Goal: Information Seeking & Learning: Learn about a topic

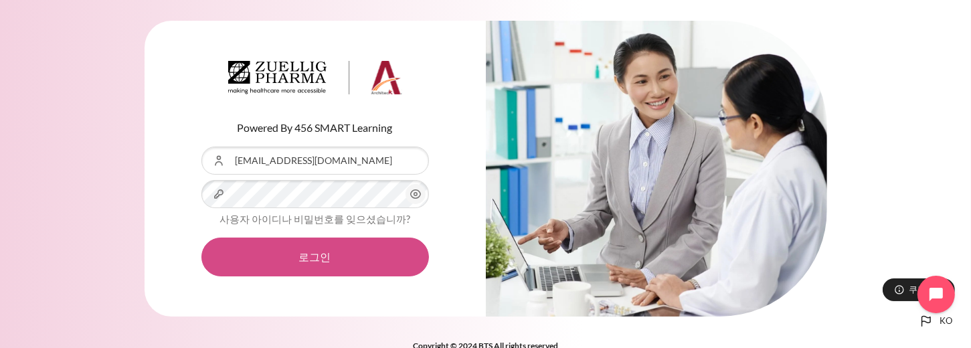
click at [313, 262] on button "로그인" at bounding box center [315, 257] width 228 height 39
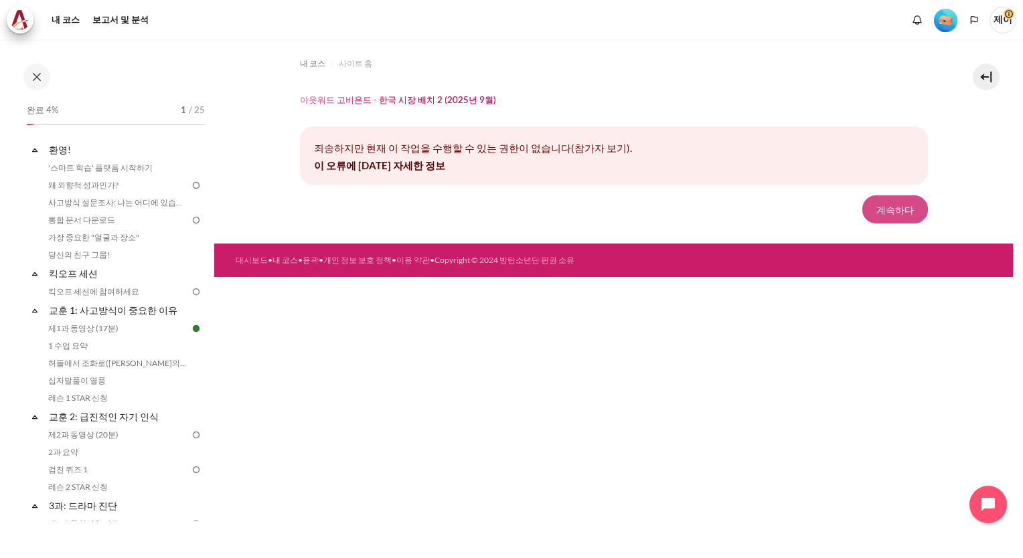
click at [906, 207] on button "계속하다" at bounding box center [895, 209] width 66 height 28
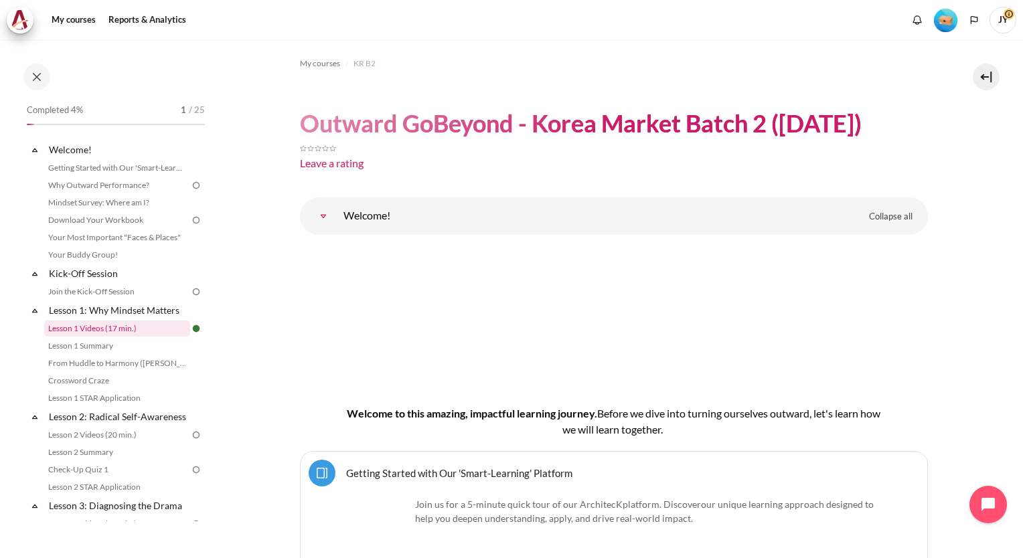
click at [96, 333] on link "Lesson 1 Videos (17 min.)" at bounding box center [117, 329] width 146 height 16
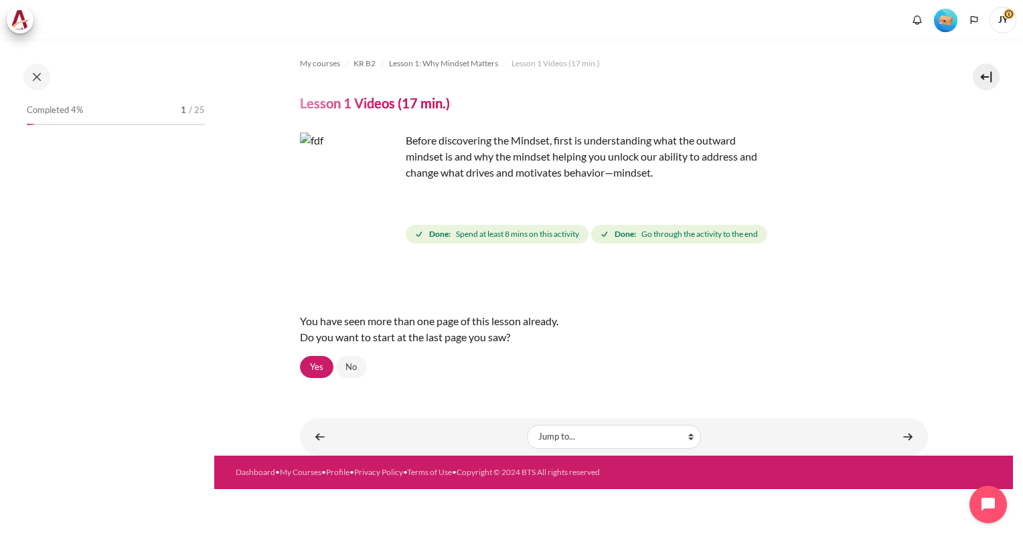
click at [379, 207] on img "Content" at bounding box center [350, 183] width 100 height 100
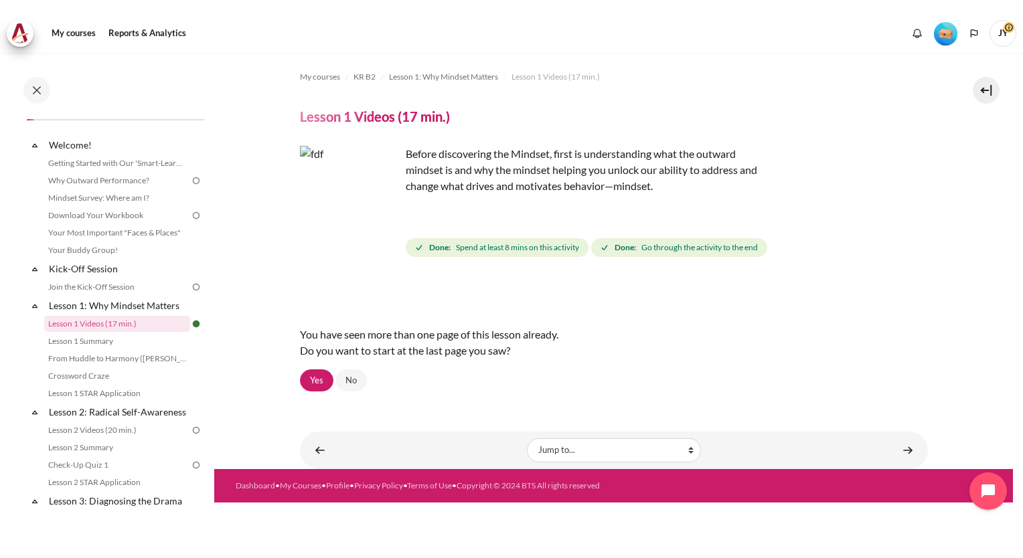
scroll to position [3, 0]
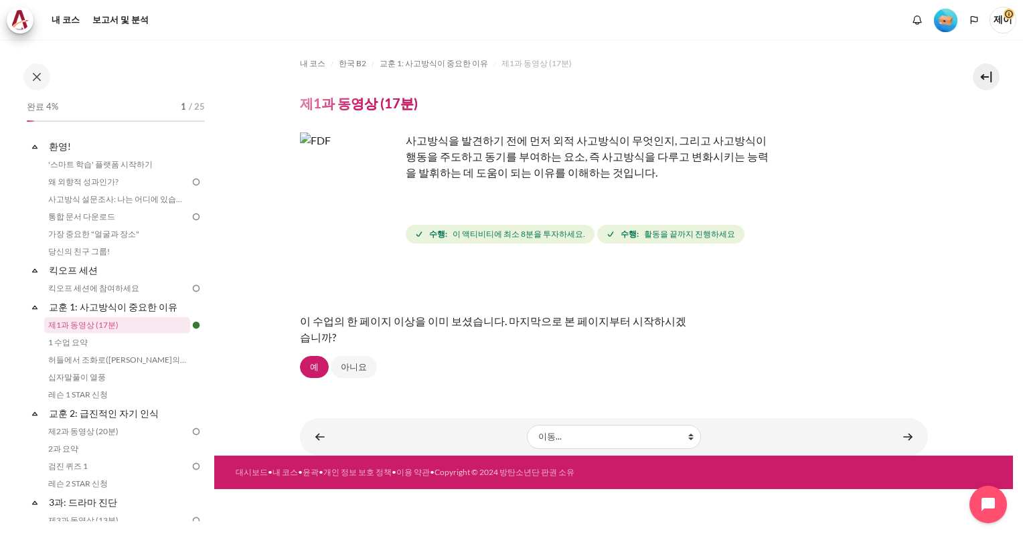
click at [384, 206] on img "콘텐츠" at bounding box center [350, 183] width 100 height 100
click at [313, 364] on link "예" at bounding box center [314, 367] width 29 height 23
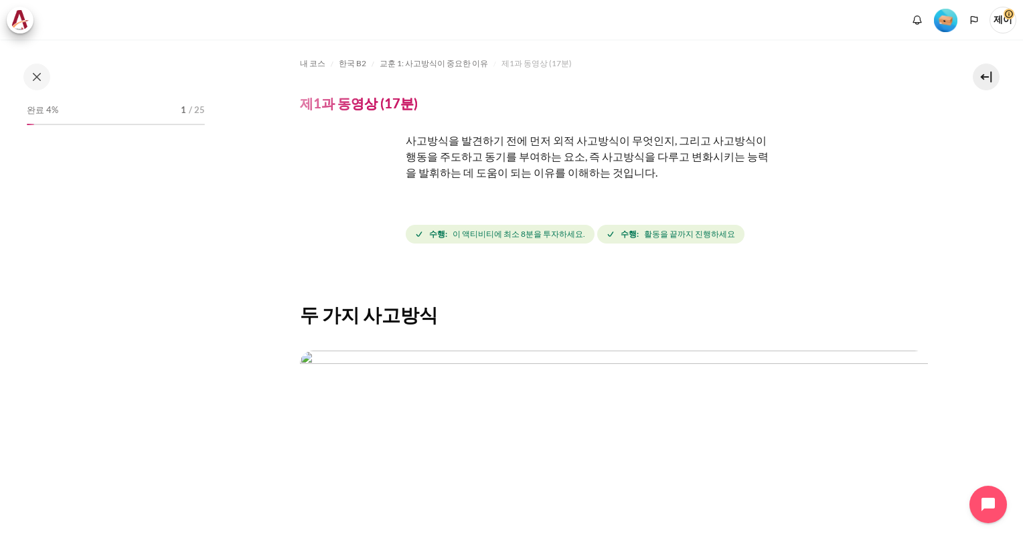
click at [384, 207] on img "콘텐츠" at bounding box center [350, 183] width 100 height 100
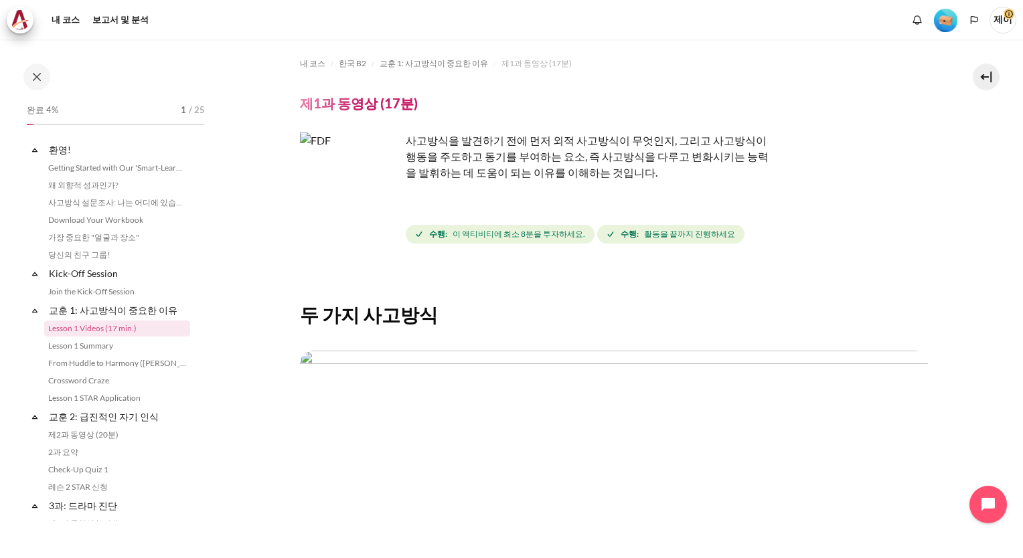
scroll to position [18, 0]
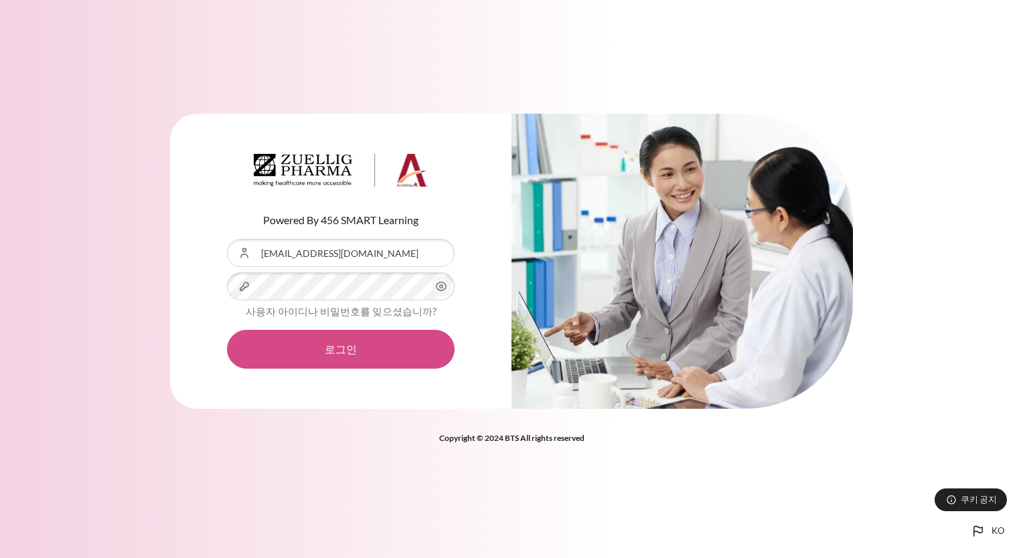
click at [333, 357] on button "로그인" at bounding box center [341, 349] width 228 height 39
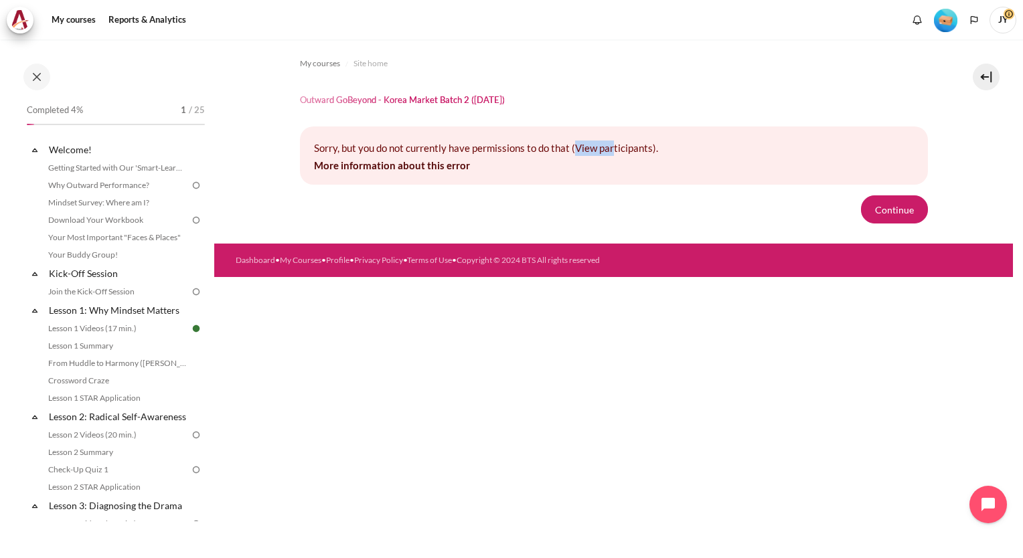
drag, startPoint x: 575, startPoint y: 152, endPoint x: 612, endPoint y: 149, distance: 37.6
click at [612, 149] on p "Sorry, but you do not currently have permissions to do that (View participants)." at bounding box center [614, 148] width 600 height 15
drag, startPoint x: 612, startPoint y: 149, endPoint x: 575, endPoint y: 181, distance: 48.9
click at [575, 181] on div "Sorry, but you do not currently have permissions to do that (View participants)…" at bounding box center [614, 155] width 628 height 58
drag, startPoint x: 578, startPoint y: 149, endPoint x: 630, endPoint y: 152, distance: 52.9
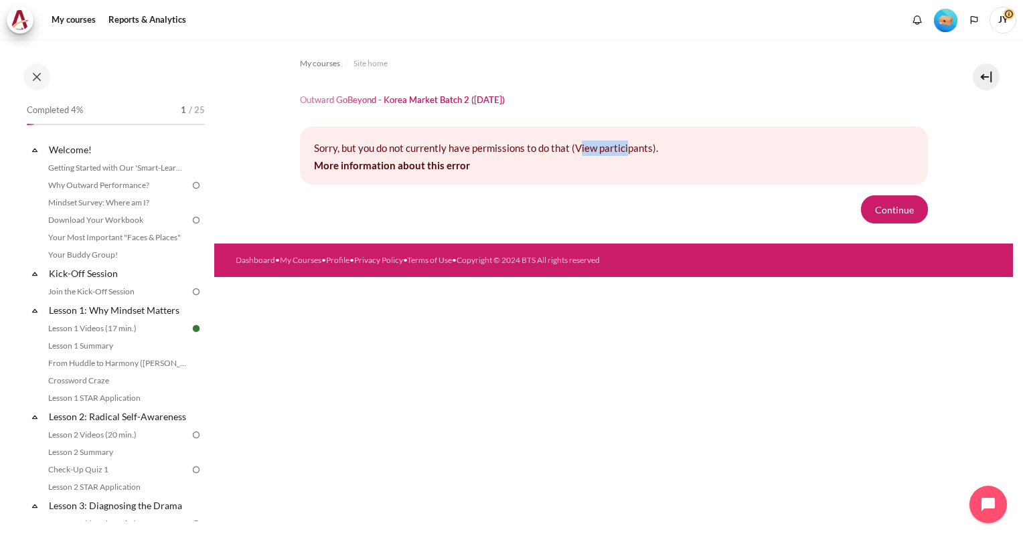
click at [630, 152] on p "Sorry, but you do not currently have permissions to do that (View participants)." at bounding box center [614, 148] width 600 height 15
drag, startPoint x: 631, startPoint y: 152, endPoint x: 640, endPoint y: 167, distance: 17.7
click at [640, 167] on p "More information about this error" at bounding box center [614, 165] width 600 height 15
click at [912, 215] on button "Continue" at bounding box center [894, 209] width 67 height 28
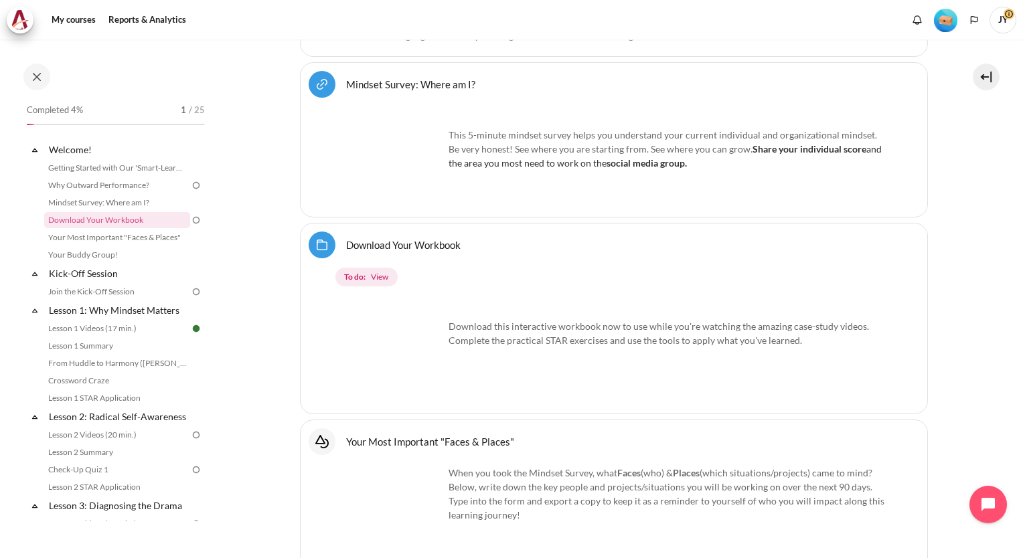
scroll to position [774, 0]
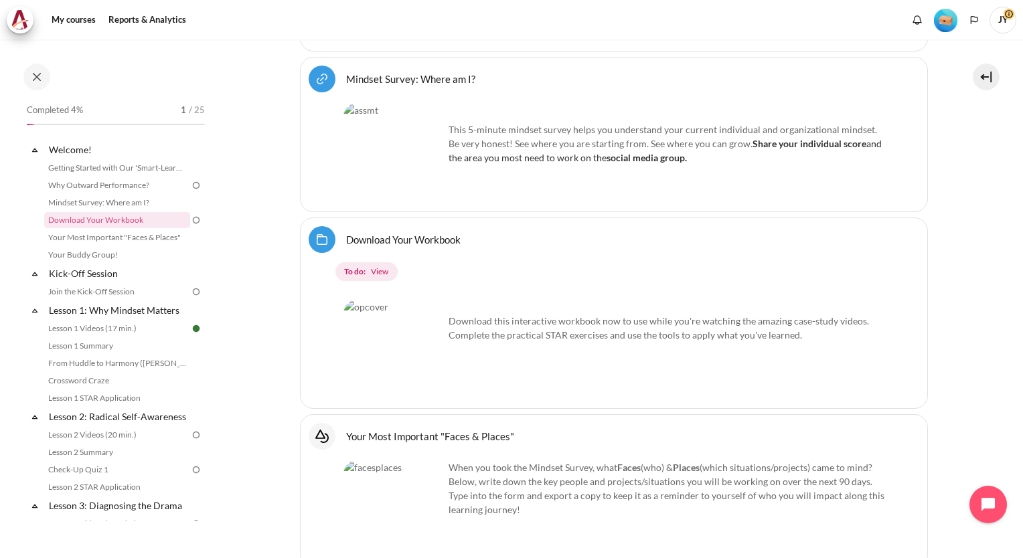
click at [460, 300] on p "Download this interactive workbook now to use while you're watching the amazing…" at bounding box center [613, 321] width 541 height 42
drag, startPoint x: 535, startPoint y: 347, endPoint x: 522, endPoint y: 346, distance: 13.4
click at [535, 347] on div "Download this interactive workbook now to use while you're watching the amazing…" at bounding box center [613, 347] width 541 height 106
click at [359, 233] on link "Download Your Workbook Folder" at bounding box center [403, 239] width 114 height 13
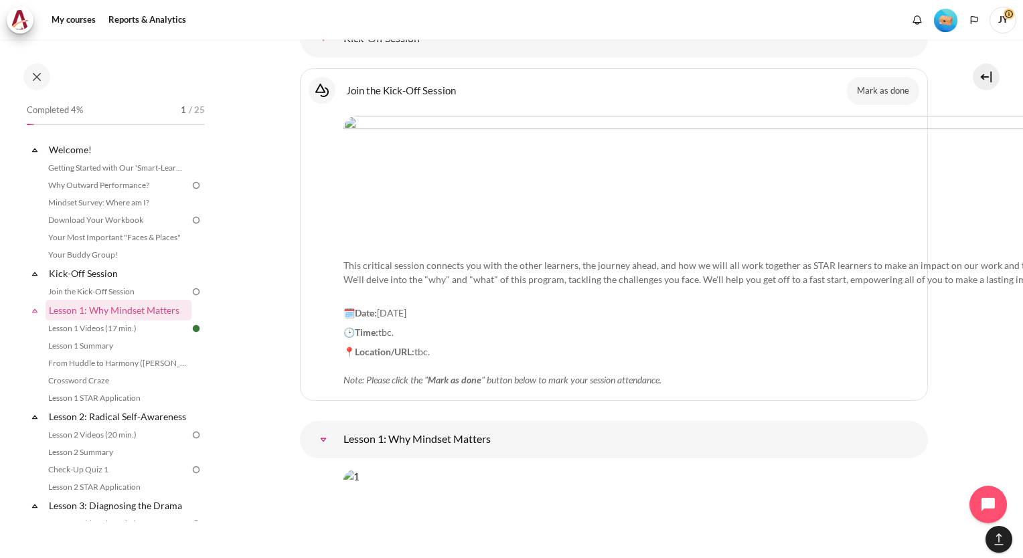
scroll to position [1577, 0]
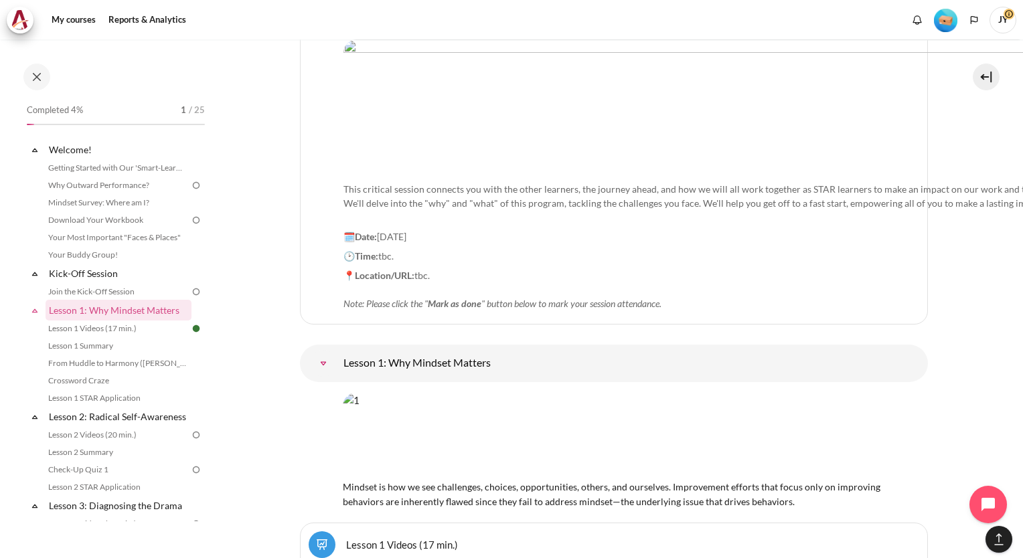
click at [337, 350] on link "Lesson 1: Why Mindset Matters" at bounding box center [323, 363] width 27 height 27
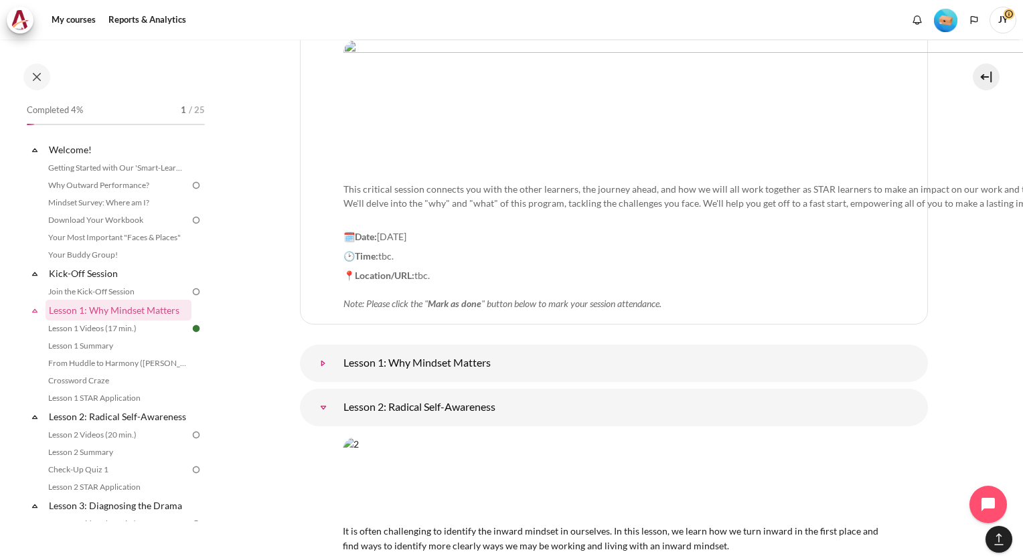
click at [337, 350] on link "Lesson 1: Why Mindset Matters" at bounding box center [323, 363] width 27 height 27
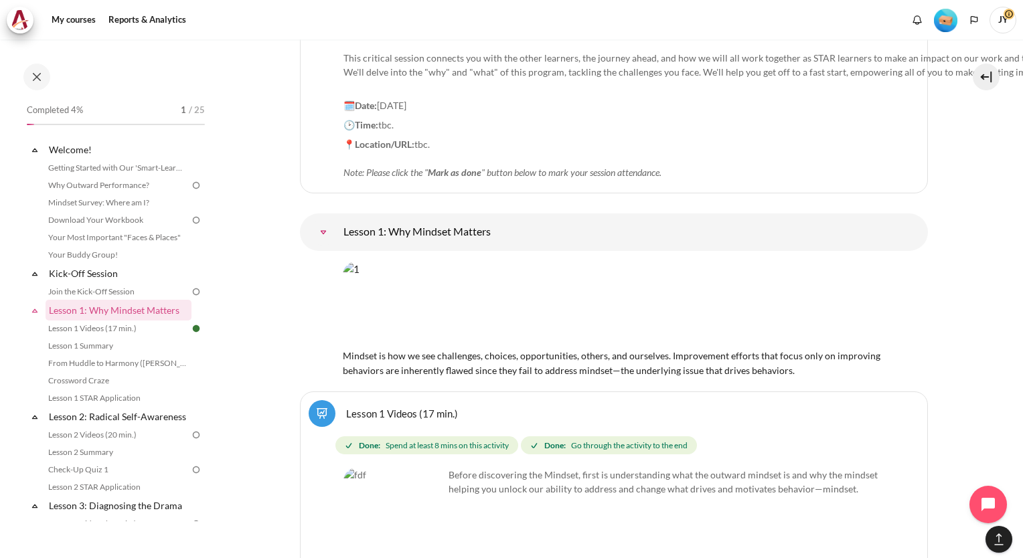
scroll to position [1711, 0]
drag, startPoint x: 426, startPoint y: 486, endPoint x: 432, endPoint y: 482, distance: 7.8
click at [426, 486] on img "Content" at bounding box center [393, 515] width 100 height 100
click at [432, 482] on img "Content" at bounding box center [393, 515] width 100 height 100
click at [425, 465] on img "Content" at bounding box center [393, 515] width 100 height 100
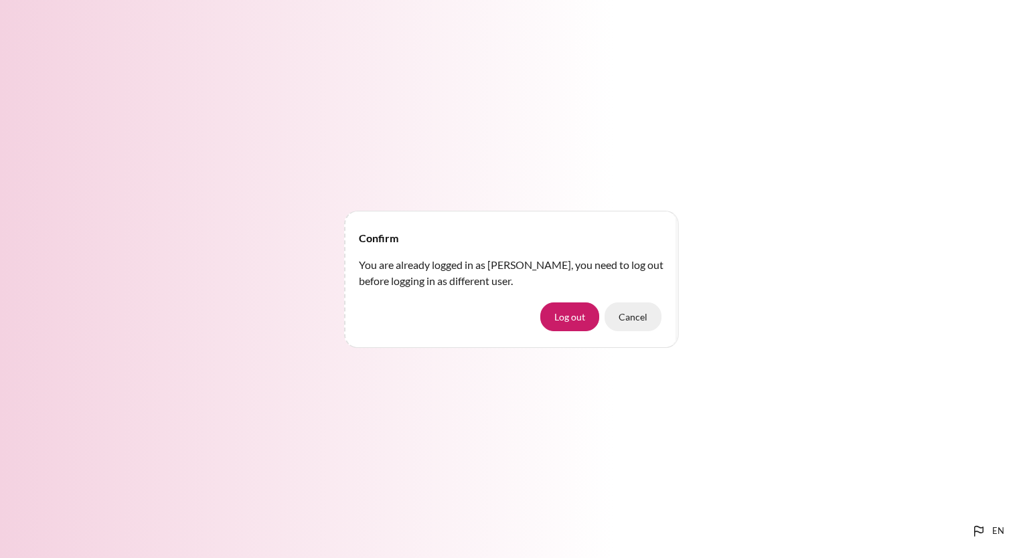
click at [639, 315] on button "Cancel" at bounding box center [632, 317] width 57 height 28
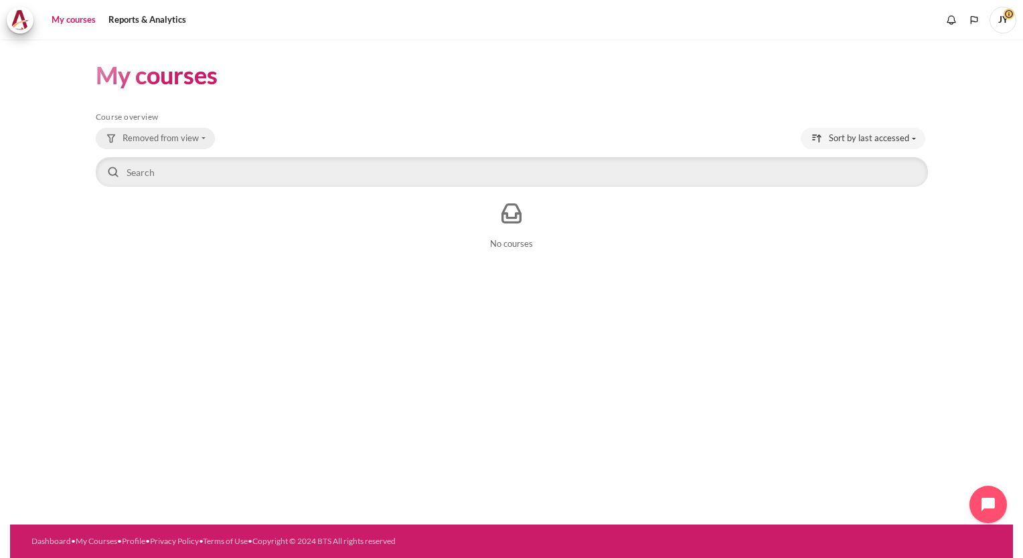
click at [166, 138] on span "Removed from view" at bounding box center [160, 138] width 76 height 13
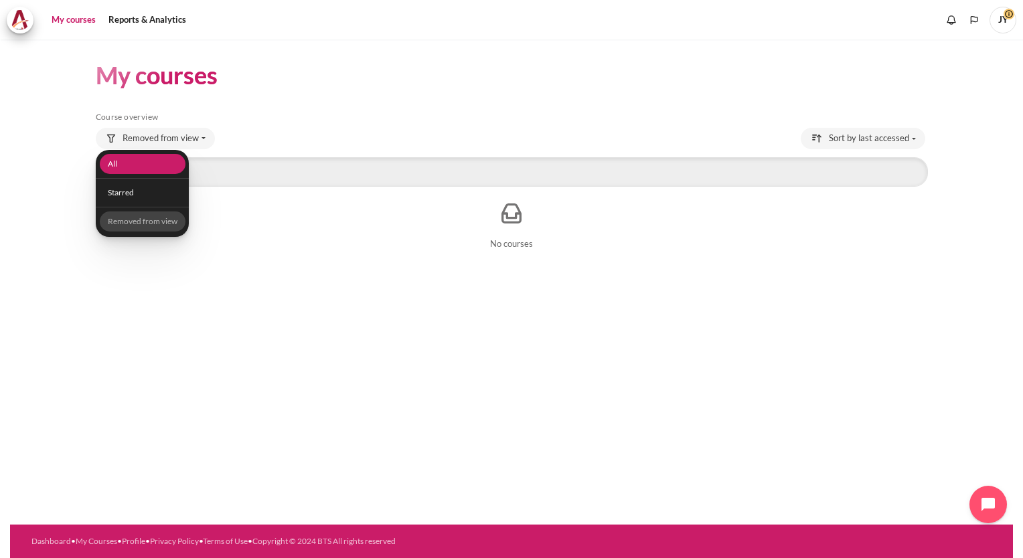
click at [150, 167] on link "All" at bounding box center [142, 164] width 86 height 21
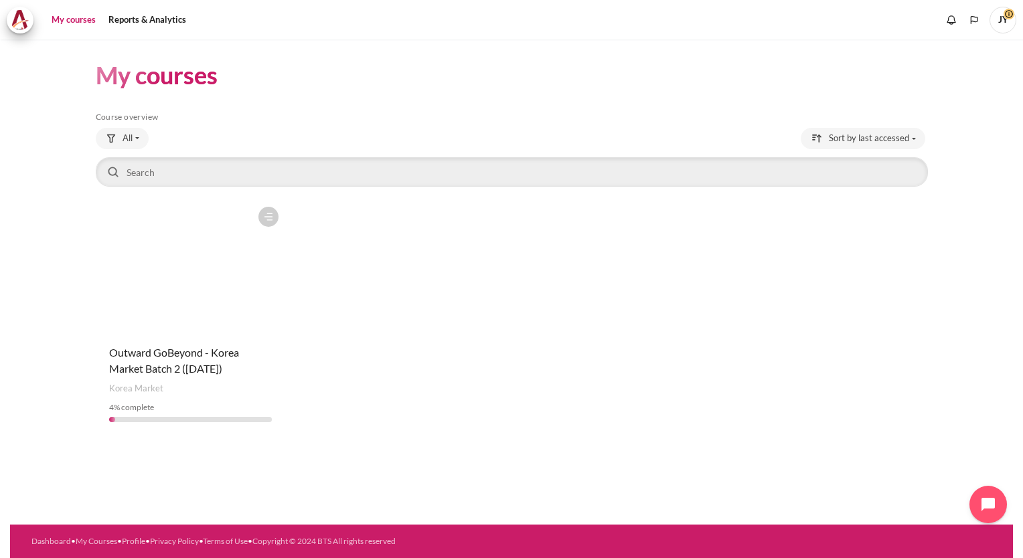
click at [193, 315] on figure "Content" at bounding box center [191, 267] width 190 height 134
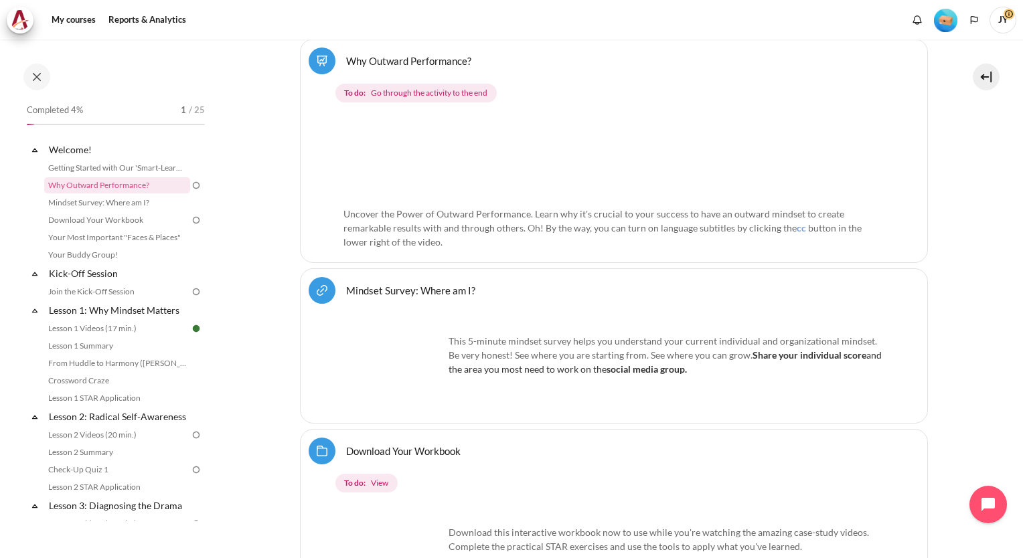
scroll to position [506, 0]
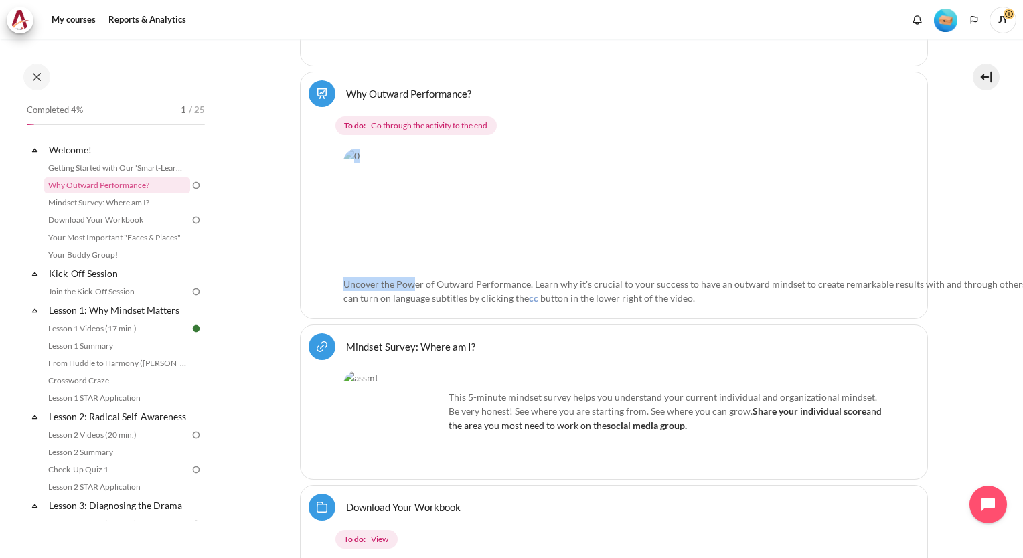
drag, startPoint x: 436, startPoint y: 244, endPoint x: 578, endPoint y: 225, distance: 143.1
click at [578, 225] on div "Uncover the Power of Outward Performance. Learn why it's crucial to your succes…" at bounding box center [732, 227] width 779 height 157
drag, startPoint x: 578, startPoint y: 225, endPoint x: 573, endPoint y: 247, distance: 22.6
click at [573, 278] on span "Uncover the Power of Outward Performance. Learn why it's crucial to your succes…" at bounding box center [727, 290] width 768 height 25
drag, startPoint x: 582, startPoint y: 202, endPoint x: 524, endPoint y: 246, distance: 72.7
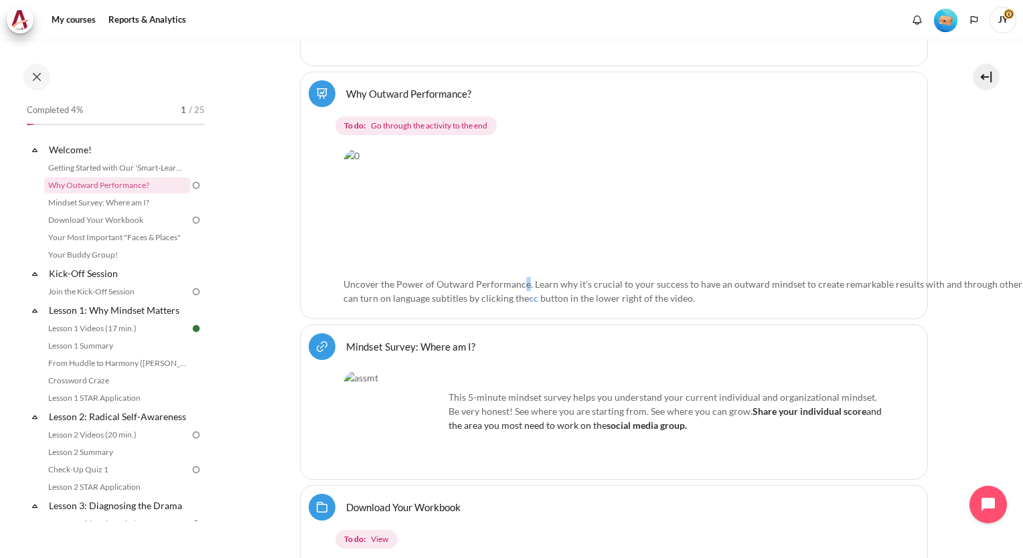
click at [524, 278] on span "Uncover the Power of Outward Performance. Learn why it's crucial to your succes…" at bounding box center [727, 290] width 768 height 25
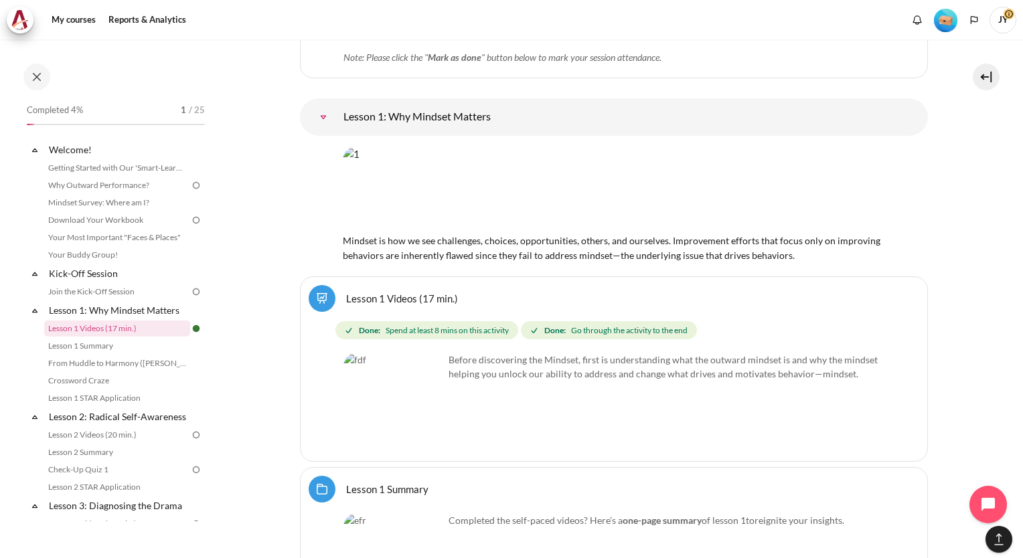
scroll to position [1845, 0]
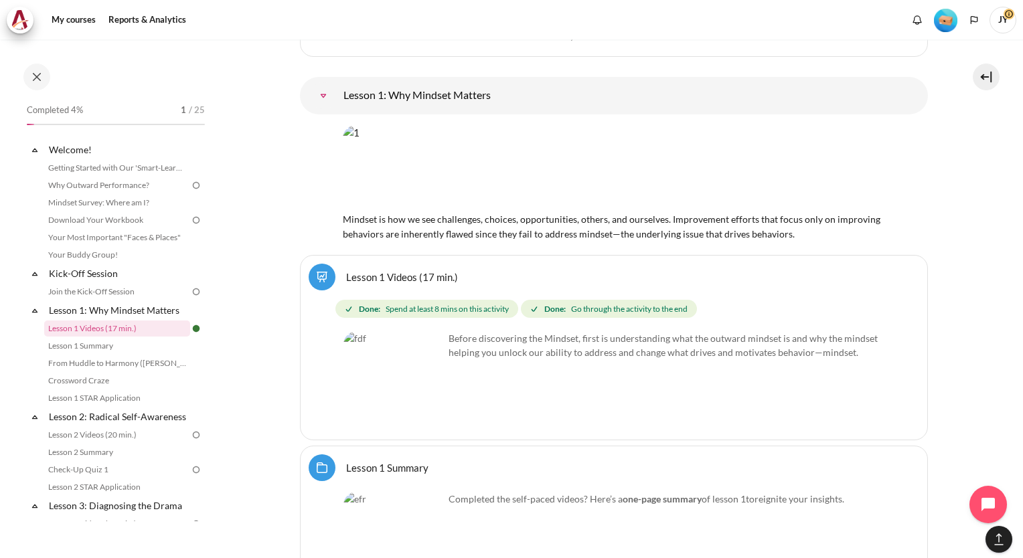
click at [190, 331] on img at bounding box center [196, 329] width 12 height 12
click at [139, 311] on link "Lesson 1: Why Mindset Matters" at bounding box center [118, 310] width 143 height 18
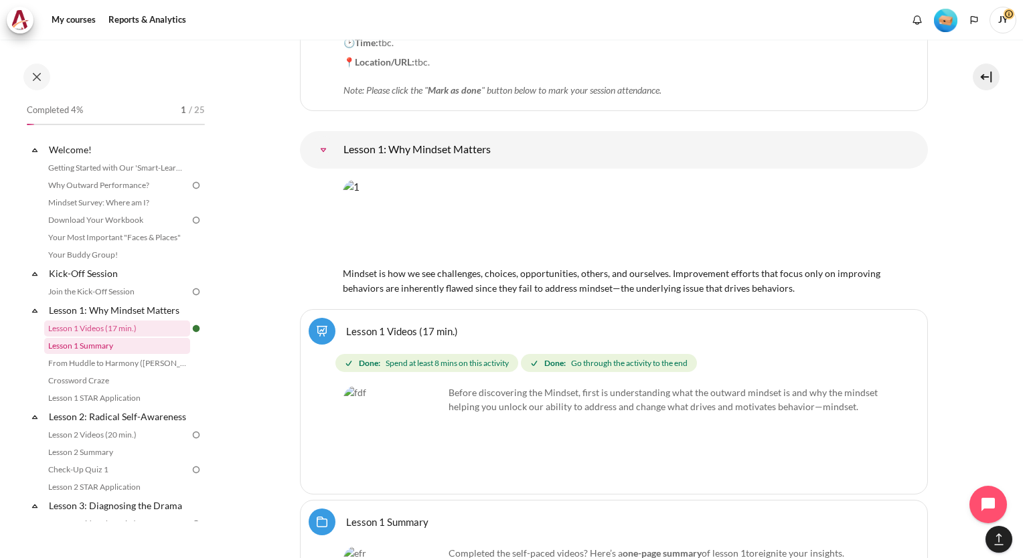
click at [122, 354] on link "Lesson 1 Summary" at bounding box center [117, 346] width 146 height 16
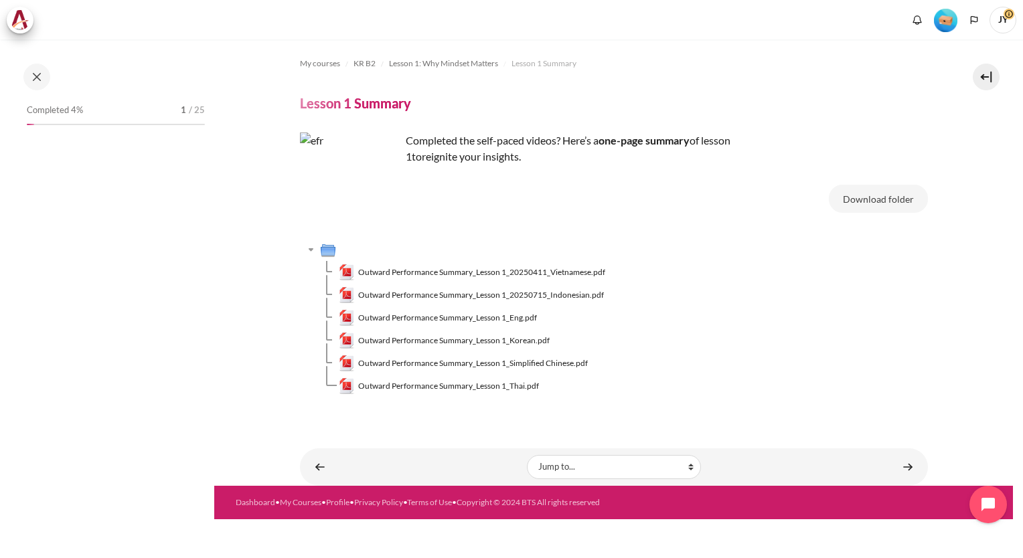
scroll to position [35, 0]
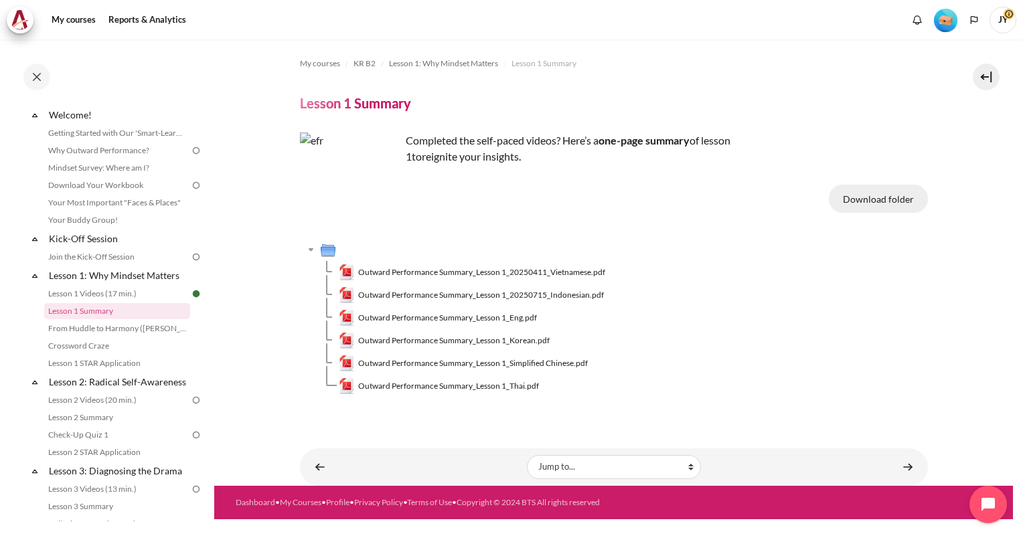
click at [865, 193] on button "Download folder" at bounding box center [878, 199] width 99 height 28
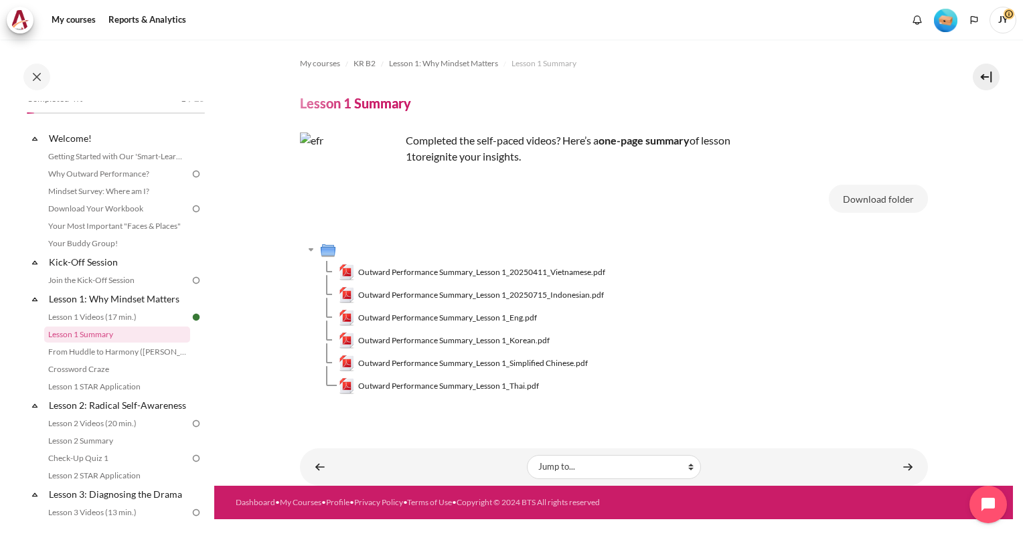
scroll to position [0, 0]
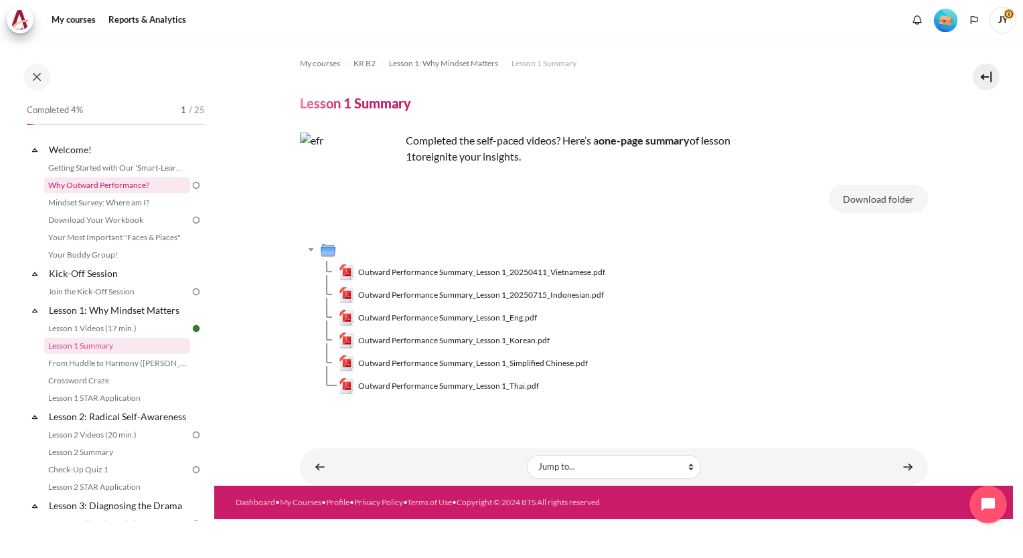
click at [123, 187] on link "Why Outward Performance?" at bounding box center [117, 185] width 146 height 16
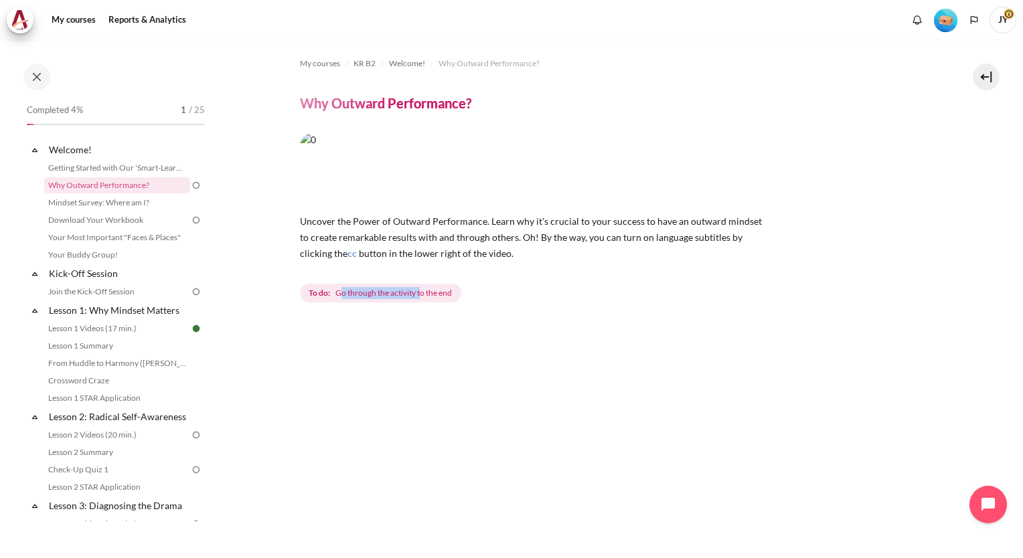
drag, startPoint x: 338, startPoint y: 297, endPoint x: 423, endPoint y: 301, distance: 85.1
click at [423, 301] on span "To do: Go through the activity to the end" at bounding box center [380, 293] width 161 height 19
drag, startPoint x: 423, startPoint y: 301, endPoint x: 398, endPoint y: 346, distance: 51.6
click at [400, 345] on div "Next" at bounding box center [614, 564] width 628 height 479
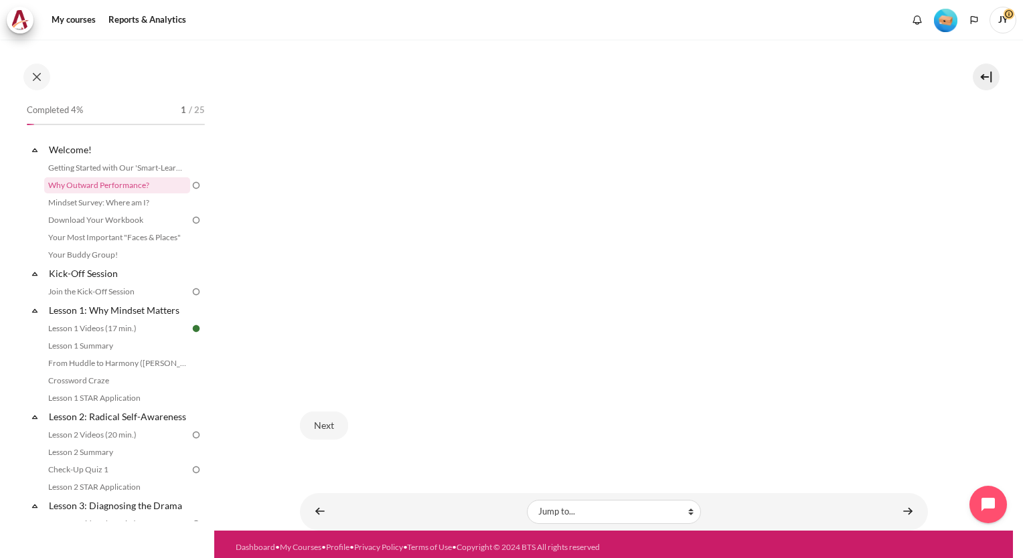
scroll to position [353, 0]
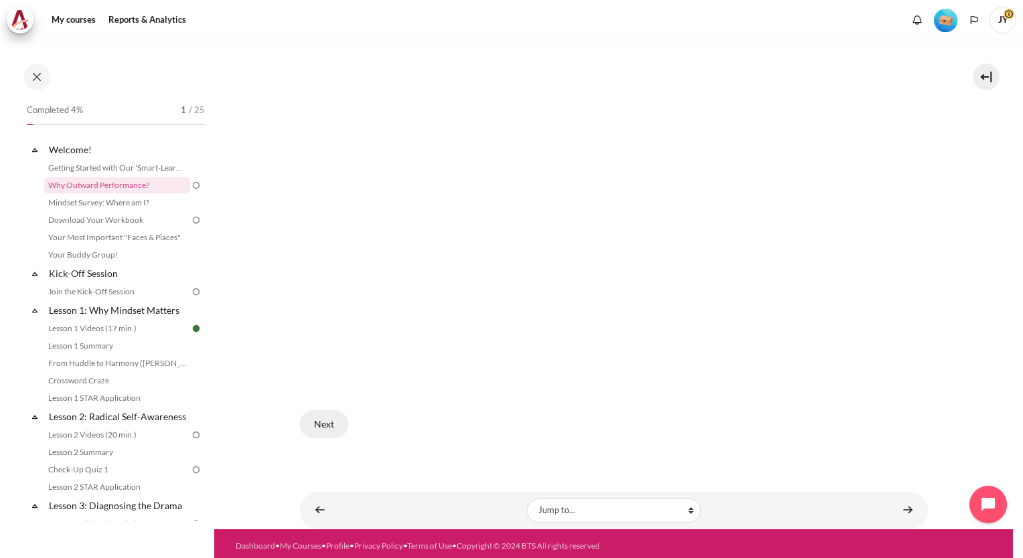
click at [325, 414] on button "Next" at bounding box center [324, 424] width 48 height 28
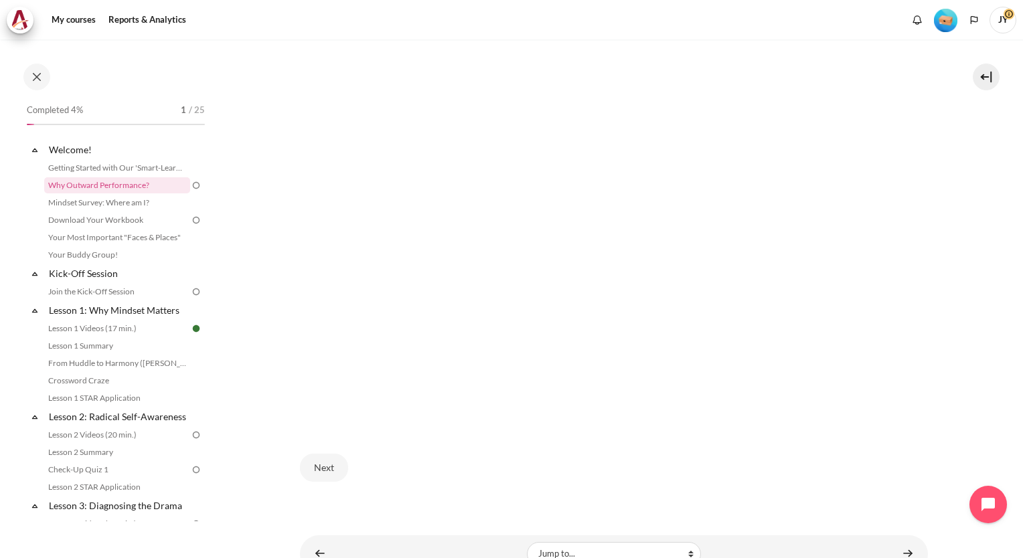
scroll to position [106, 0]
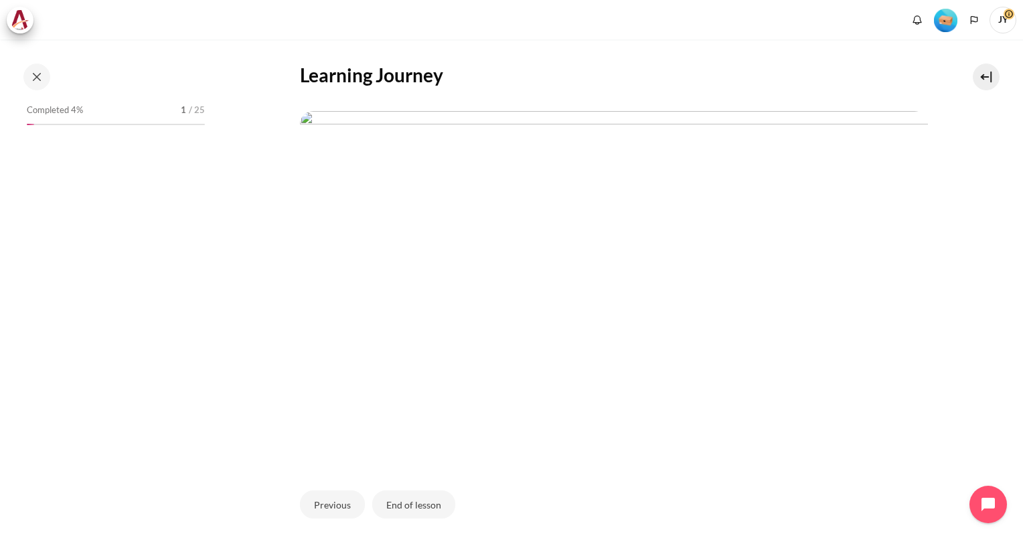
scroll to position [379, 0]
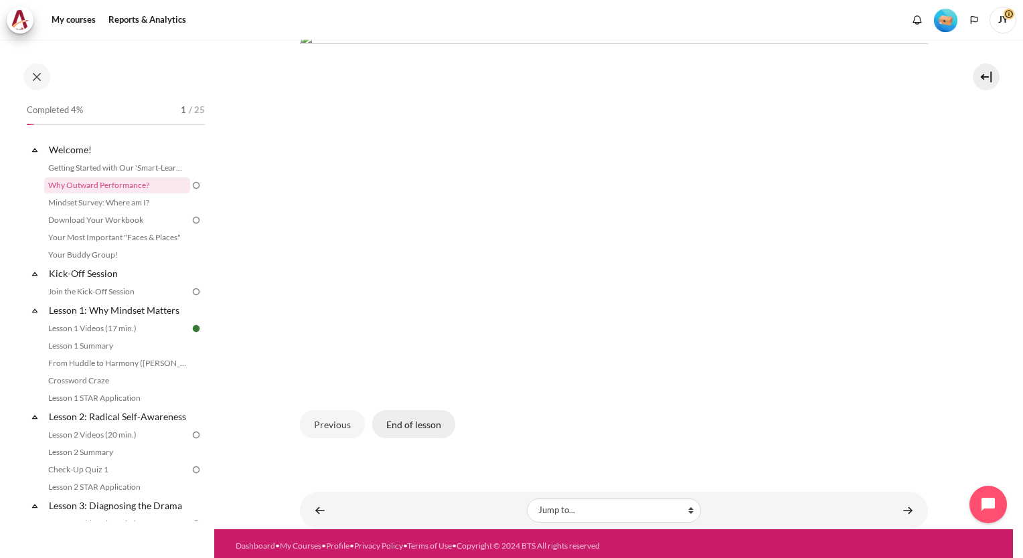
click at [397, 424] on button "End of lesson" at bounding box center [413, 424] width 83 height 28
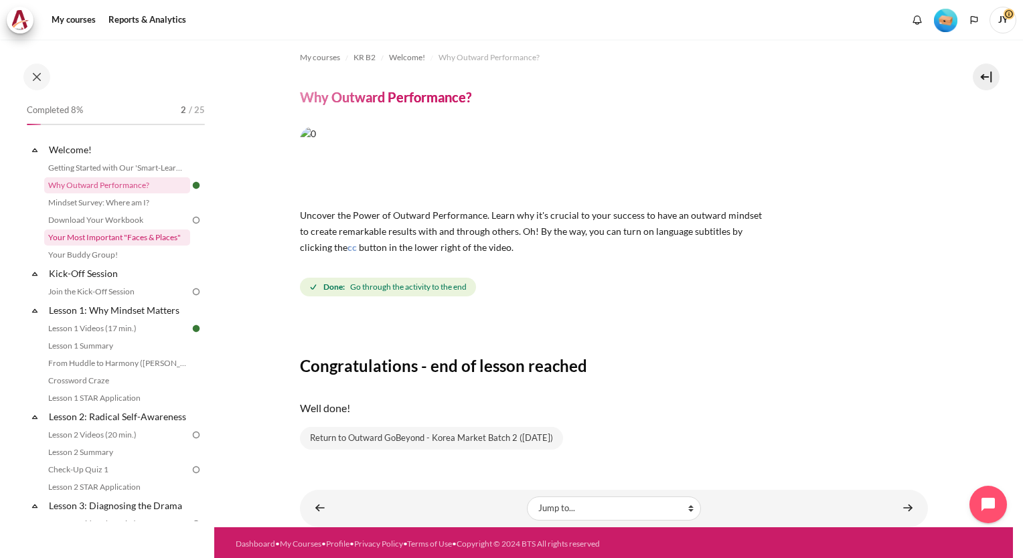
scroll to position [8, 0]
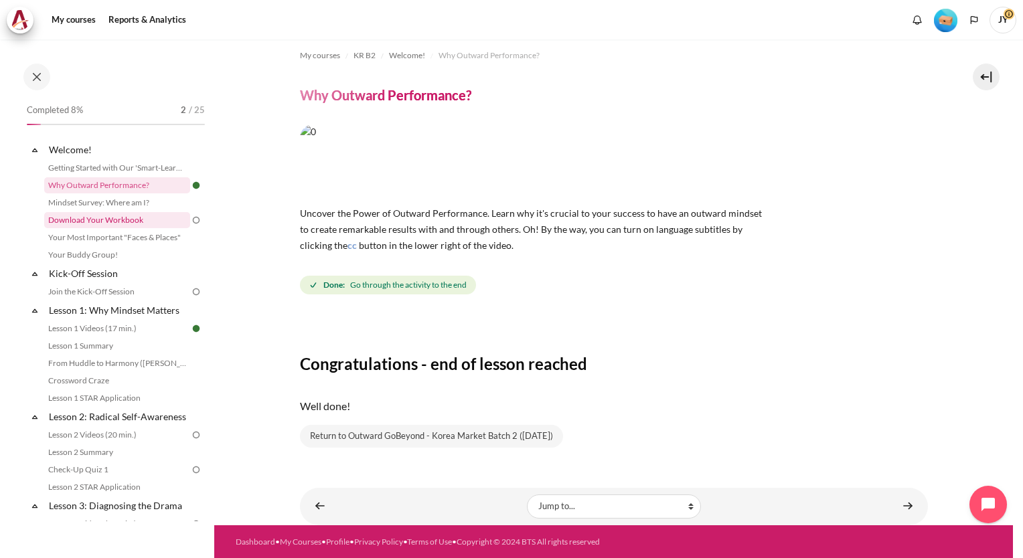
click at [83, 222] on link "Download Your Workbook" at bounding box center [117, 220] width 146 height 16
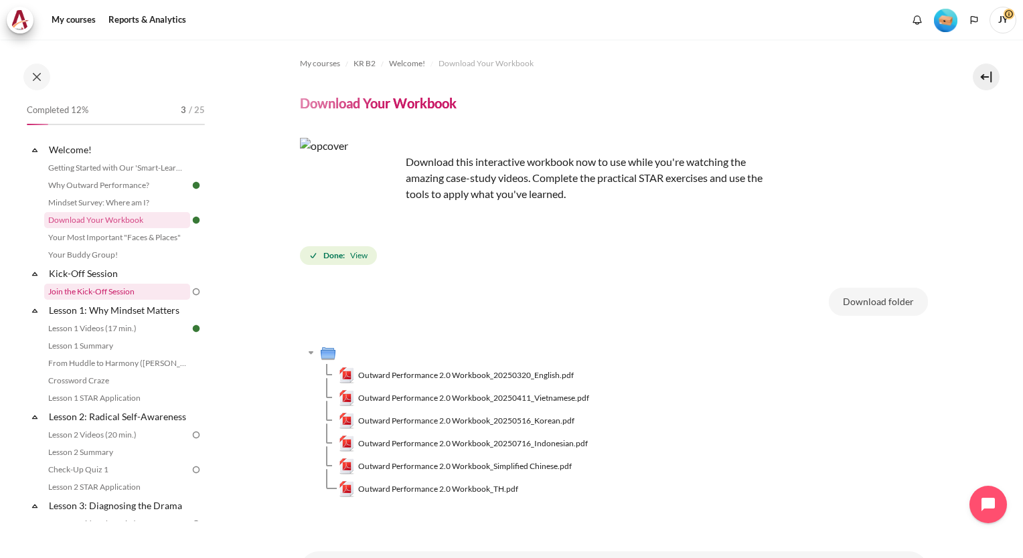
click at [129, 296] on link "Join the Kick-Off Session" at bounding box center [117, 292] width 146 height 16
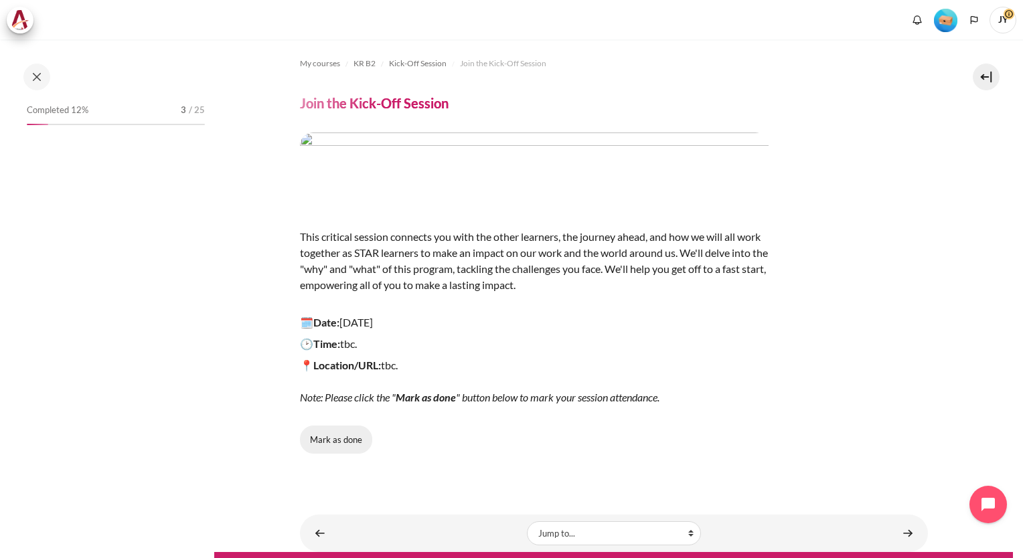
click at [340, 440] on button "Mark as done" at bounding box center [336, 440] width 72 height 28
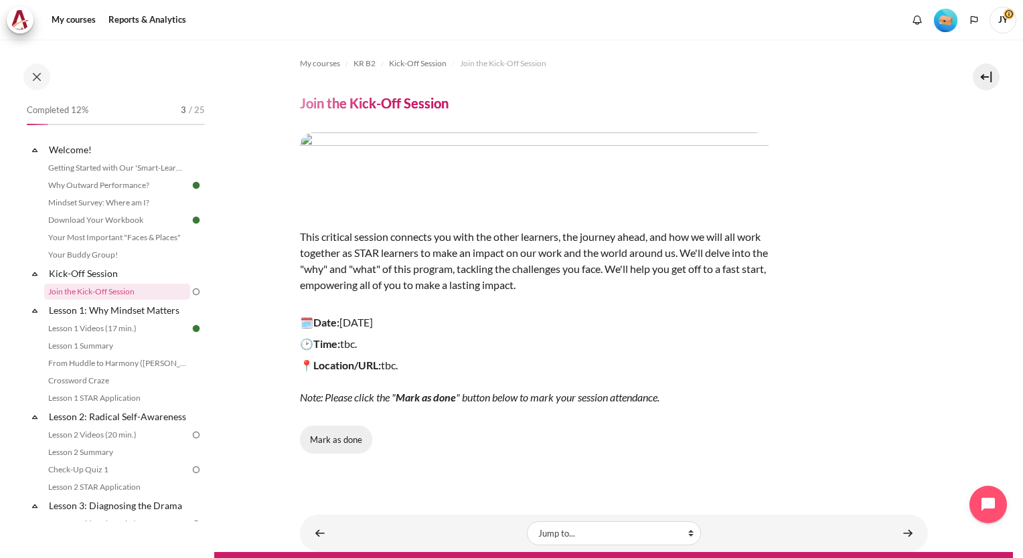
click at [323, 438] on button "Mark as done" at bounding box center [336, 440] width 72 height 28
click at [137, 345] on link "Lesson 1 Summary" at bounding box center [117, 346] width 146 height 16
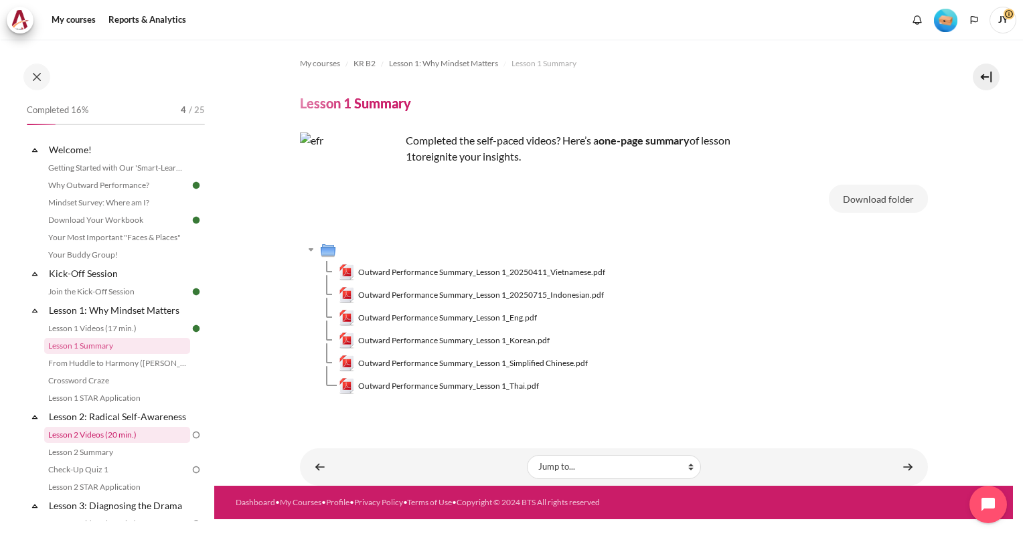
click at [137, 443] on link "Lesson 2 Videos (20 min.)" at bounding box center [117, 435] width 146 height 16
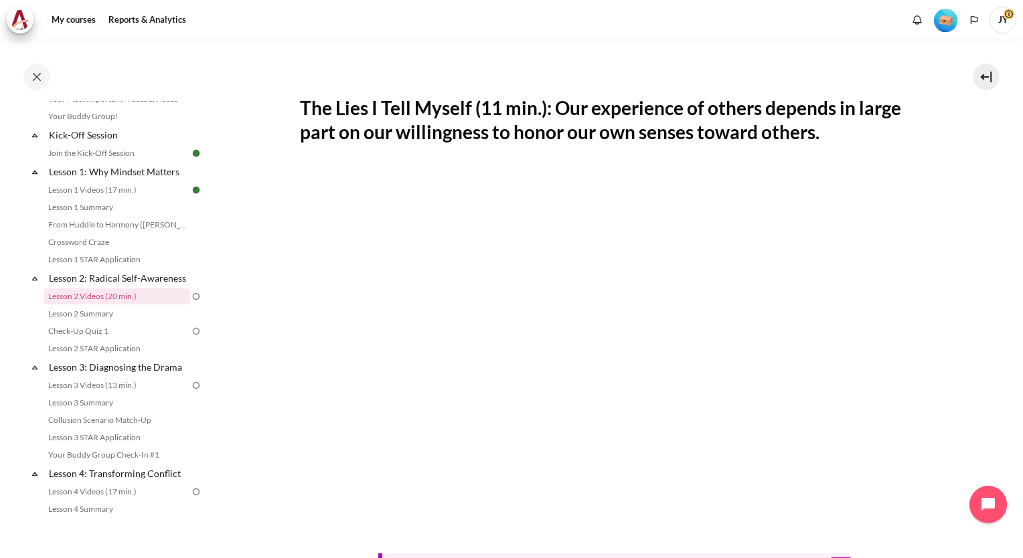
scroll to position [464, 0]
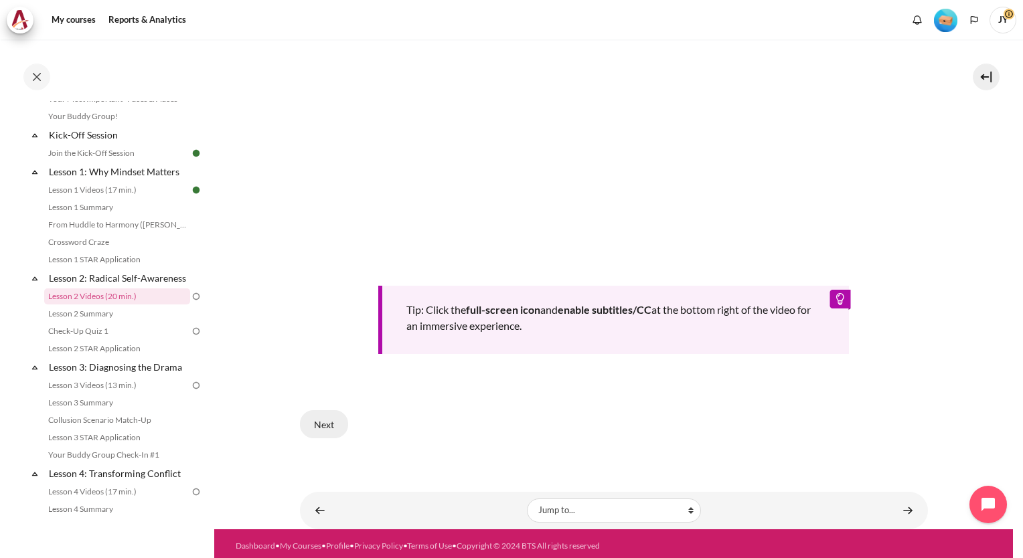
click at [323, 424] on button "Next" at bounding box center [324, 424] width 48 height 28
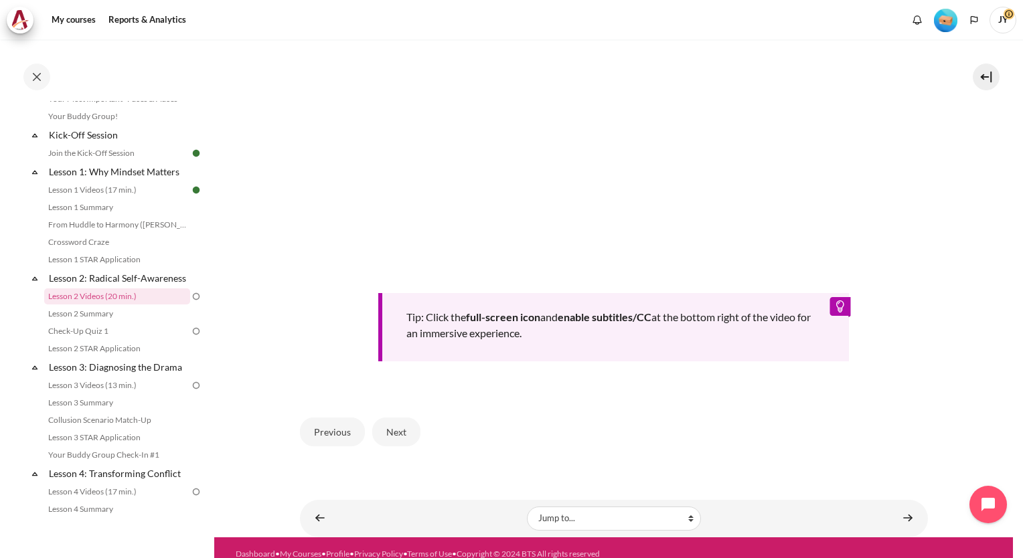
scroll to position [488, 0]
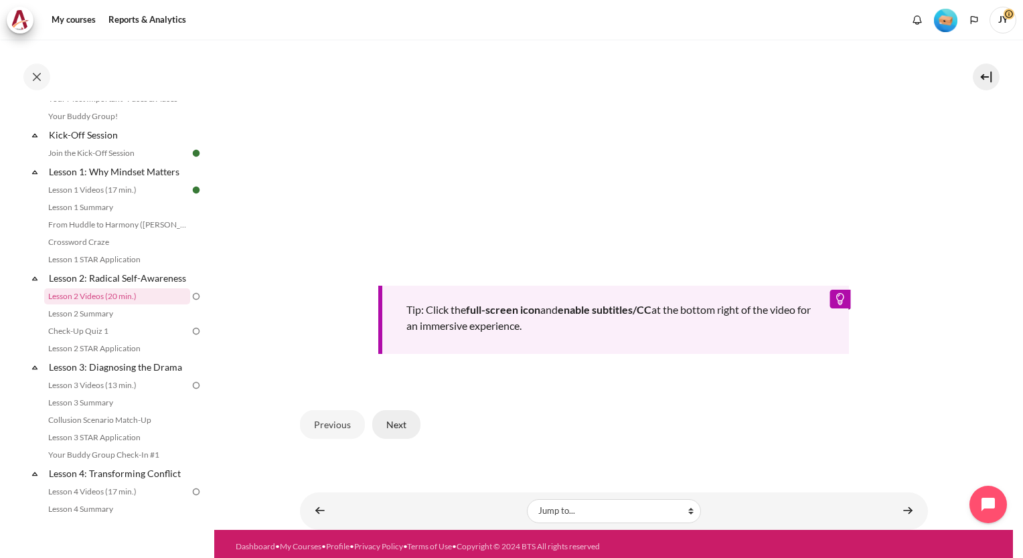
click at [402, 422] on button "Next" at bounding box center [396, 424] width 48 height 28
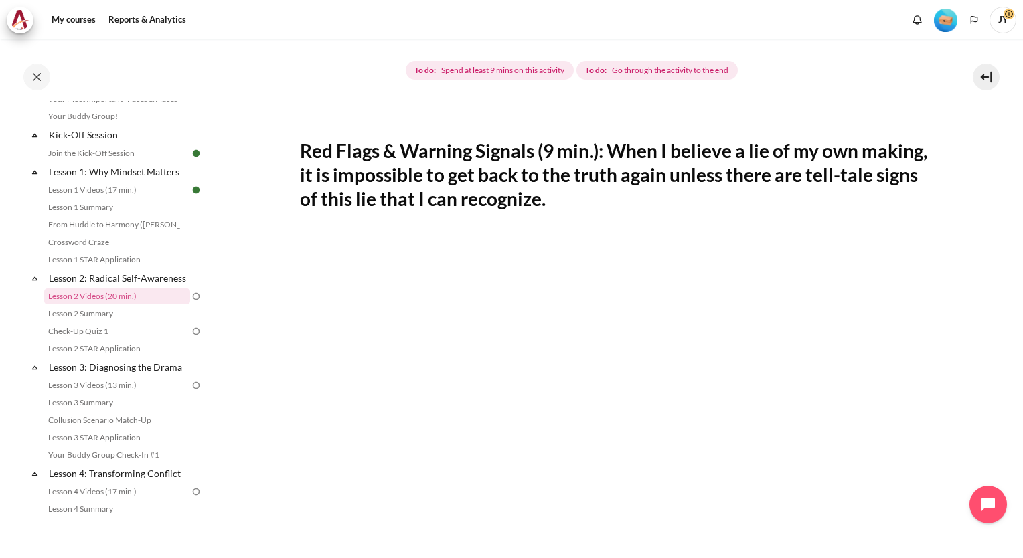
scroll to position [83, 0]
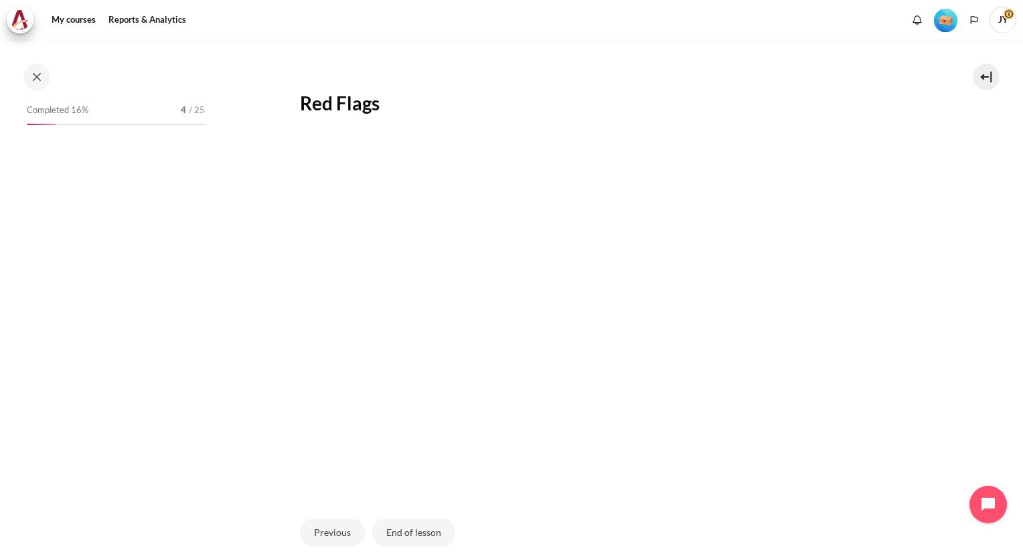
scroll to position [139, 0]
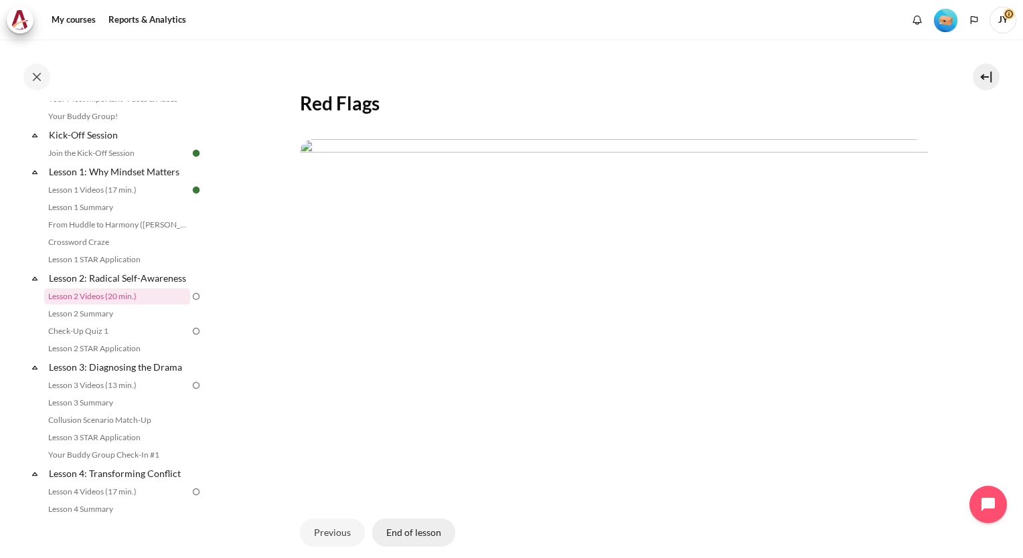
click at [435, 527] on button "End of lesson" at bounding box center [413, 533] width 83 height 28
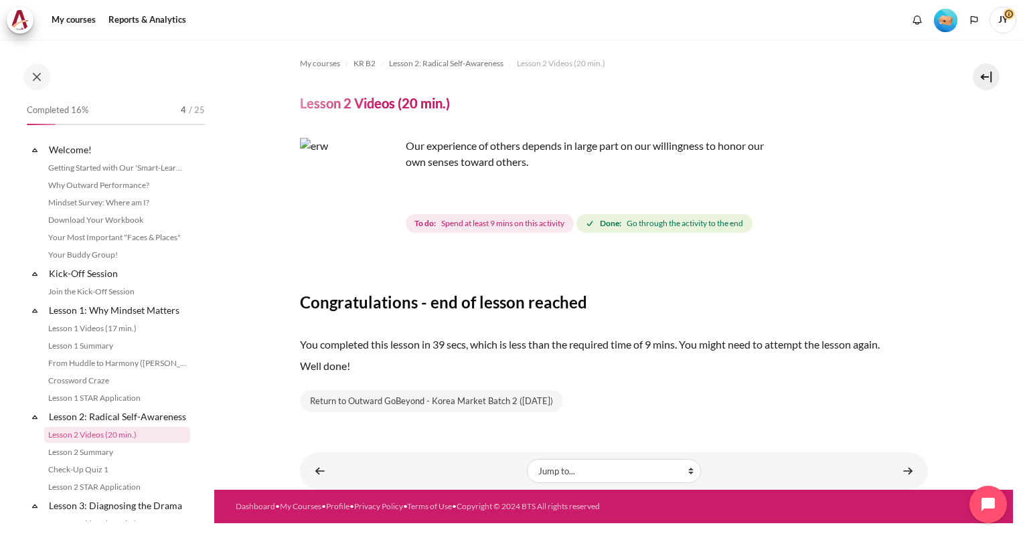
scroll to position [139, 0]
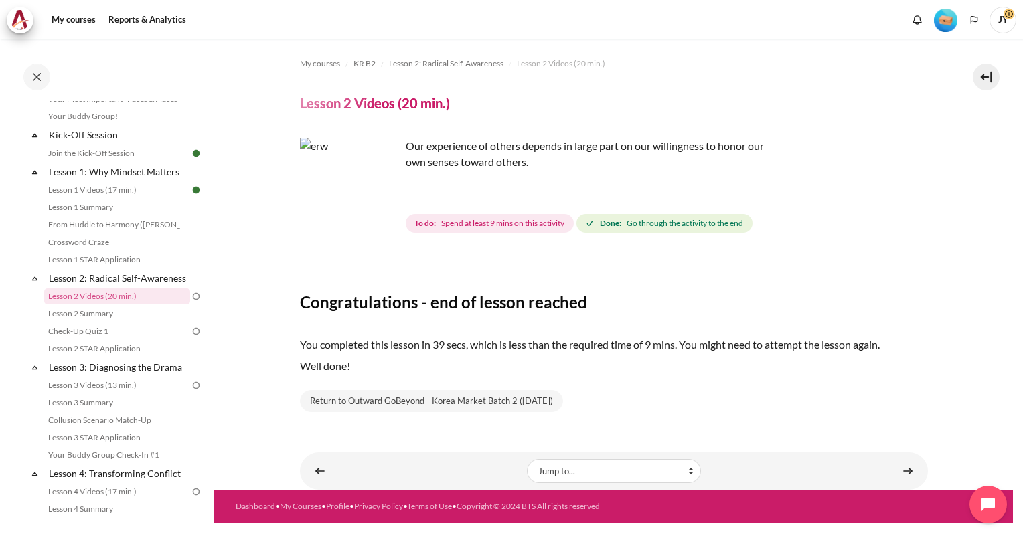
click at [365, 209] on img "Content" at bounding box center [350, 188] width 100 height 100
drag, startPoint x: 361, startPoint y: 205, endPoint x: 309, endPoint y: 275, distance: 86.6
click at [309, 275] on div "Congratulations - end of lesson reached You completed this lesson in 39 secs, w…" at bounding box center [614, 334] width 628 height 157
drag, startPoint x: 458, startPoint y: 227, endPoint x: 548, endPoint y: 226, distance: 90.4
click at [548, 226] on span "Spend at least 9 mins on this activity" at bounding box center [502, 224] width 123 height 12
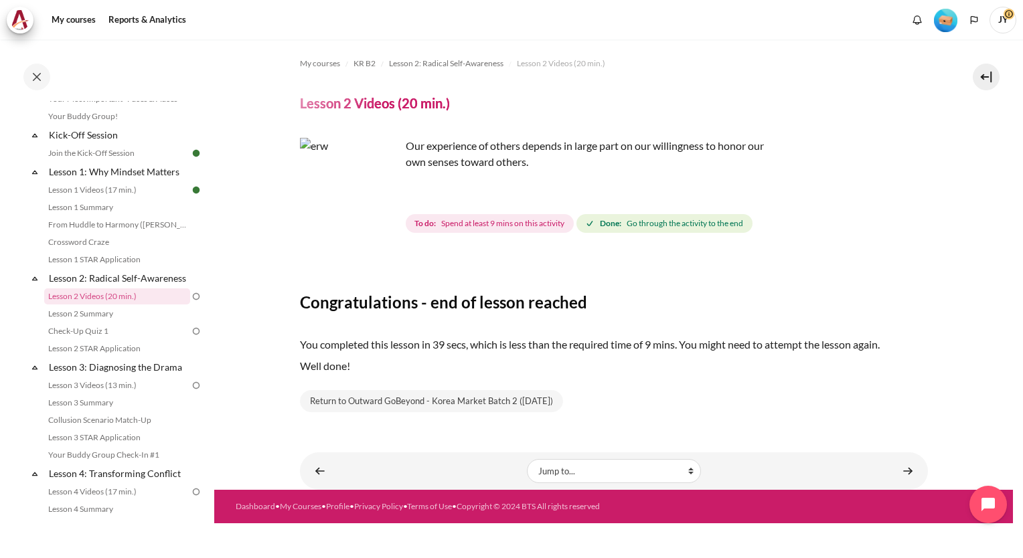
drag, startPoint x: 548, startPoint y: 226, endPoint x: 514, endPoint y: 258, distance: 47.3
click at [514, 258] on div "Content" at bounding box center [614, 264] width 628 height 16
click at [570, 64] on span "Lesson 2 Videos (20 min.)" at bounding box center [561, 64] width 88 height 12
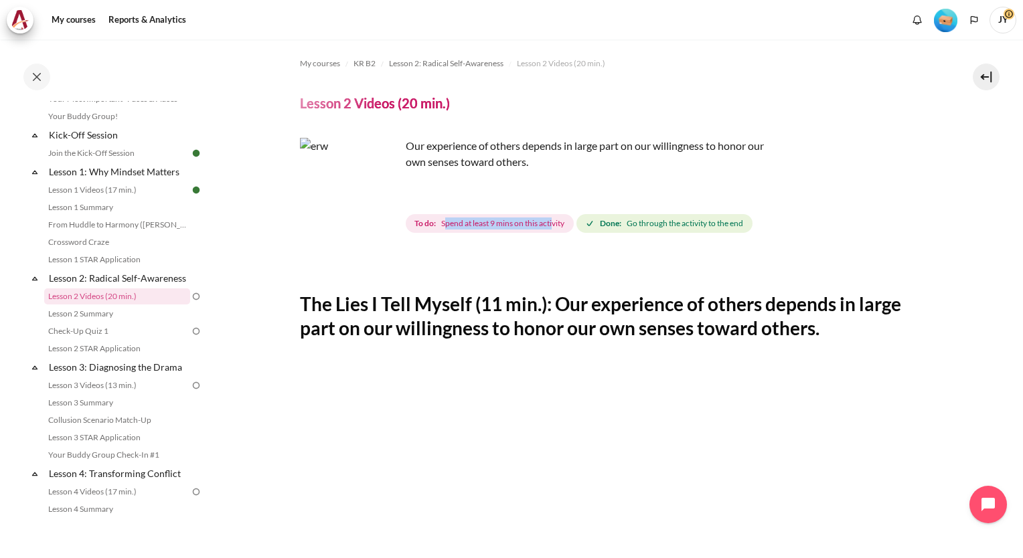
drag, startPoint x: 479, startPoint y: 227, endPoint x: 556, endPoint y: 233, distance: 77.2
click at [556, 232] on div "To do: Spend at least 9 mins on this activity Done: Go through the activity to …" at bounding box center [580, 223] width 349 height 24
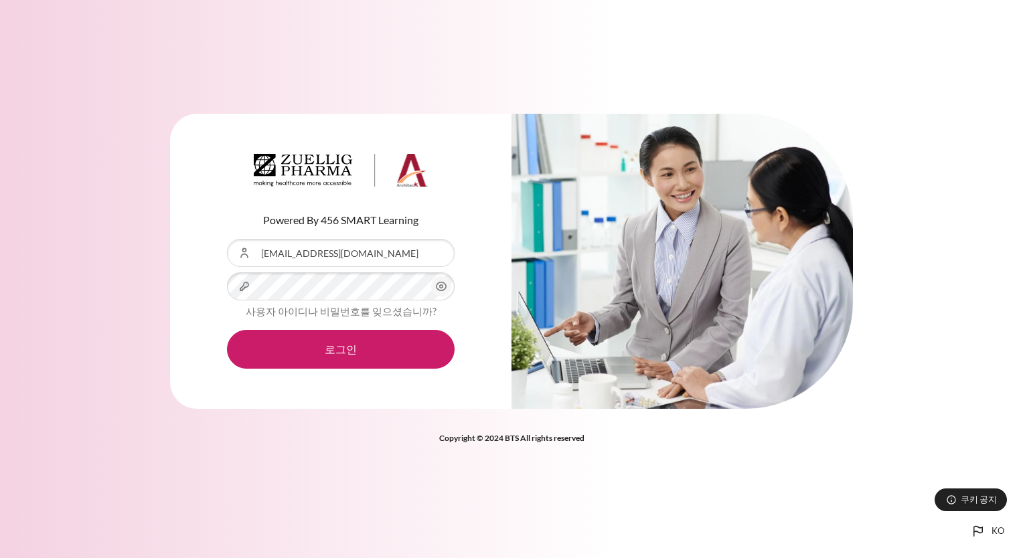
click at [333, 351] on button "로그인" at bounding box center [341, 349] width 228 height 39
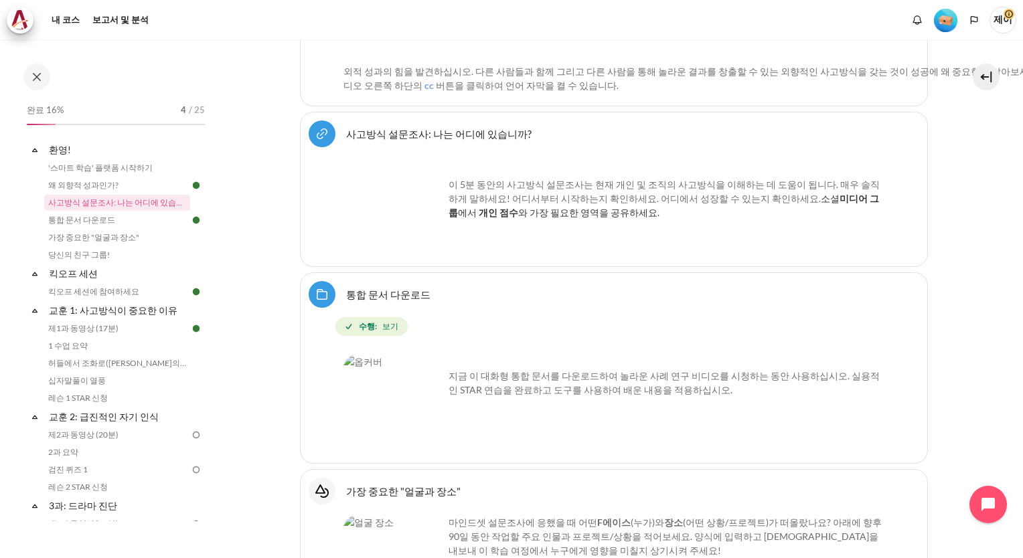
scroll to position [736, 0]
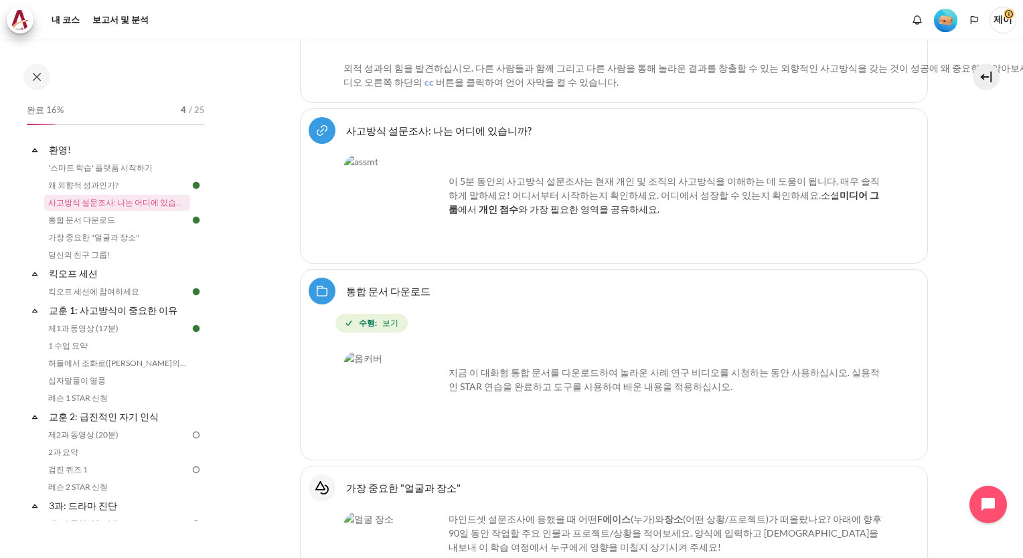
click at [389, 372] on img "콘텐츠" at bounding box center [393, 401] width 100 height 100
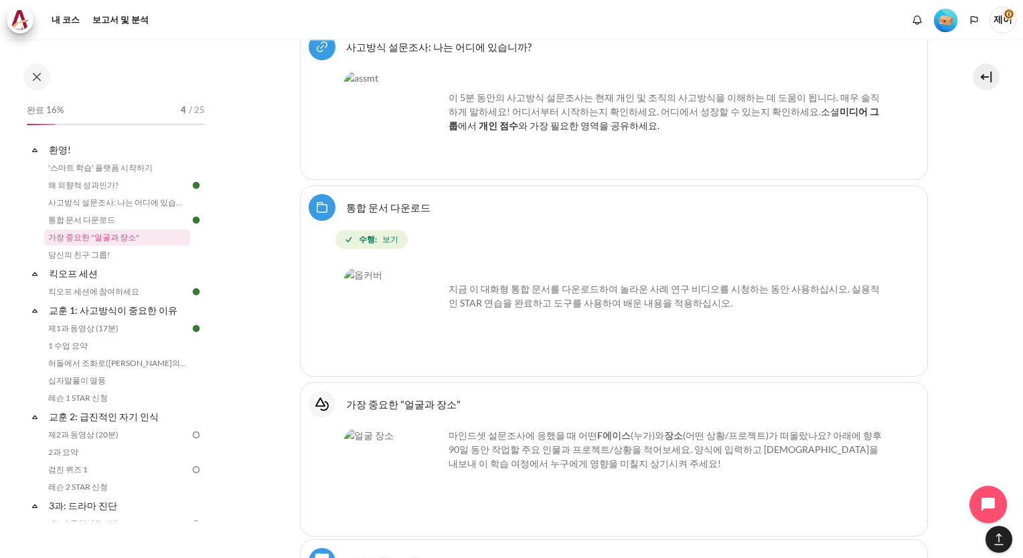
scroll to position [937, 0]
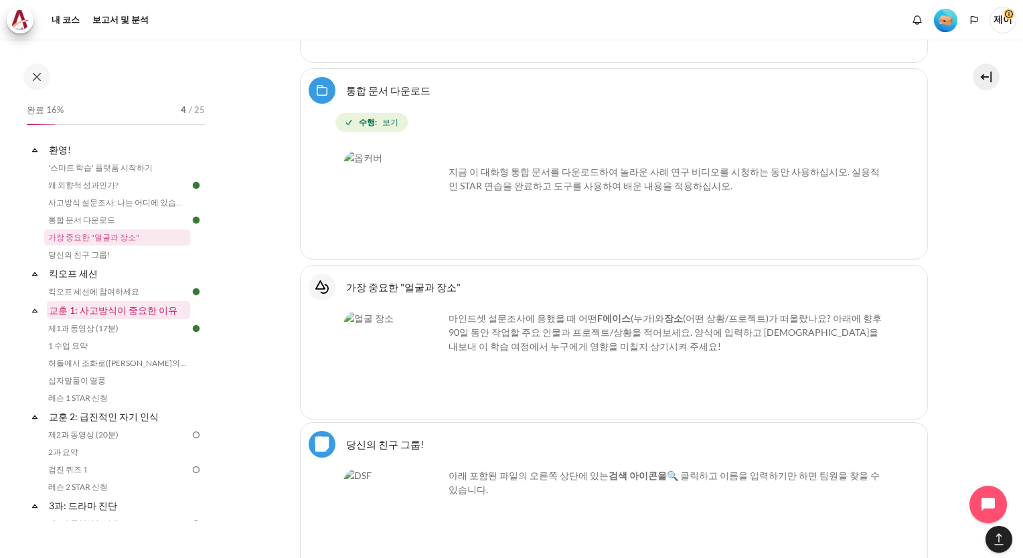
click at [120, 309] on link "교훈 1: 사고방식이 중요한 이유" at bounding box center [118, 310] width 143 height 18
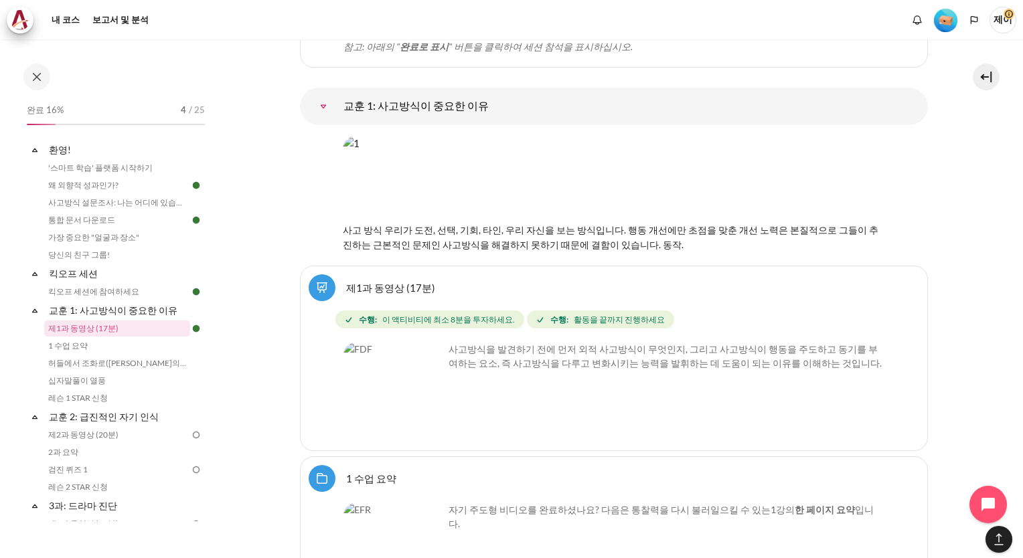
scroll to position [1924, 0]
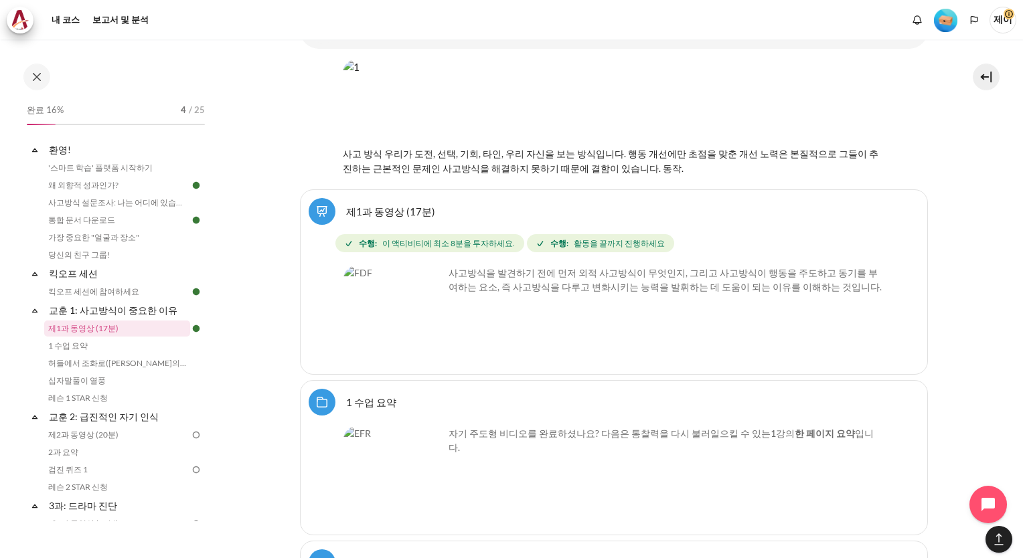
click at [420, 274] on img "콘텐츠" at bounding box center [393, 316] width 100 height 100
click at [578, 238] on span "활동을 끝까지 진행하세요" at bounding box center [619, 244] width 91 height 12
click at [346, 205] on link "제1과 동영상 (17분)" at bounding box center [390, 211] width 89 height 13
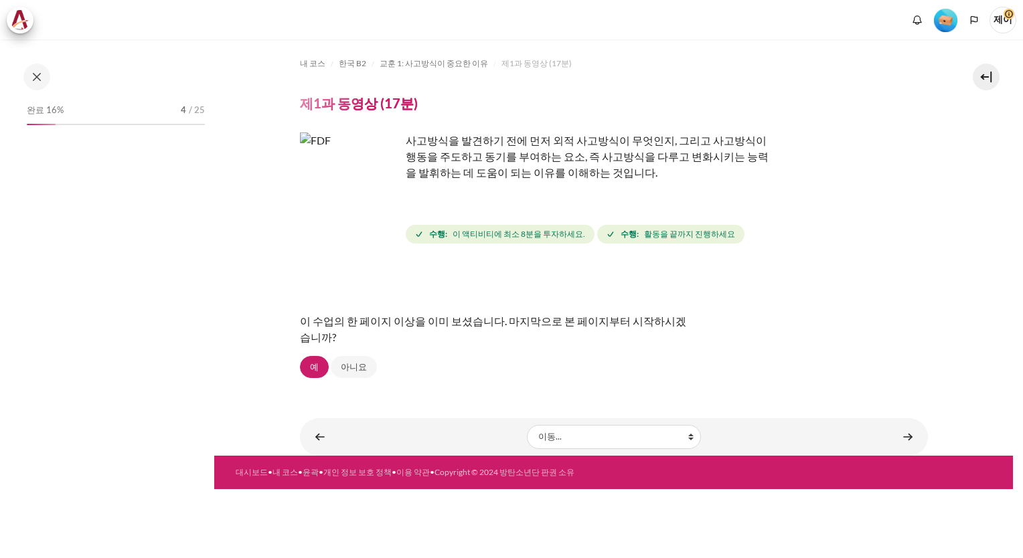
click at [377, 207] on img "콘텐츠" at bounding box center [350, 183] width 100 height 100
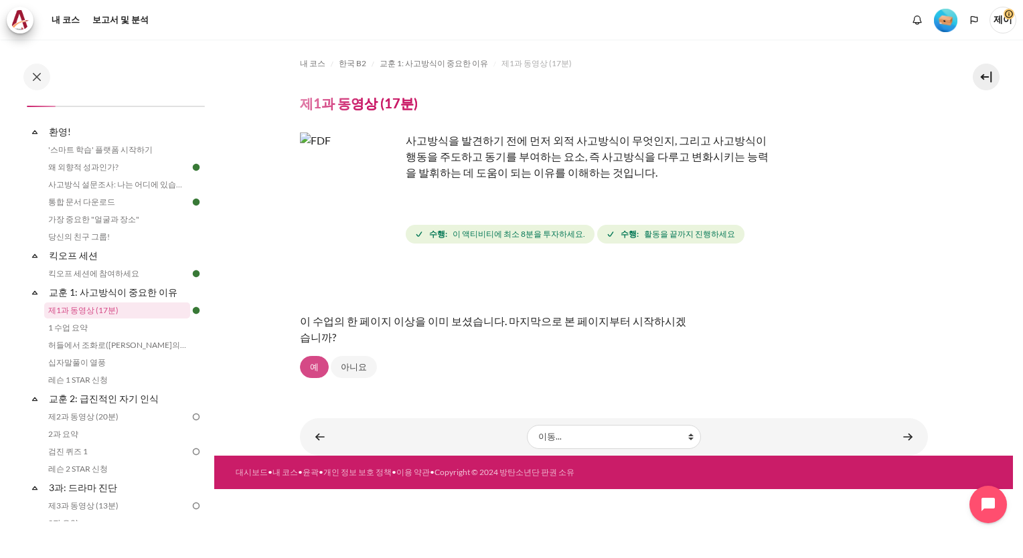
click at [315, 367] on link "예" at bounding box center [314, 367] width 29 height 23
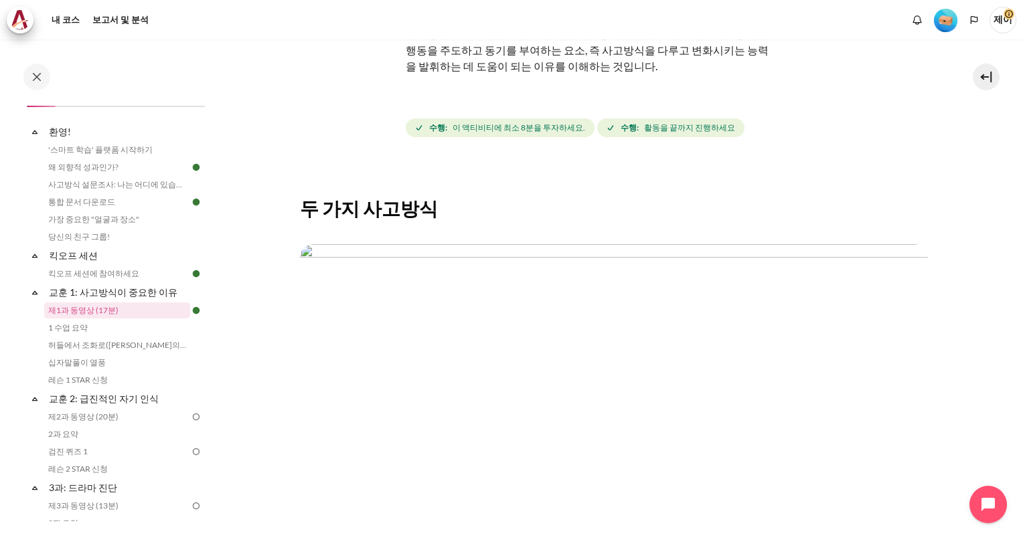
scroll to position [185, 0]
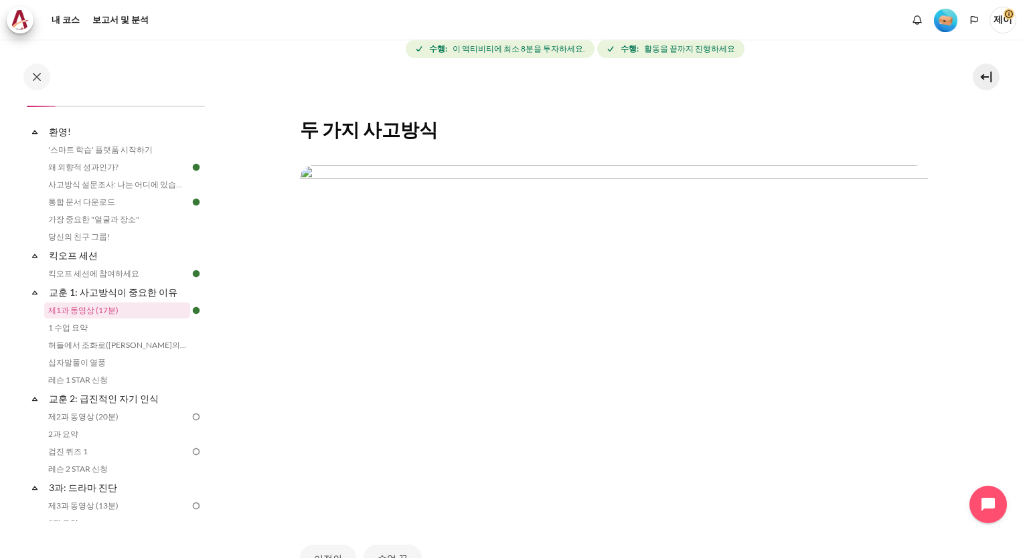
click at [371, 282] on img "콘텐츠" at bounding box center [614, 341] width 628 height 353
click at [515, 280] on img "콘텐츠" at bounding box center [614, 341] width 628 height 353
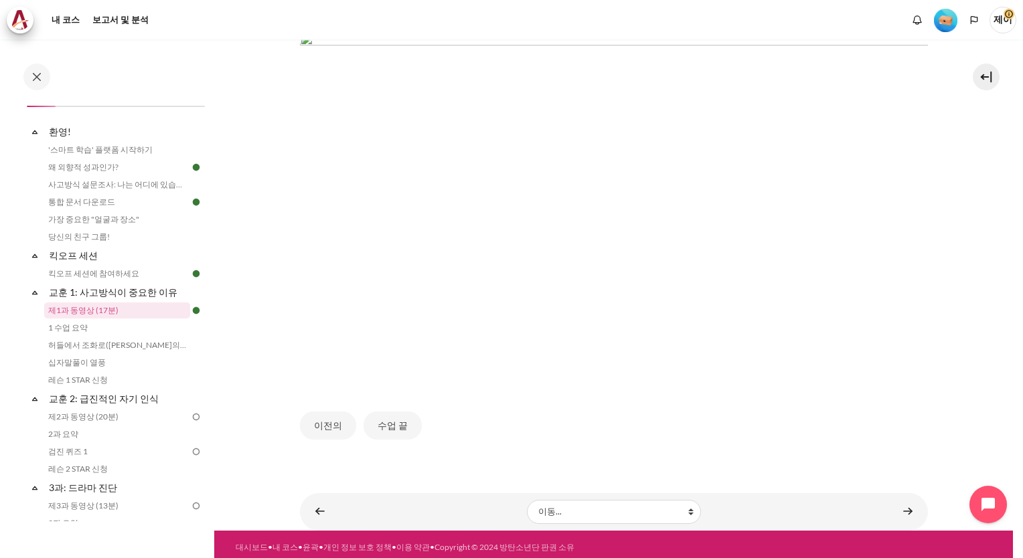
scroll to position [319, 0]
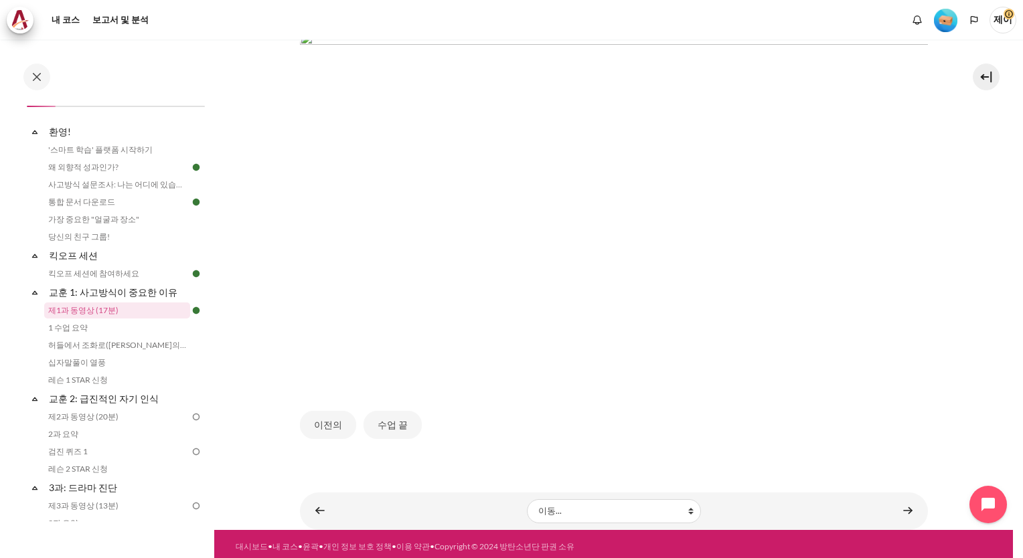
click at [460, 328] on img "콘텐츠" at bounding box center [614, 207] width 628 height 353
click at [334, 416] on button "이전의" at bounding box center [328, 425] width 56 height 28
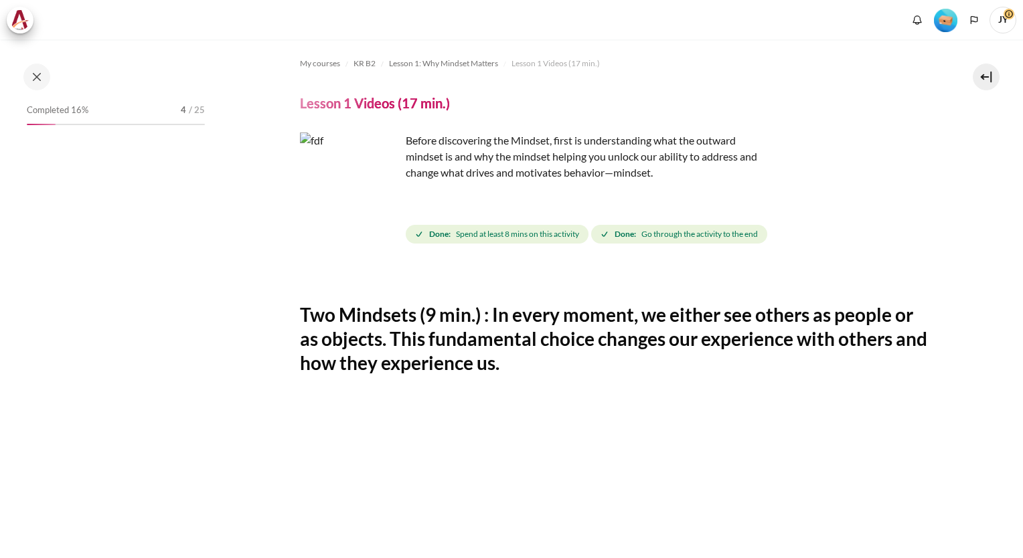
scroll to position [18, 0]
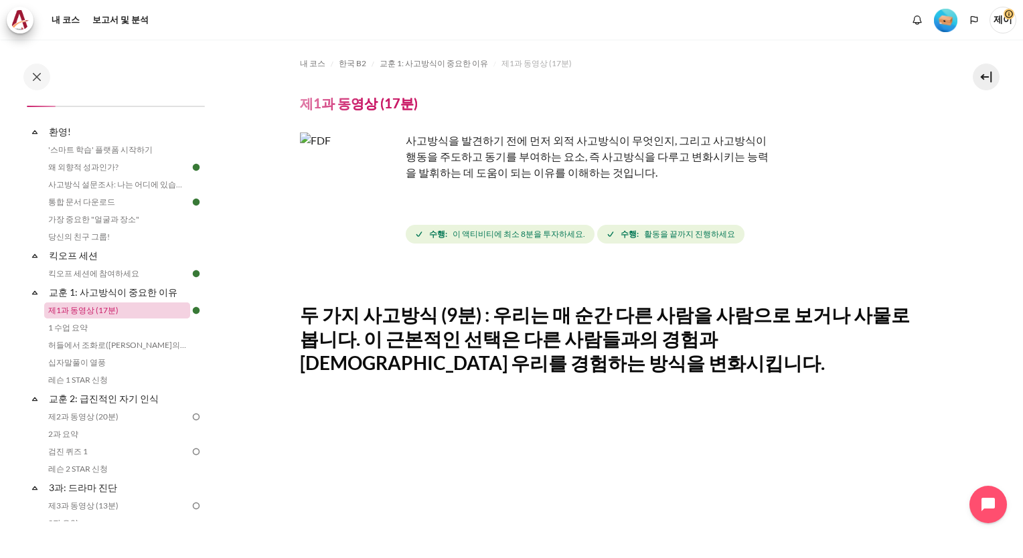
click at [88, 308] on link "제1과 동영상 (17분)" at bounding box center [117, 311] width 146 height 16
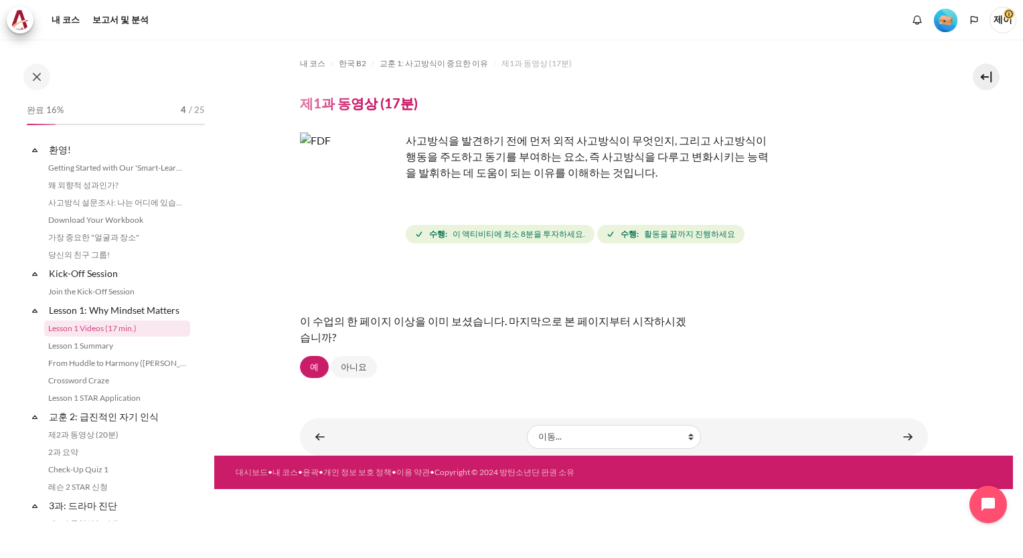
scroll to position [18, 0]
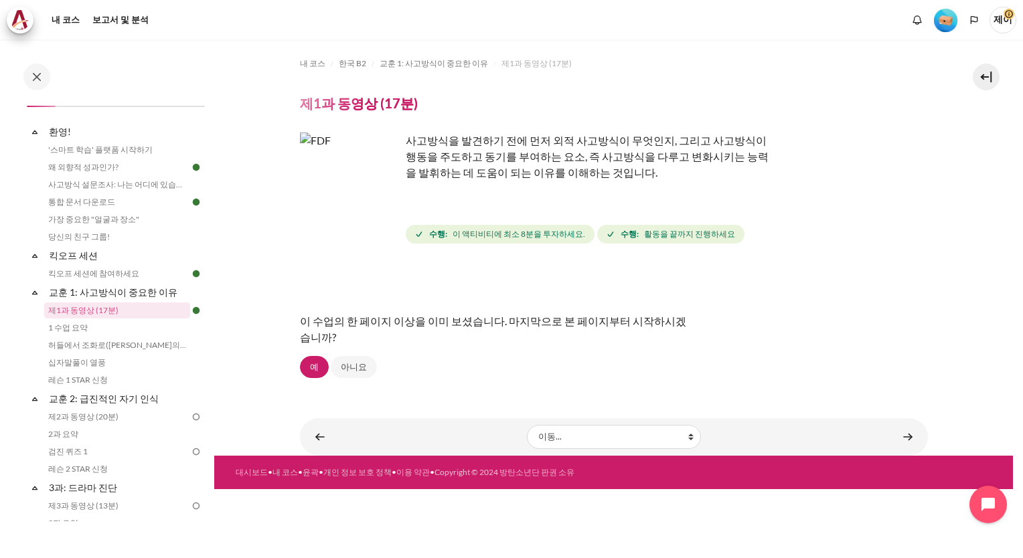
click at [944, 21] on img "Level #1" at bounding box center [945, 20] width 23 height 23
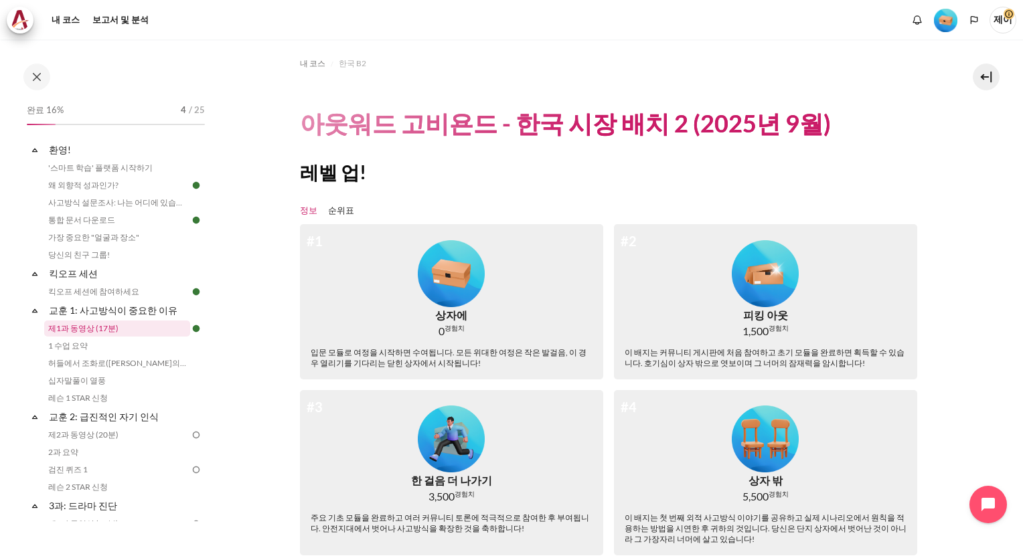
click at [99, 331] on link "제1과 동영상 (17분)" at bounding box center [117, 329] width 146 height 16
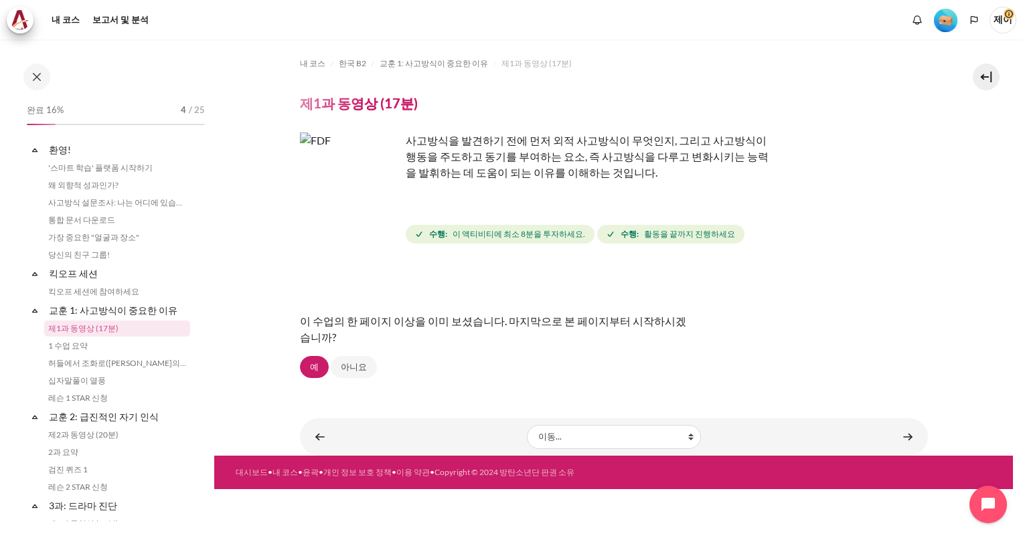
scroll to position [18, 0]
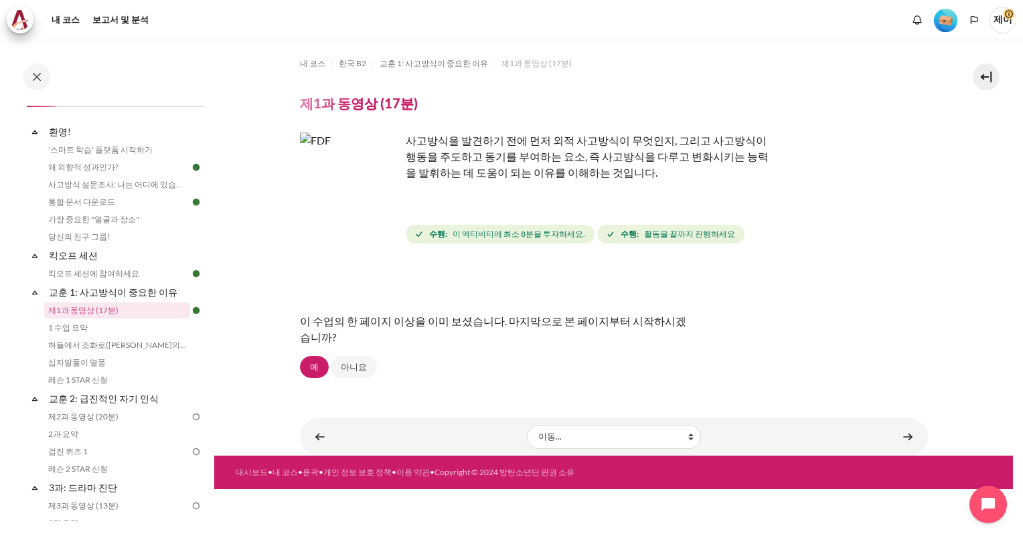
click at [623, 239] on strong "수행:" at bounding box center [629, 234] width 18 height 12
click at [912, 438] on link "콘텐츠" at bounding box center [907, 437] width 27 height 26
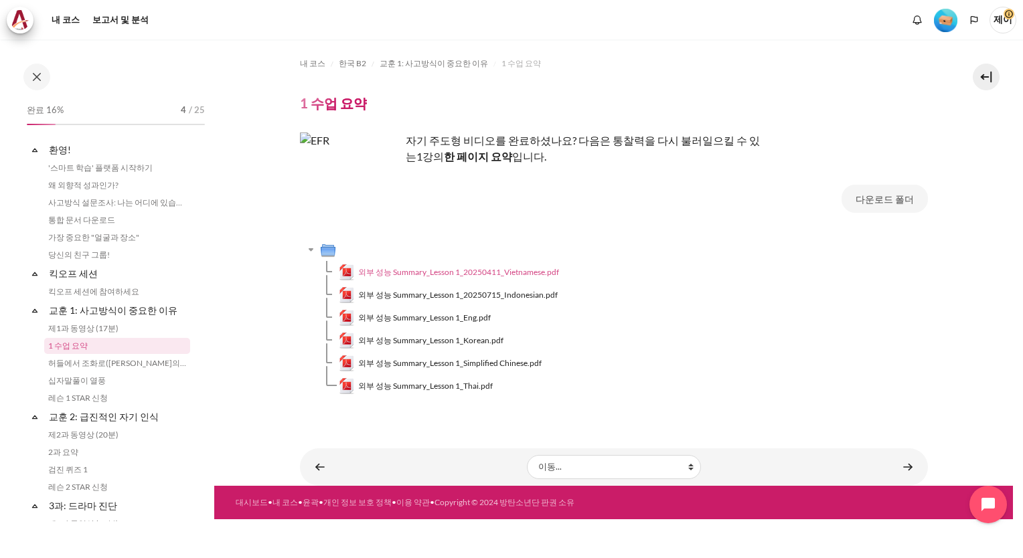
scroll to position [35, 0]
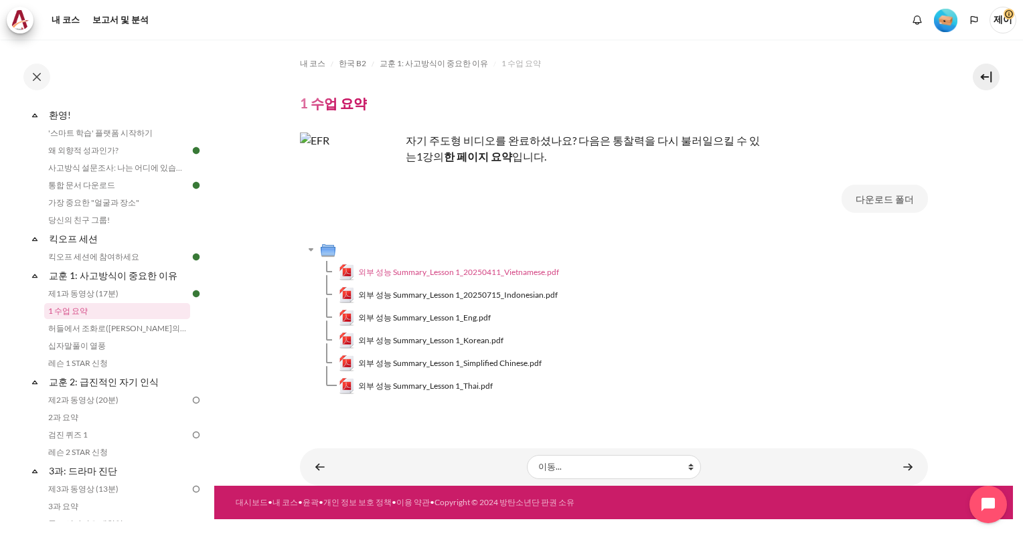
click at [347, 271] on img "콘텐츠" at bounding box center [347, 272] width 16 height 16
click at [411, 294] on span "외부 성능 Summary_Lesson 1_20250715_Indonesian.pdf" at bounding box center [457, 295] width 199 height 12
click at [383, 339] on span "외부 성능 Summary_Lesson 1_Korean.pdf" at bounding box center [430, 341] width 145 height 12
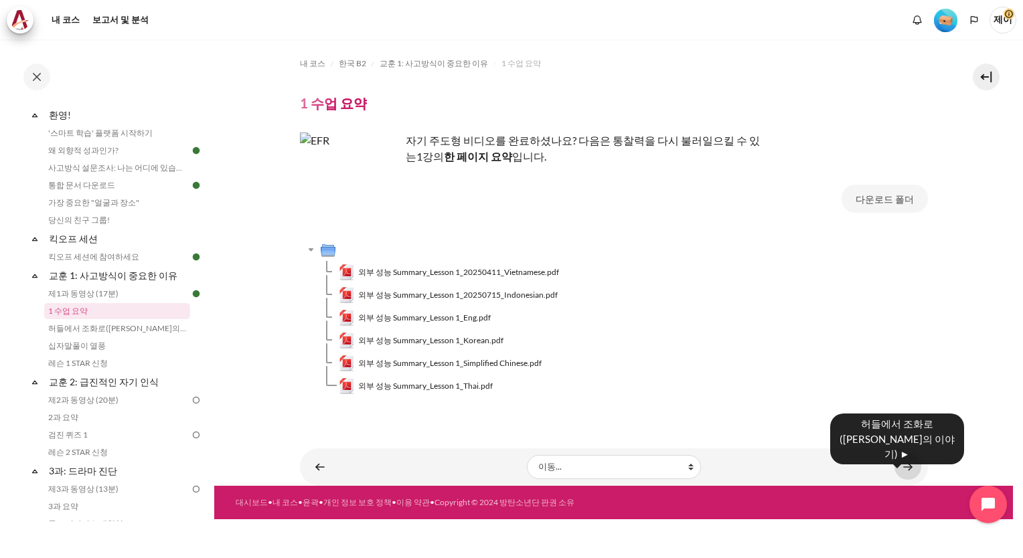
click at [906, 462] on link "콘텐츠" at bounding box center [907, 467] width 27 height 26
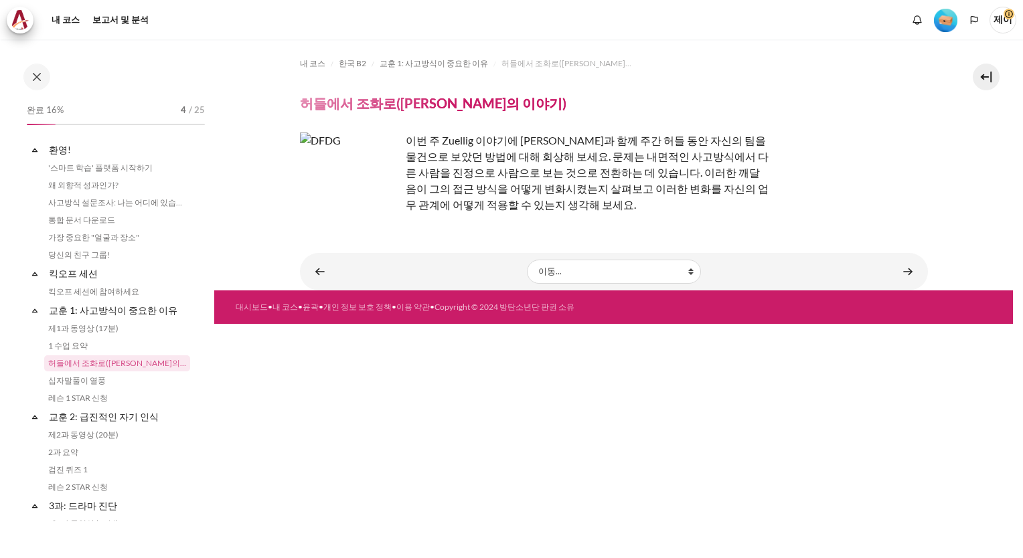
scroll to position [53, 0]
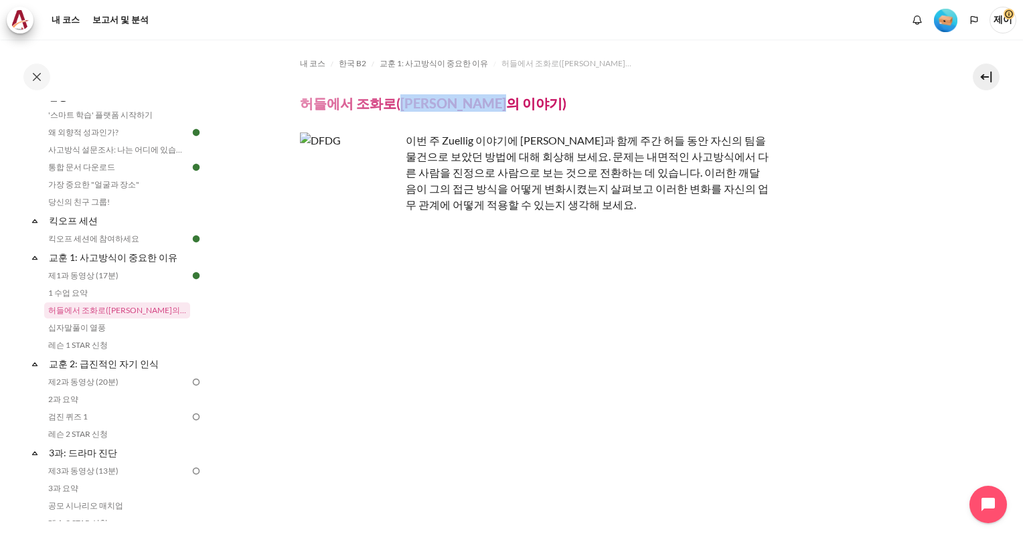
drag, startPoint x: 482, startPoint y: 104, endPoint x: 394, endPoint y: 100, distance: 87.8
click at [394, 100] on h4 "허들에서 조화로([PERSON_NAME]의 이야기)" at bounding box center [433, 102] width 266 height 17
copy h4 "Khoo Ghi Peng"
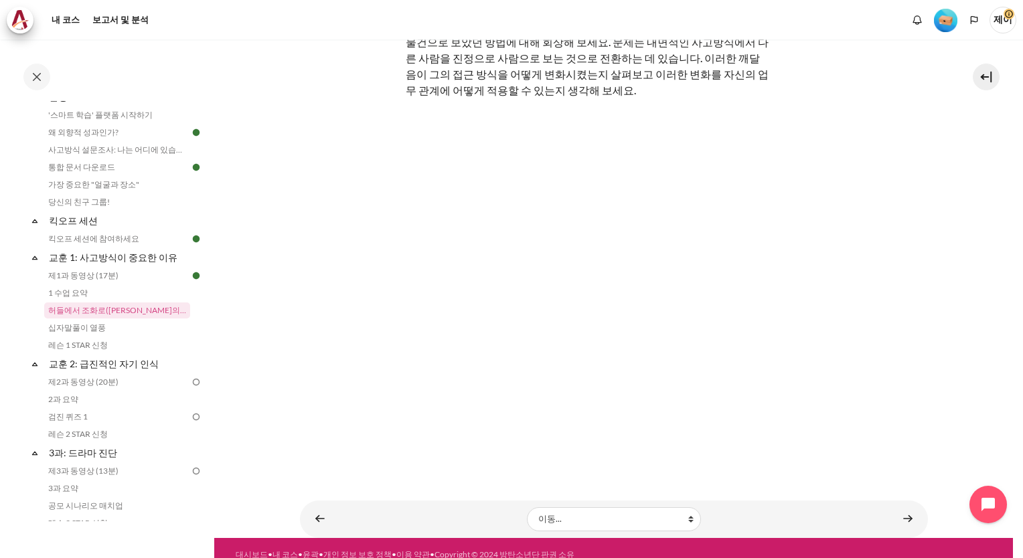
scroll to position [123, 0]
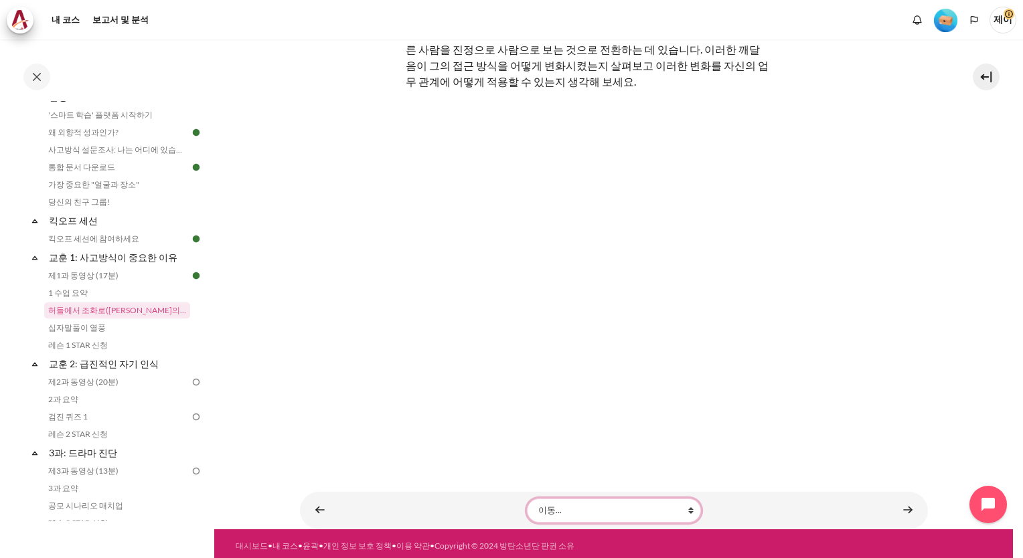
click at [541, 507] on select "이동... '스마트 학습' 플랫폼 시작하기 왜 외향적 성과인가? 사고방식 설문조사: 나는 어디에 있습니까? 통합 문서 다운로드 가장 중요한 "…" at bounding box center [614, 511] width 174 height 24
select select "/mod/lesson/view.php?id=18924&forceview=1"
click at [527, 499] on select "이동... '스마트 학습' 플랫폼 시작하기 왜 외향적 성과인가? 사고방식 설문조사: 나는 어디에 있습니까? 통합 문서 다운로드 가장 중요한 "…" at bounding box center [614, 511] width 174 height 24
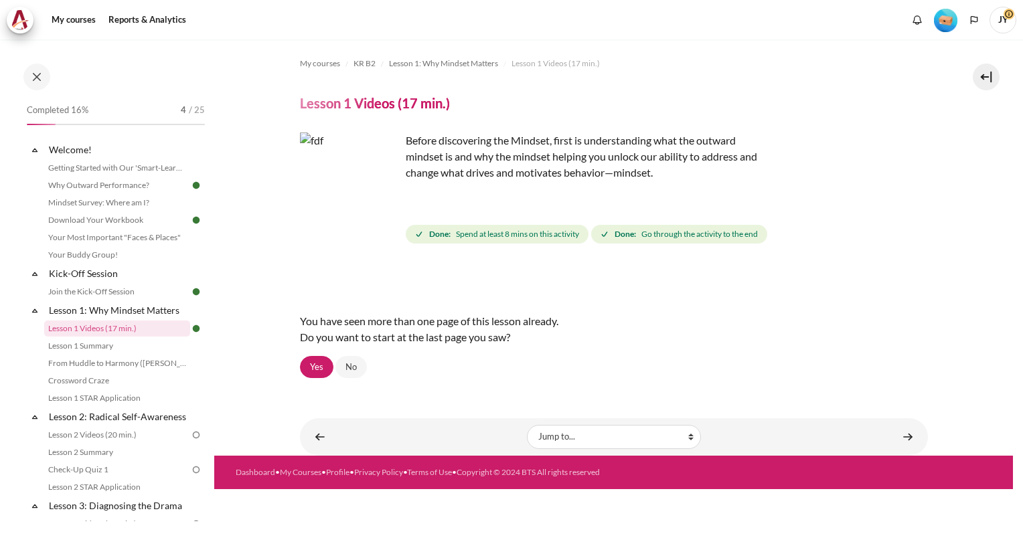
scroll to position [18, 0]
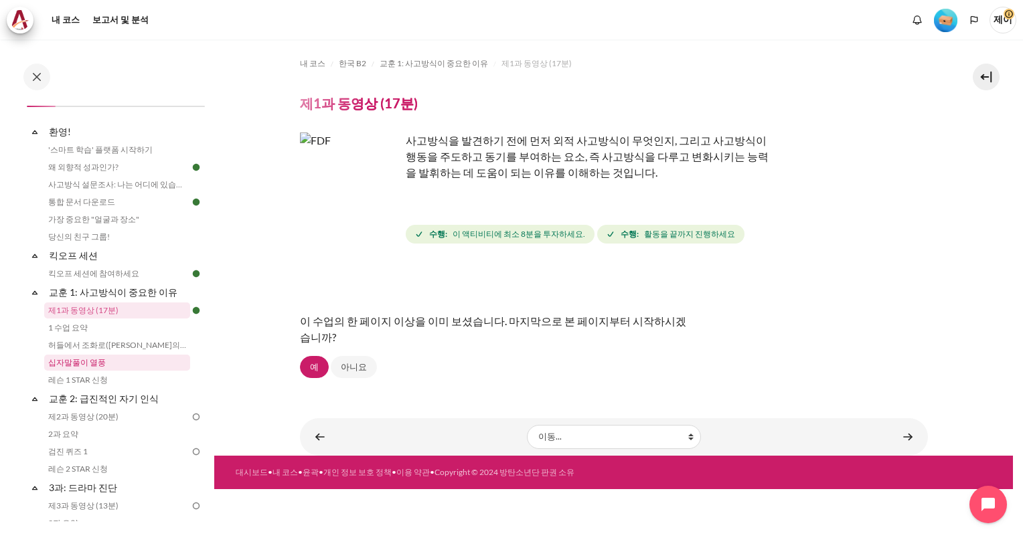
click at [87, 365] on link "십자말풀이 열풍" at bounding box center [117, 363] width 146 height 16
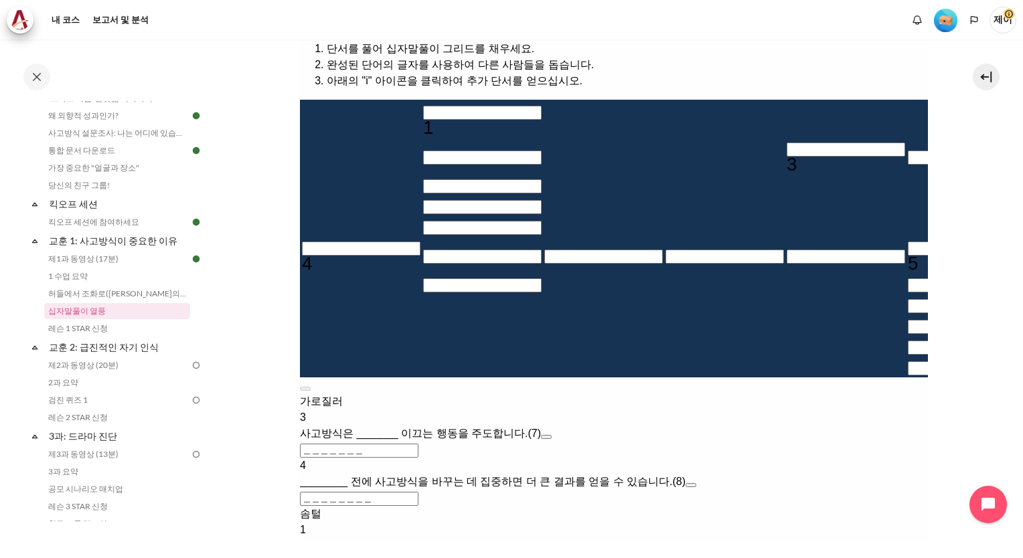
scroll to position [268, 0]
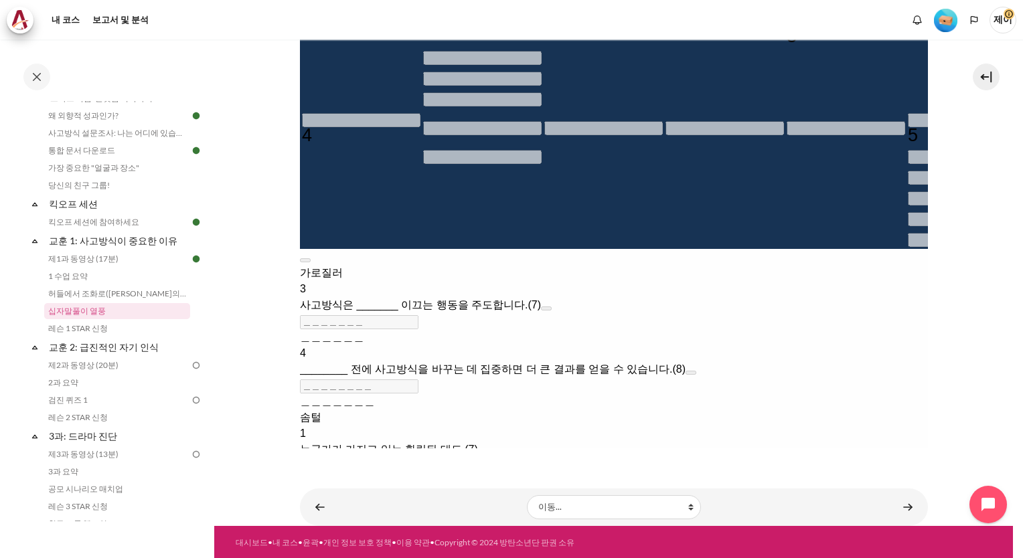
scroll to position [364, 0]
click at [759, 454] on div "내 코스 한국 B2 교훈 1: 사고방식이 중요한 이유 십자말풀이 열풍 십자말풀이 열풍" at bounding box center [614, 71] width 628 height 792
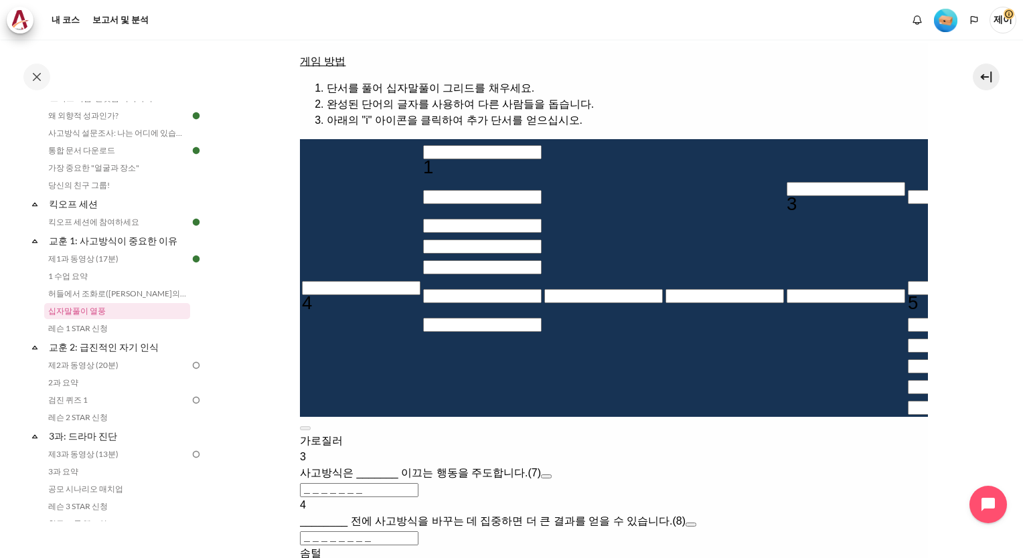
scroll to position [193, 0]
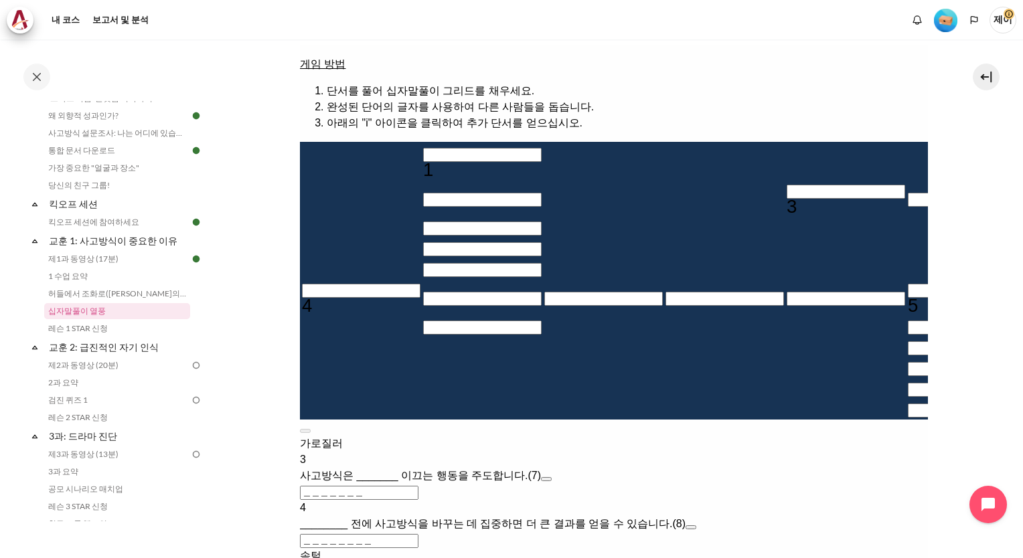
click at [786, 191] on input "십자말풀이 그리드. 화살표 키를 사용하여 탐색하고 키보드를 사용하여 문자를 입력합니다. 또는 Tab을 사용하여 그리드 대신 공백 스타일 필드에…" at bounding box center [845, 192] width 118 height 14
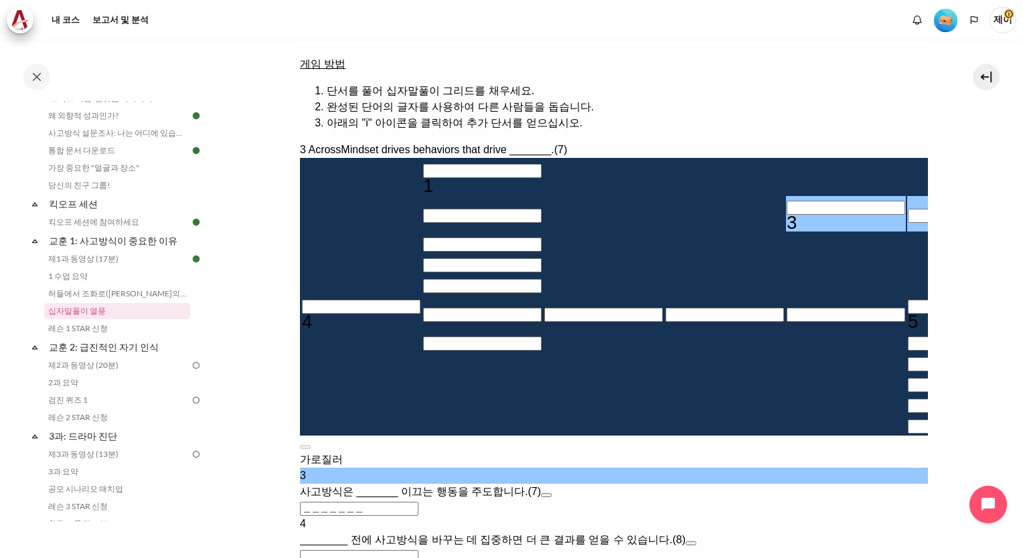
type input "Q＿＿＿＿＿＿"
type input "QU＿＿＿＿＿"
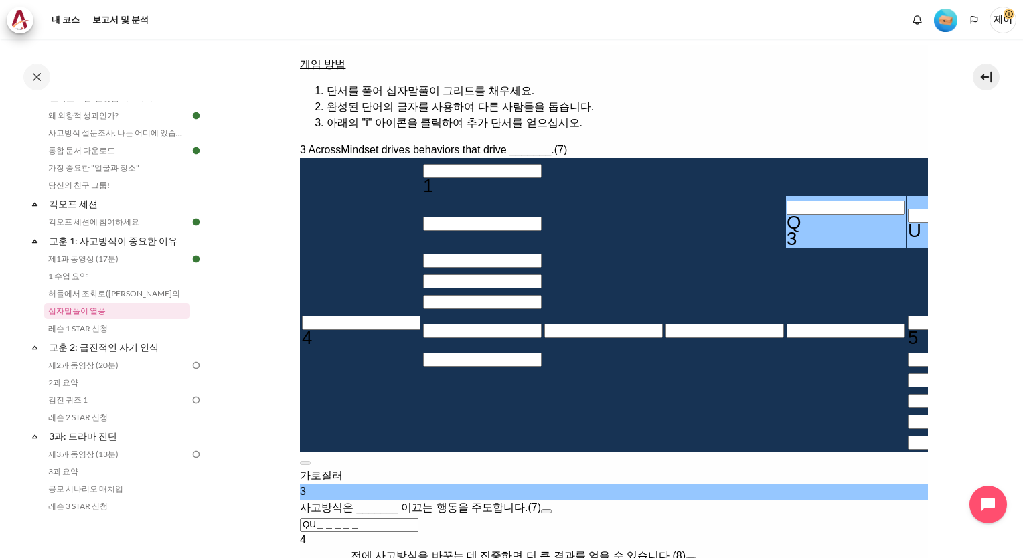
type input "QUS＿＿＿＿"
type input "QUSG＿＿＿"
type input "＿G＿＿＿＿＿"
type input "QUSGH＿＿"
type input "QUSGHK＿"
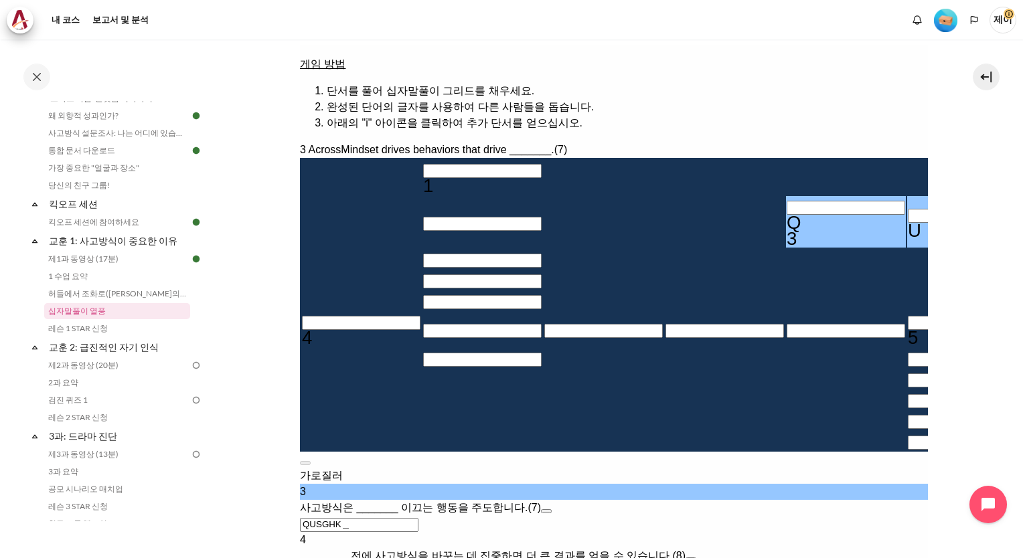
type input "QUSGHKD"
type input "QUSGHKM"
click at [786, 215] on div "Q" at bounding box center [845, 223] width 118 height 16
drag, startPoint x: 964, startPoint y: 221, endPoint x: 927, endPoint y: 219, distance: 36.9
click at [964, 221] on section "내 코스 한국 B2 교훈 1: 사고방식이 중요한 이유 십자말풀이 열풍 십자말풀이 열풍" at bounding box center [613, 253] width 798 height 813
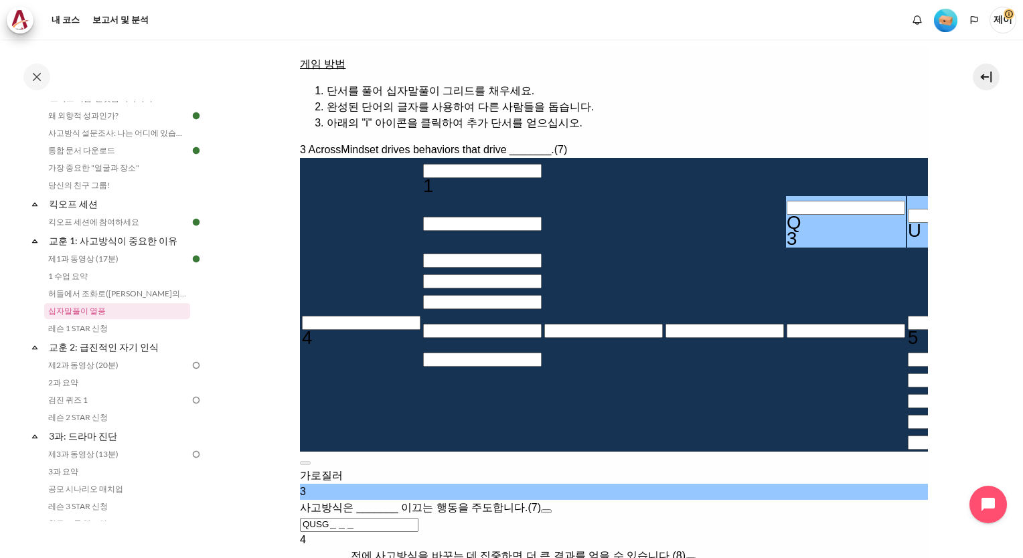
type input "QUS＿＿＿＿"
type input "＿＿＿＿＿＿＿"
click at [907, 223] on div "U" at bounding box center [966, 231] width 118 height 16
click at [786, 215] on div "Q" at bounding box center [845, 223] width 118 height 16
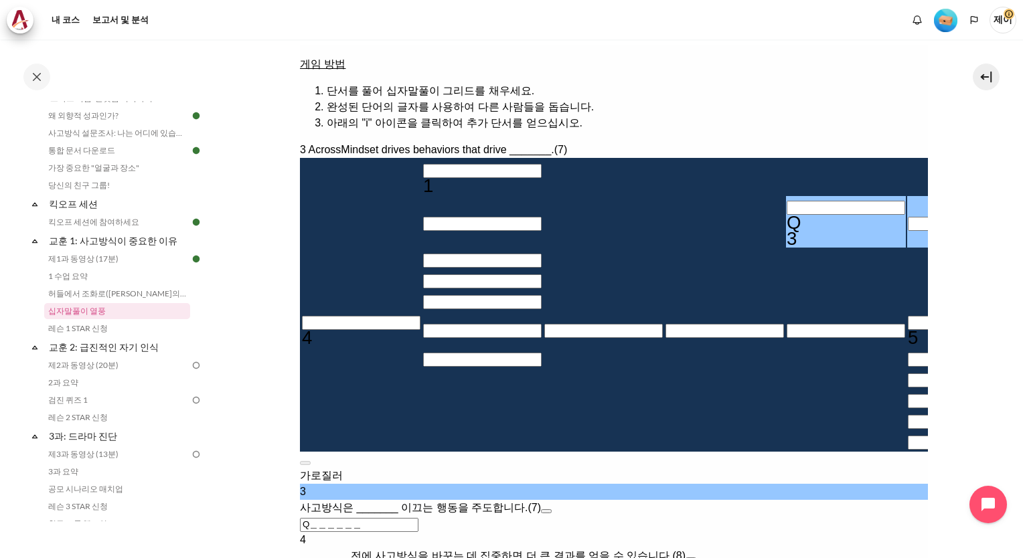
type input "＿＿＿＿＿＿＿"
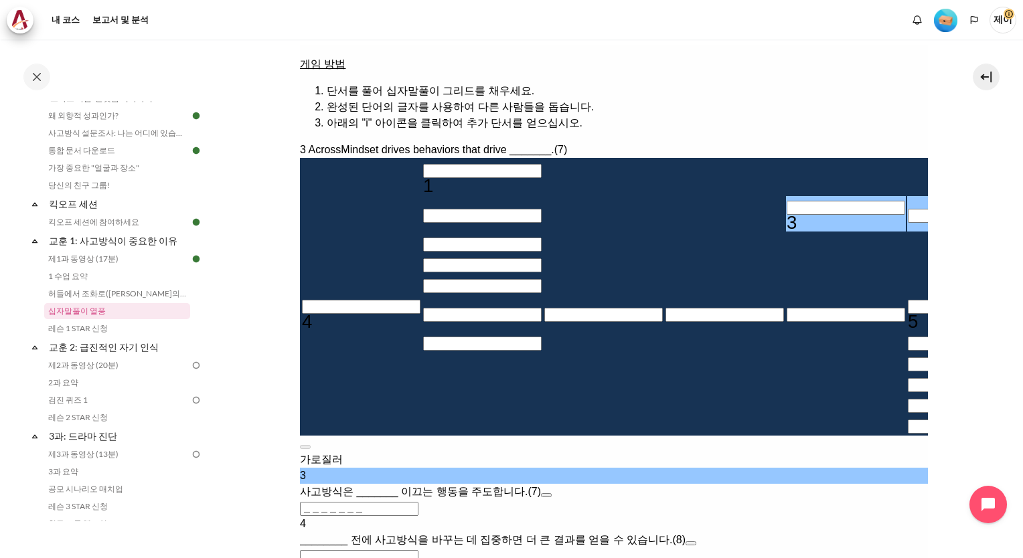
type input "Q＿＿＿＿＿＿"
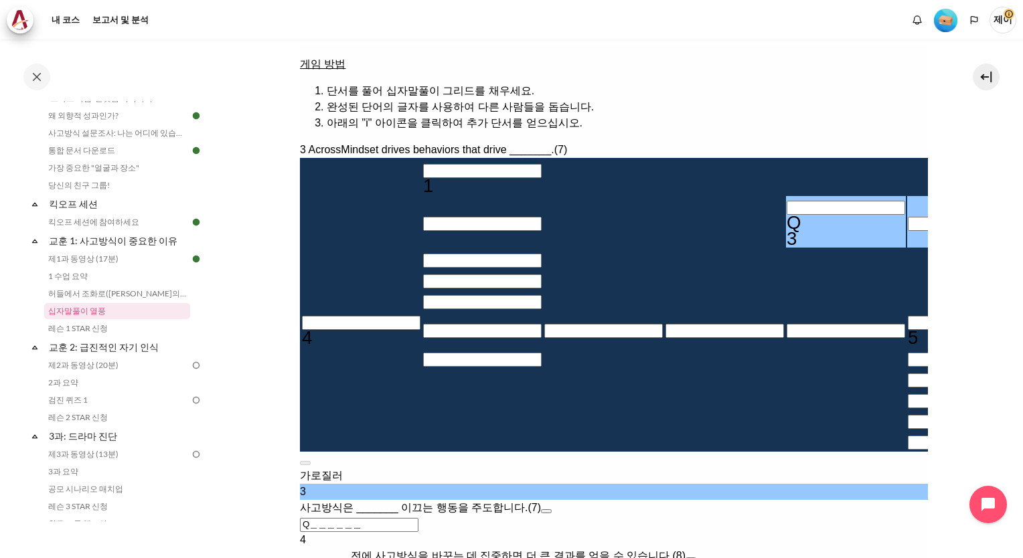
type input "＿＿＿＿＿＿＿"
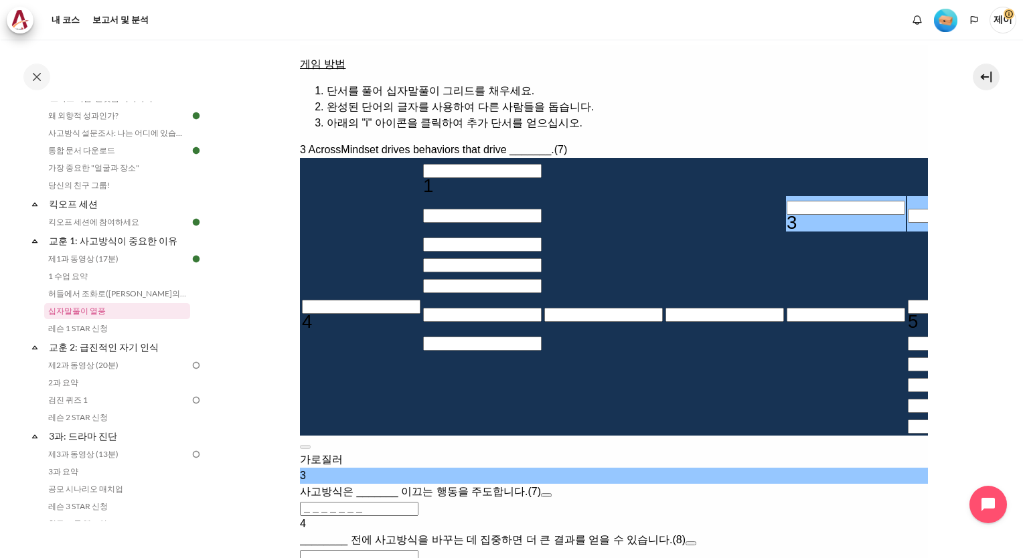
type input "ㅂ＿＿＿＿＿＿"
type input "ㅂㅂ＿＿＿＿＿"
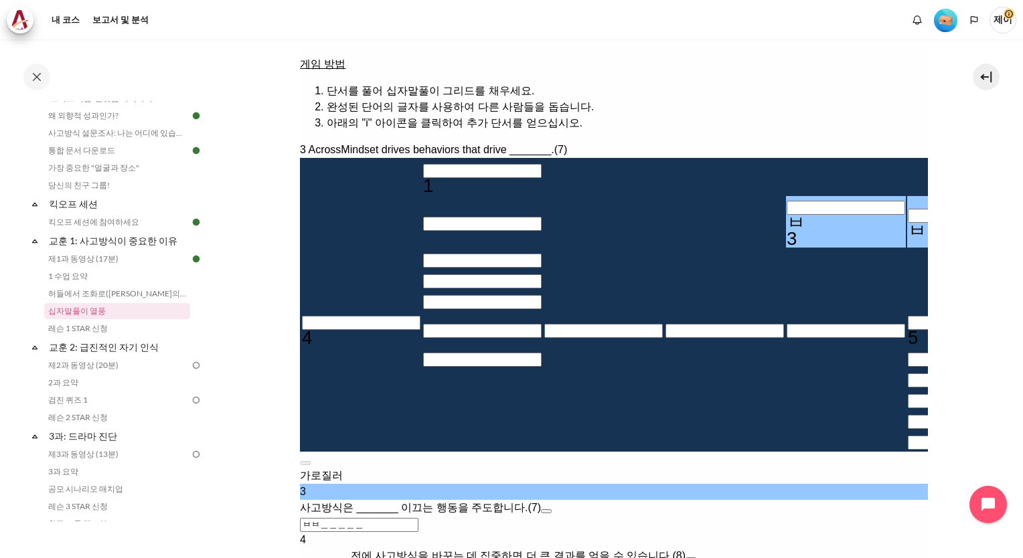
type input "ㅂㅂㅕ＿＿＿＿"
type input "ㅂㅂㅕㅕ＿＿＿"
type input "＿ㅕ＿＿＿＿＿"
type input "ㅂㅂㅕ＿＿＿＿"
type input "＿＿＿＿＿＿＿"
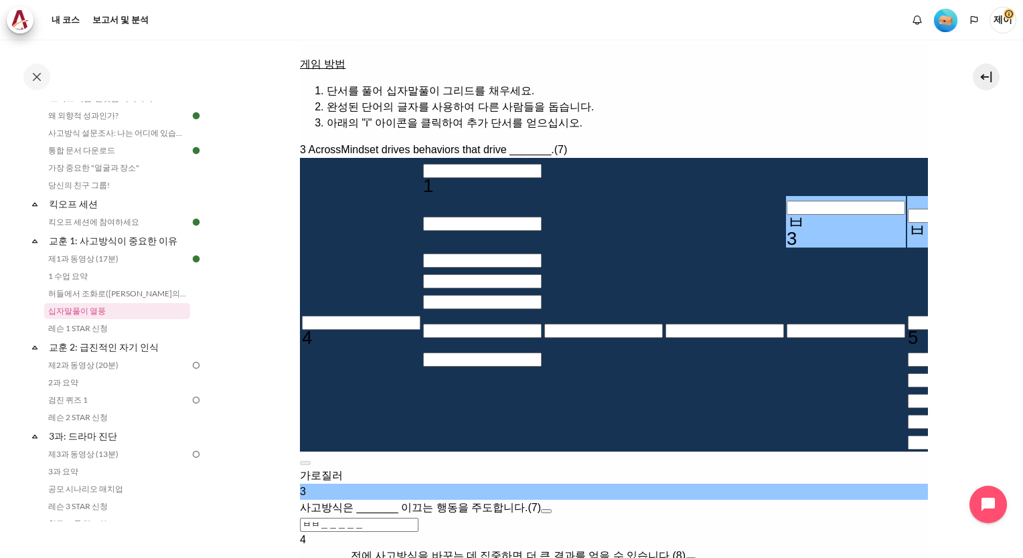
type input "ㅂ＿＿＿＿＿＿"
type input "ㅕ＿＿＿＿＿＿"
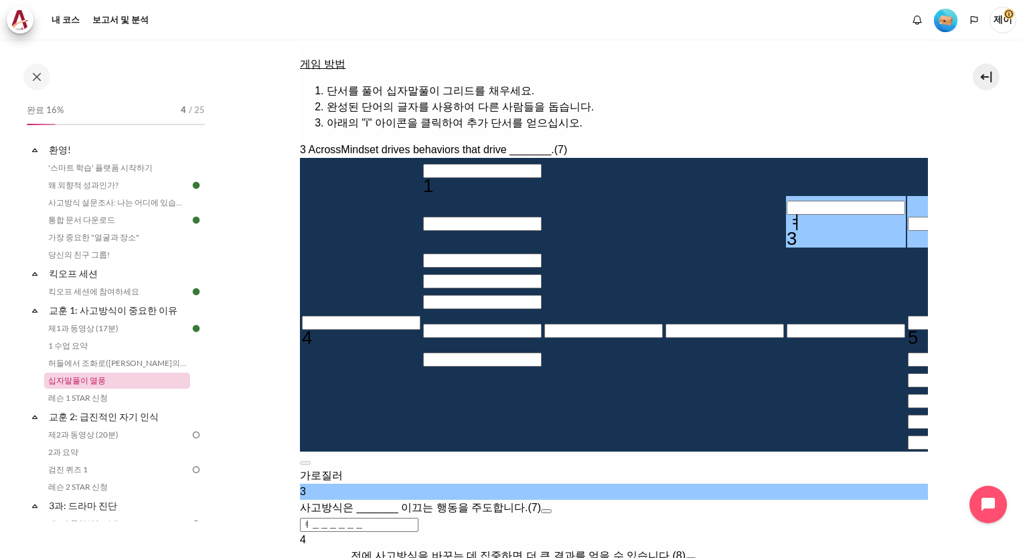
scroll to position [134, 0]
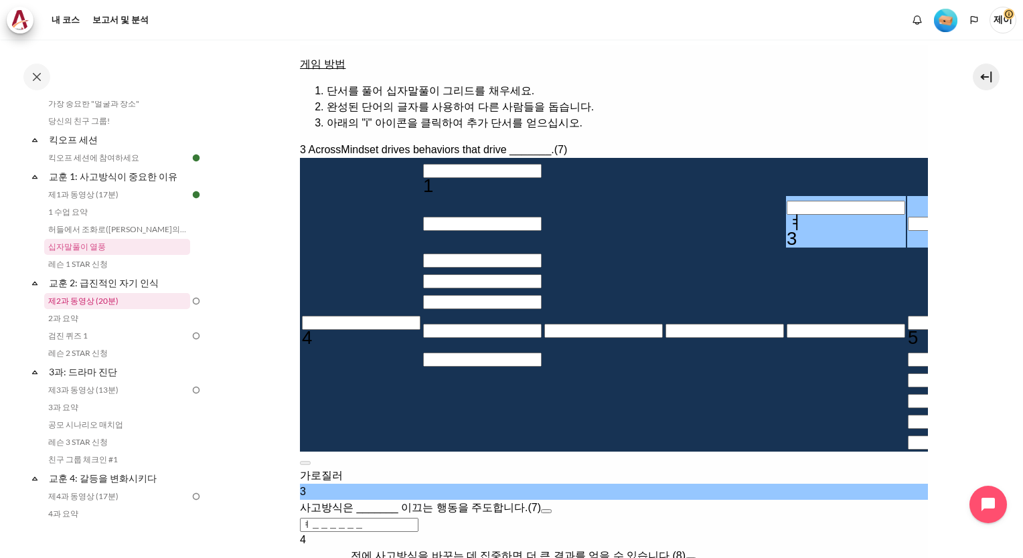
click at [94, 308] on link "제2과 동영상 (20분)" at bounding box center [117, 301] width 146 height 16
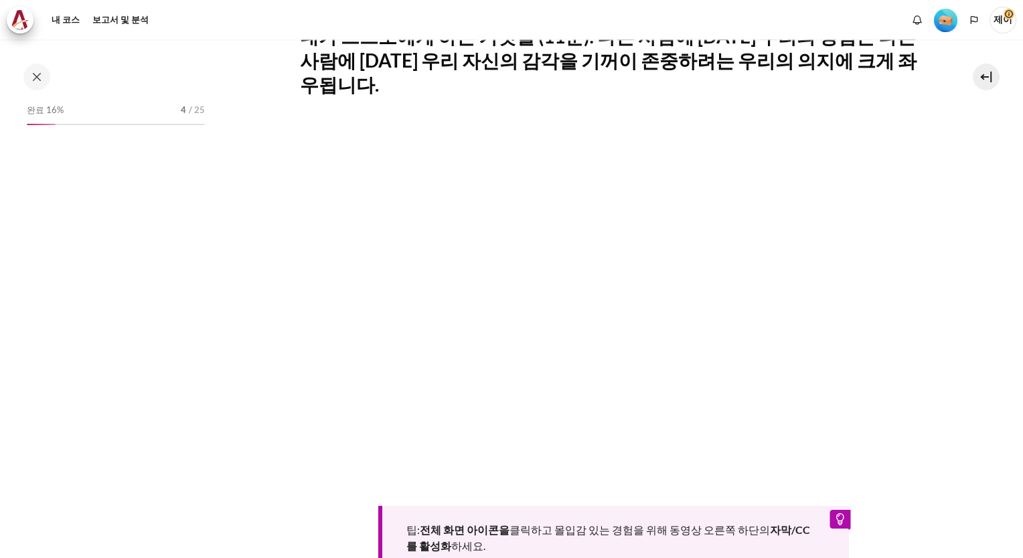
scroll to position [139, 0]
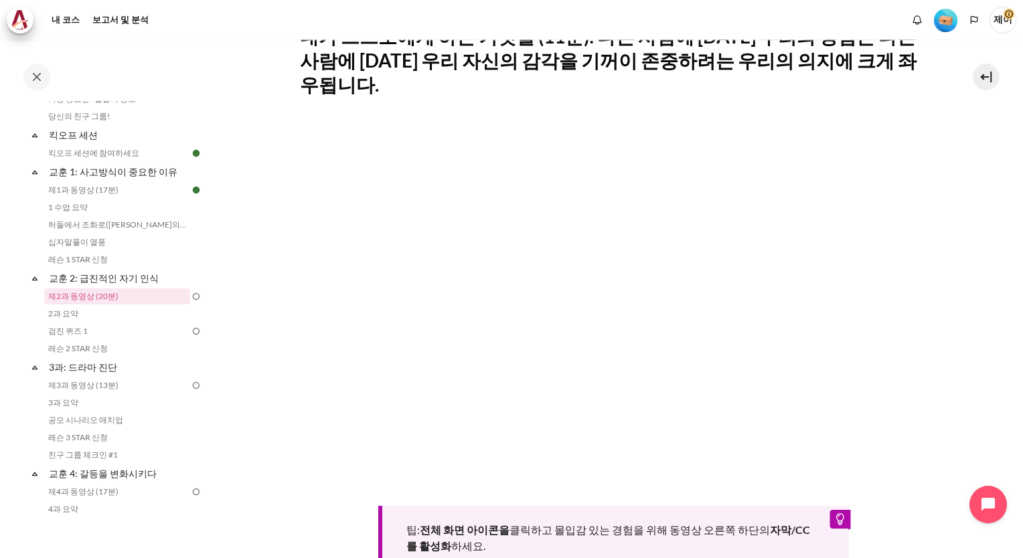
click at [272, 337] on section "내 코스 한국 B2 교훈 2: 급진적인 자기 인식 제2과 동영상 (20분) 제2과 동영상 (20분) 완료 요건" at bounding box center [613, 261] width 798 height 979
drag, startPoint x: 943, startPoint y: 351, endPoint x: 922, endPoint y: 347, distance: 21.9
click at [934, 350] on section "내 코스 한국 B2 교훈 2: 급진적인 자기 인식 제2과 동영상 (20분) 제2과 동영상 (20분) 완료 요건" at bounding box center [613, 261] width 798 height 979
click at [320, 481] on div "팁: 전체 화면 아이콘을 클릭하고 몰입감 있는 경험을 위해 동영상 오른쪽 하단의 자막/CC를 활성화 하세요." at bounding box center [614, 348] width 628 height 454
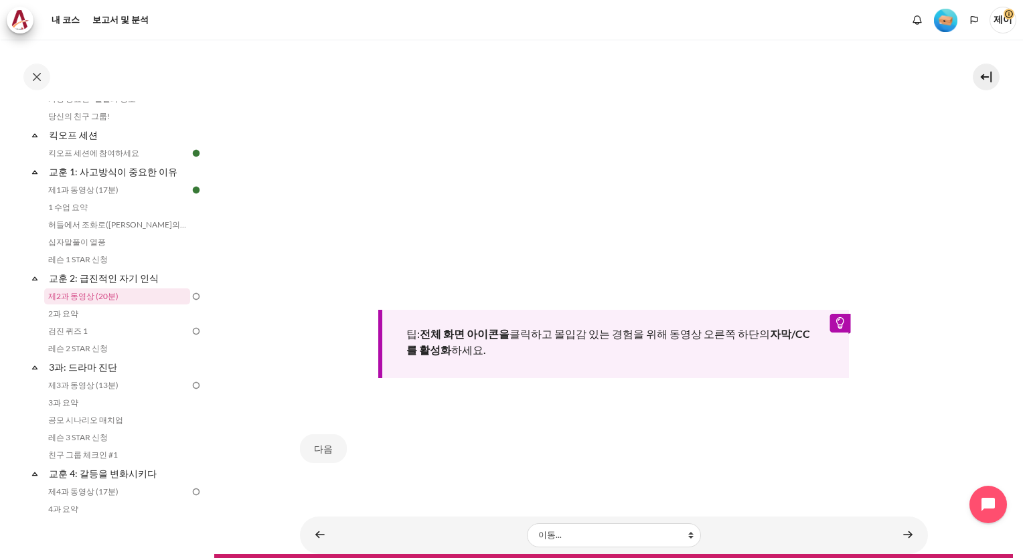
scroll to position [460, 0]
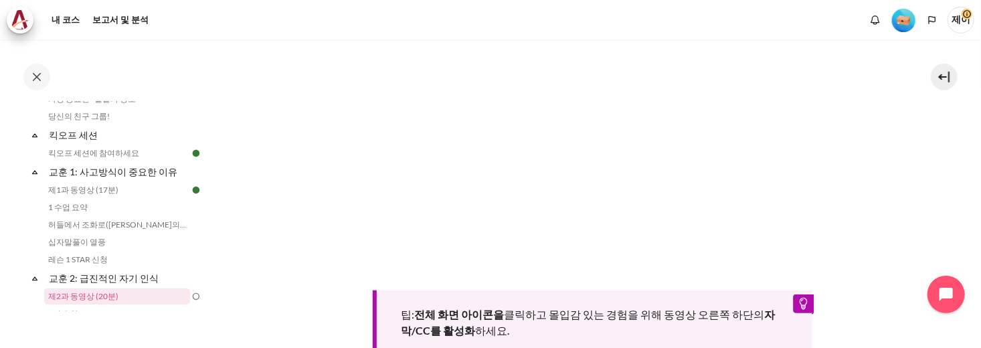
click at [918, 187] on section "내 코스 한국 B2 교훈 2: 급진적인 자기 인식 제2과 동영상 (20분) 제2과 동영상 (20분) 완료 요건" at bounding box center [592, 56] width 757 height 955
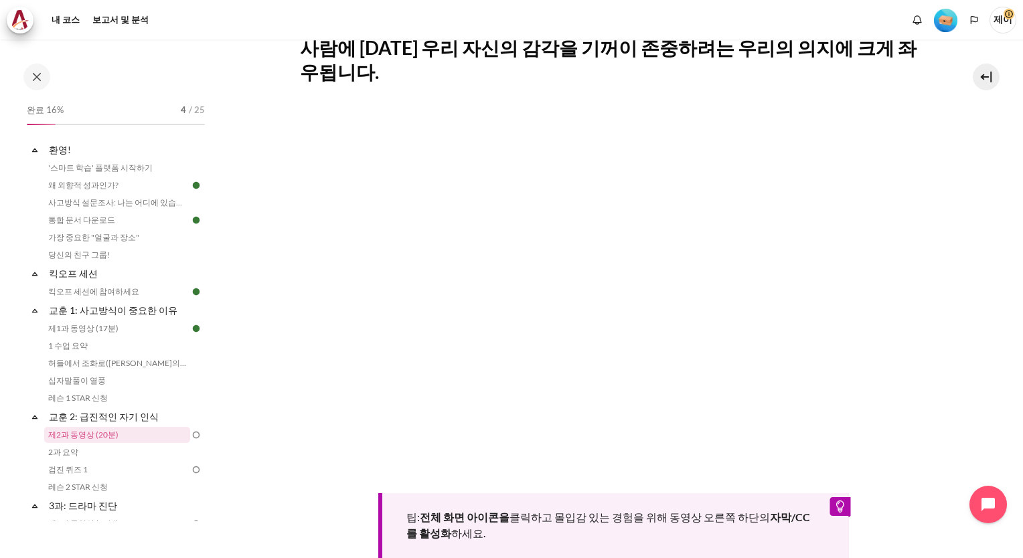
scroll to position [303, 0]
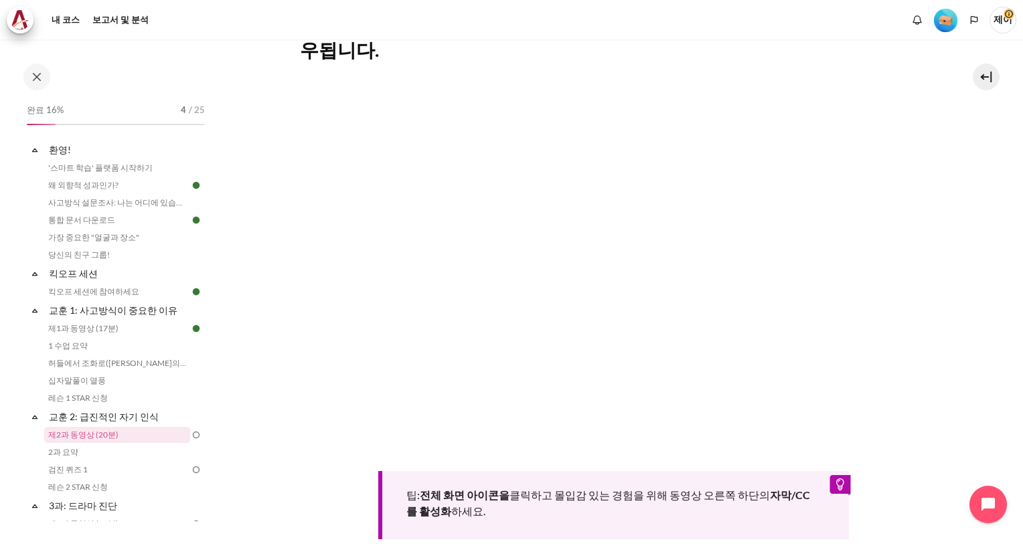
click at [709, 546] on div "팁: 전체 화면 아이콘을 클릭하고 몰입감 있는 경험을 위해 동영상 오른쪽 하단의 자막/CC를 활성화 하세요." at bounding box center [614, 329] width 628 height 507
click at [973, 280] on section "내 코스 한국 B2 교훈 2: 급진적인 자기 인식 제2과 동영상 (20분) 제2과 동영상 (20분) 완료 요건" at bounding box center [613, 226] width 798 height 979
click at [689, 558] on html "주요 콘텐츠로 건너뛰기 공개 과정 색인 완료 16% 4 / 25 Expand 무너지다" at bounding box center [511, 279] width 1023 height 558
click at [94, 367] on link "허들에서 조화로([PERSON_NAME]의 이야기)" at bounding box center [117, 363] width 146 height 16
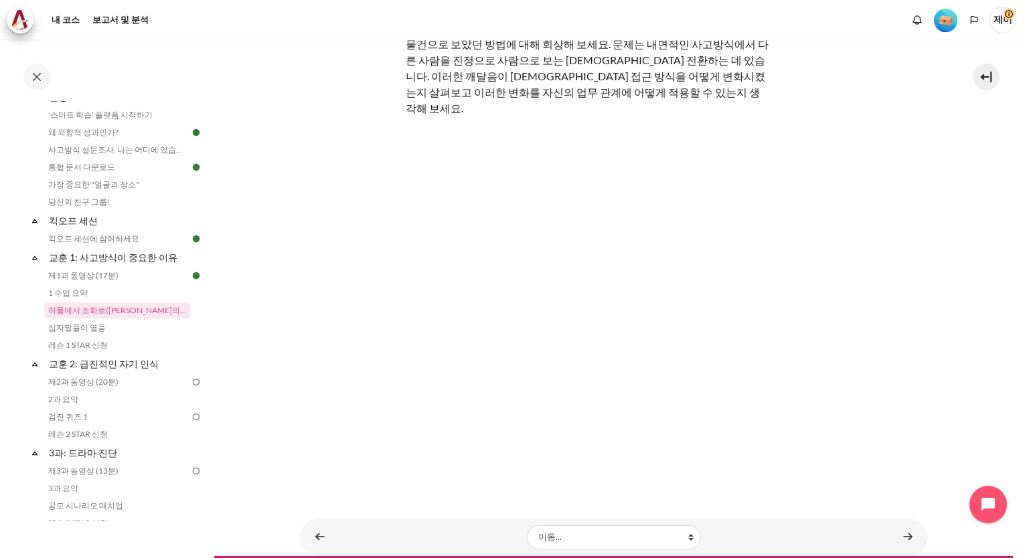
scroll to position [123, 0]
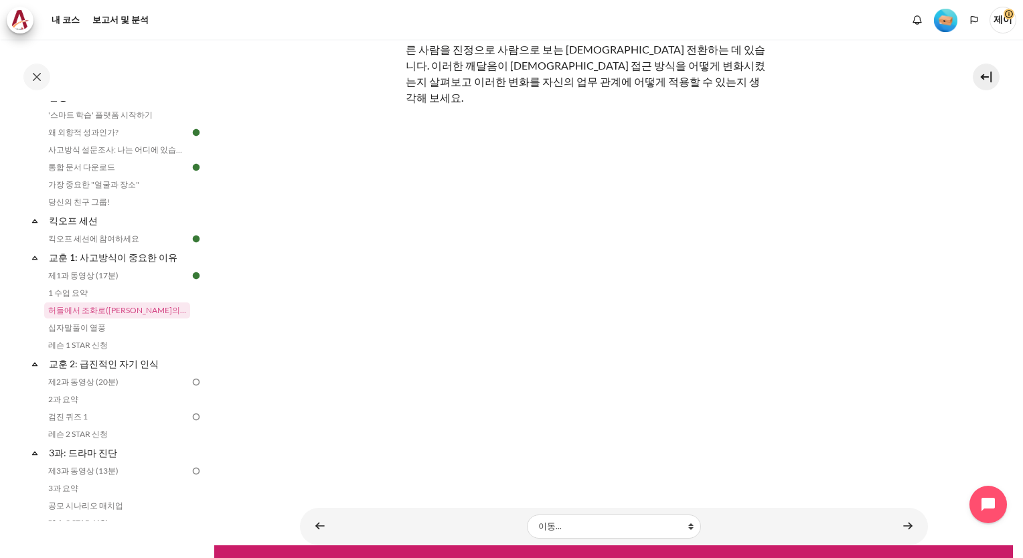
click at [970, 386] on section "내 코스 한국 B2 교훈 1: 사고방식[PERSON_NAME] 허들에서 조화로([PERSON_NAME]의 이야기) 허들에서 조화로([PERSO…" at bounding box center [613, 230] width 798 height 629
click at [95, 349] on link "레슨 1 STAR 신청" at bounding box center [117, 345] width 146 height 16
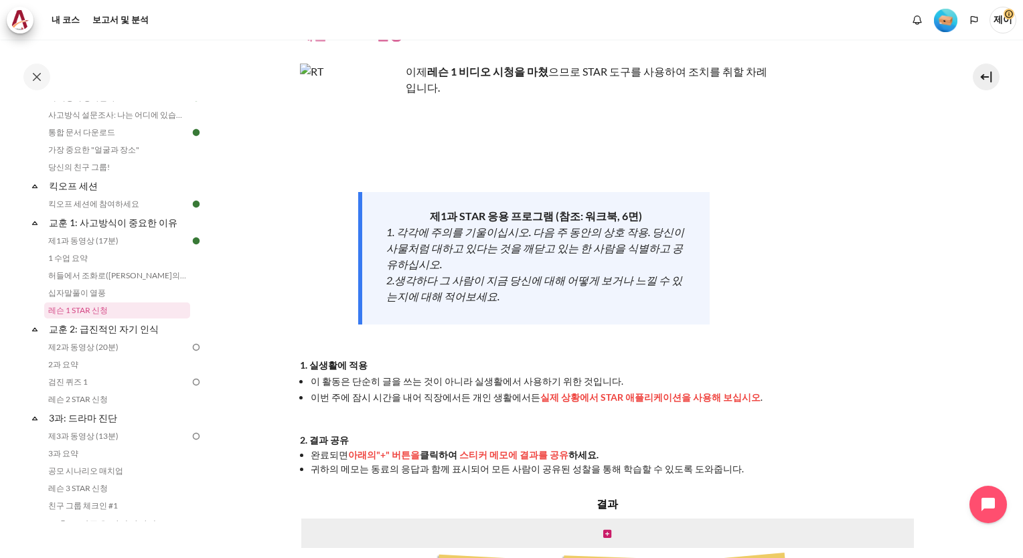
scroll to position [67, 0]
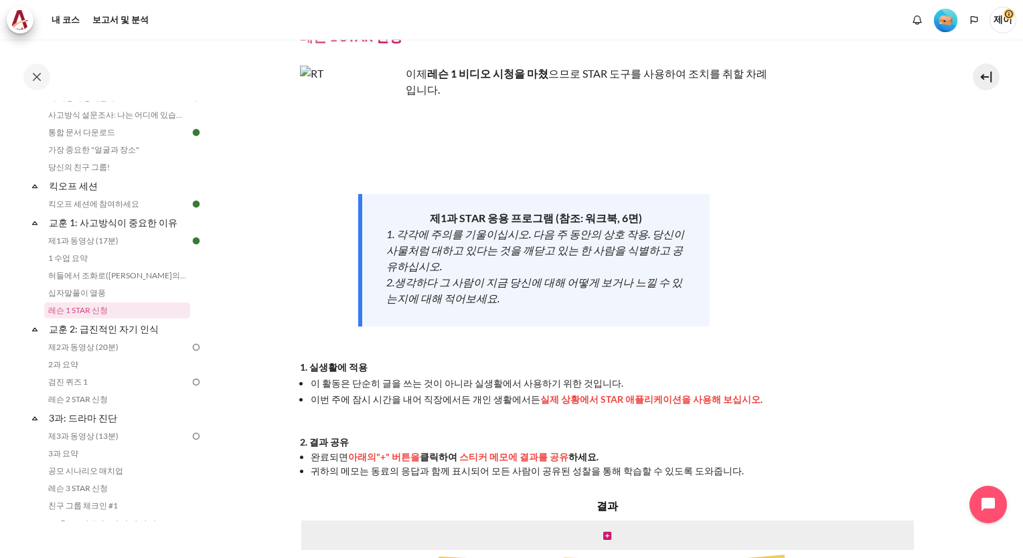
click at [375, 143] on img "콘텐츠" at bounding box center [350, 116] width 100 height 100
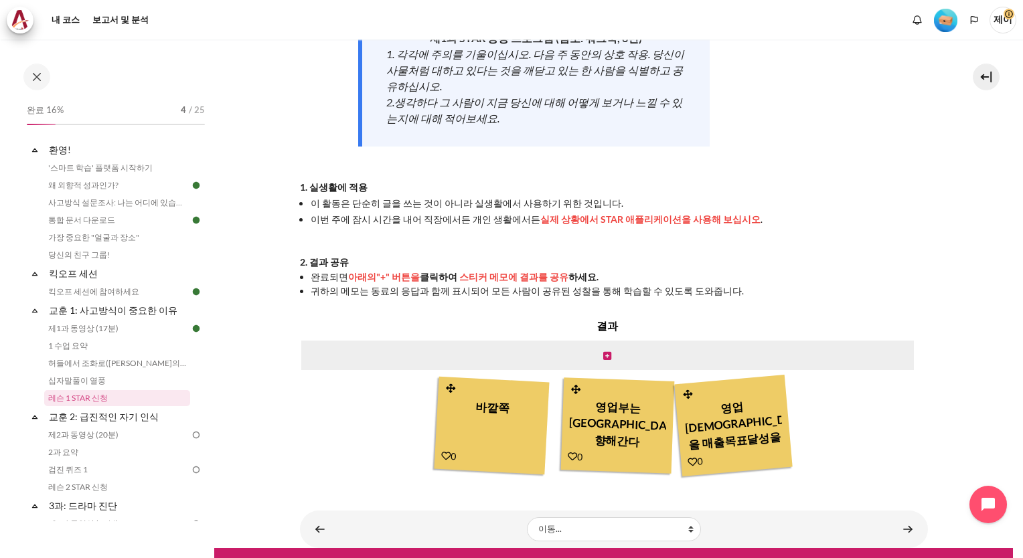
scroll to position [270, 0]
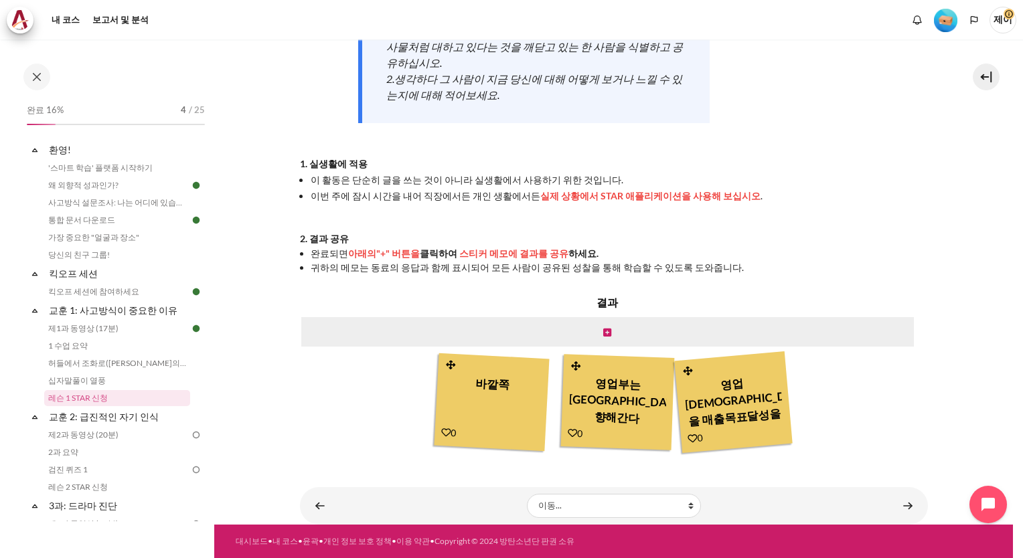
click at [444, 364] on icon "콘텐츠" at bounding box center [450, 365] width 12 height 10
click at [603, 333] on icon "콘텐츠" at bounding box center [607, 332] width 8 height 9
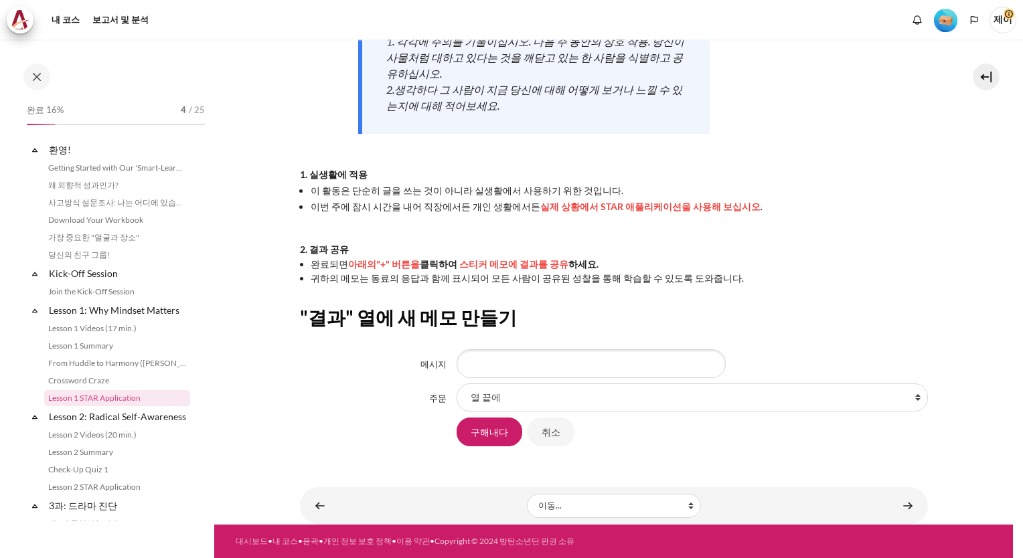
scroll to position [88, 0]
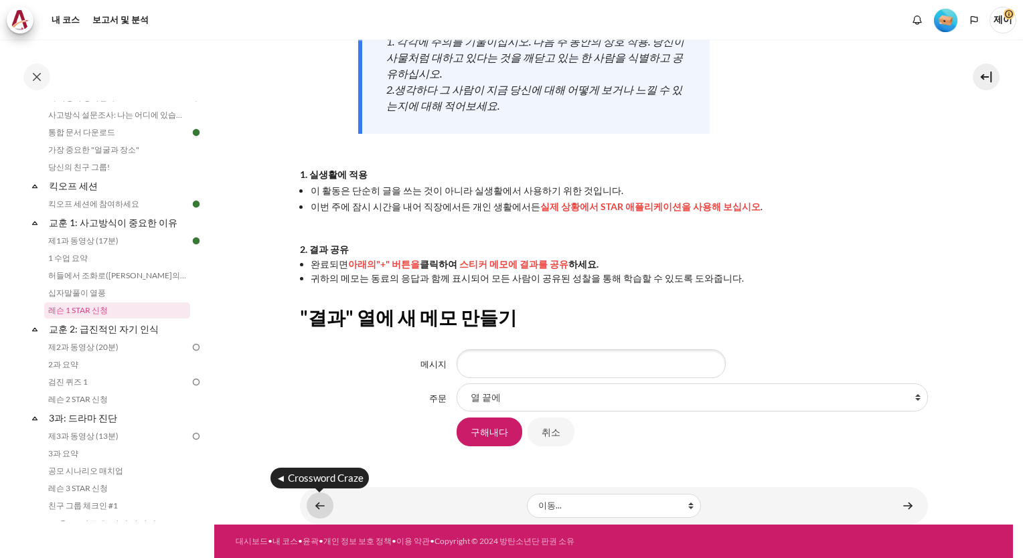
click at [321, 507] on link "콘텐츠" at bounding box center [320, 506] width 27 height 26
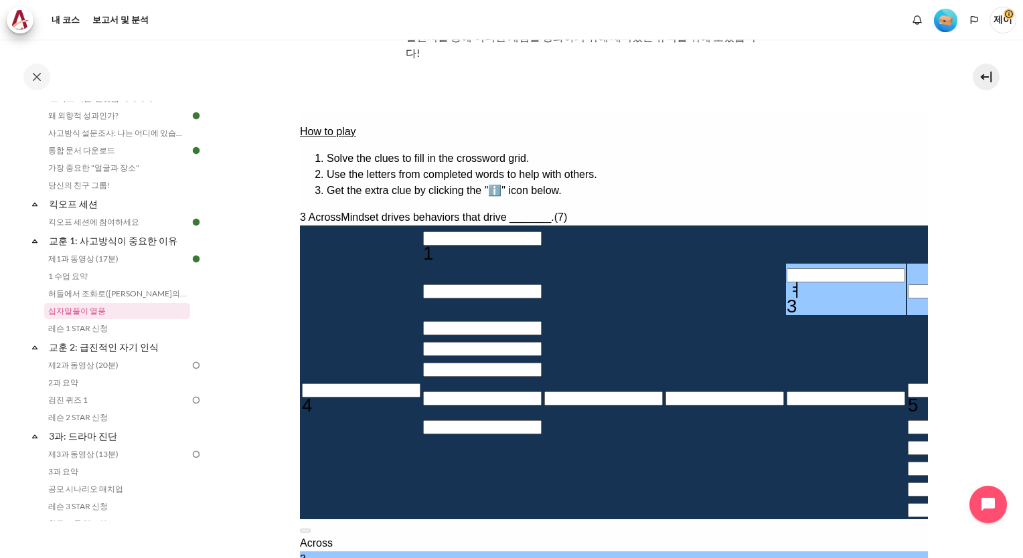
scroll to position [134, 0]
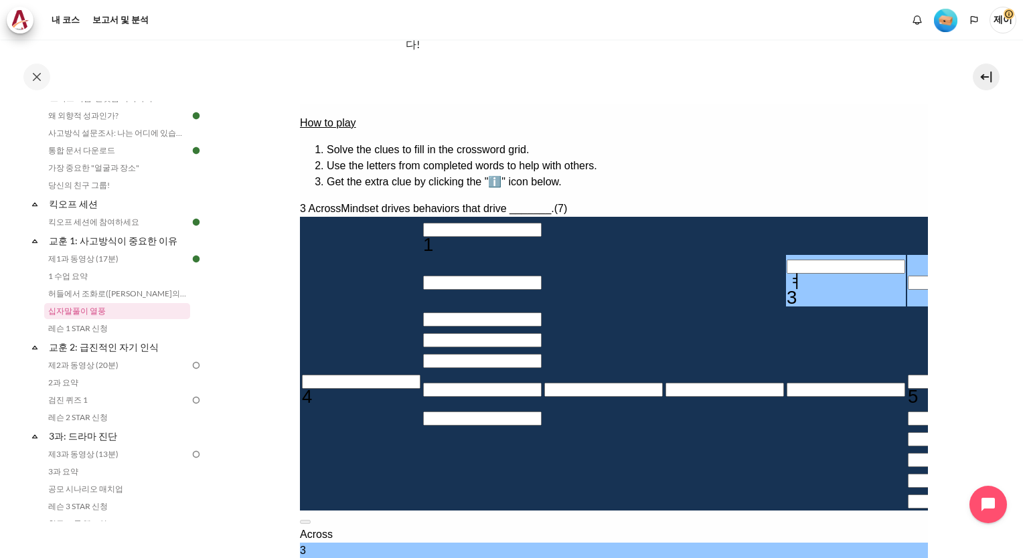
click at [786, 274] on div "ㅕ" at bounding box center [845, 282] width 118 height 16
type input "＿＿＿＿＿＿＿"
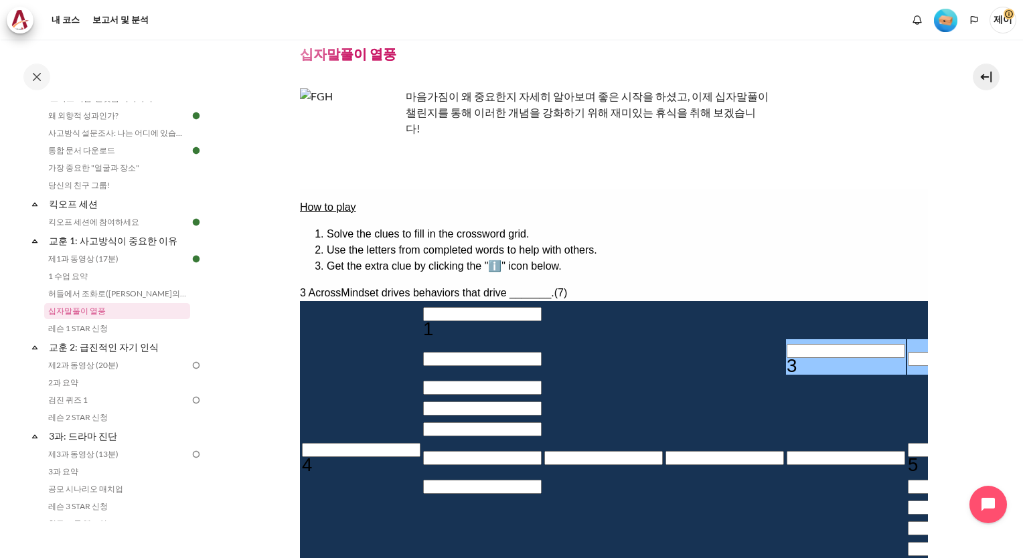
scroll to position [0, 0]
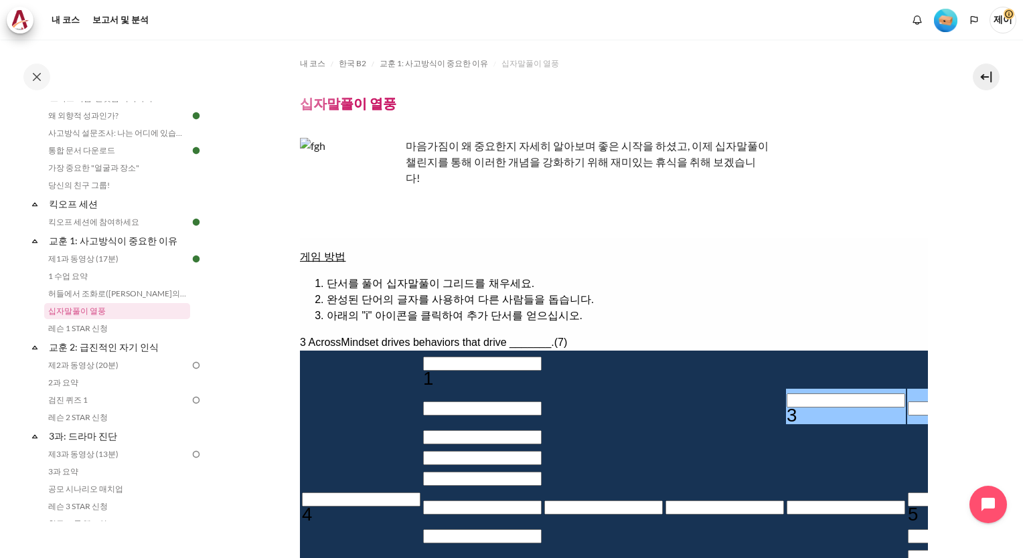
click at [397, 292] on li "완성된 단어의 글자를 사용하여 다른 사람들을 돕습니다." at bounding box center [626, 300] width 601 height 16
click at [872, 230] on div "Content" at bounding box center [614, 501] width 628 height 547
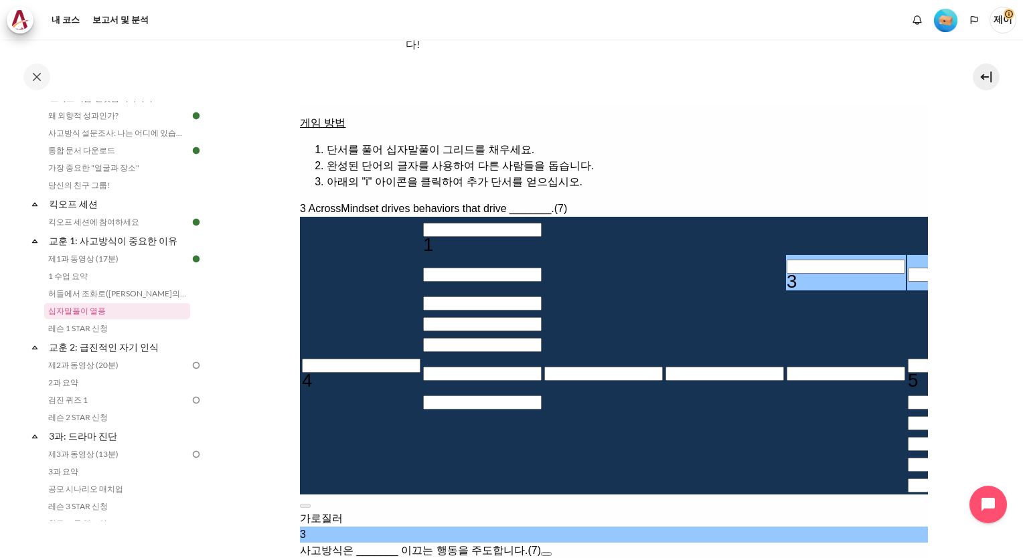
click at [418, 558] on input "＿＿＿＿＿＿＿" at bounding box center [358, 568] width 118 height 14
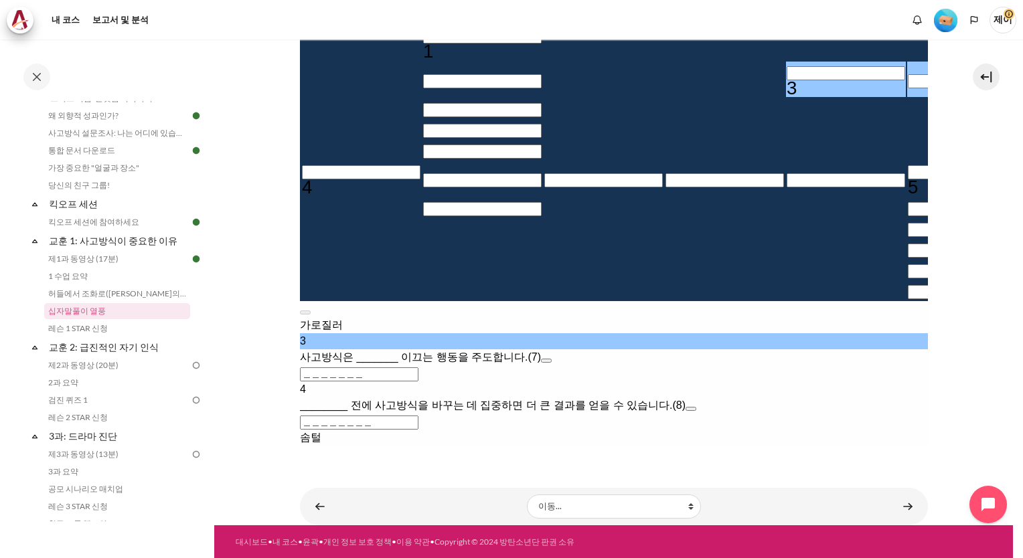
scroll to position [0, 0]
